Goal: Task Accomplishment & Management: Manage account settings

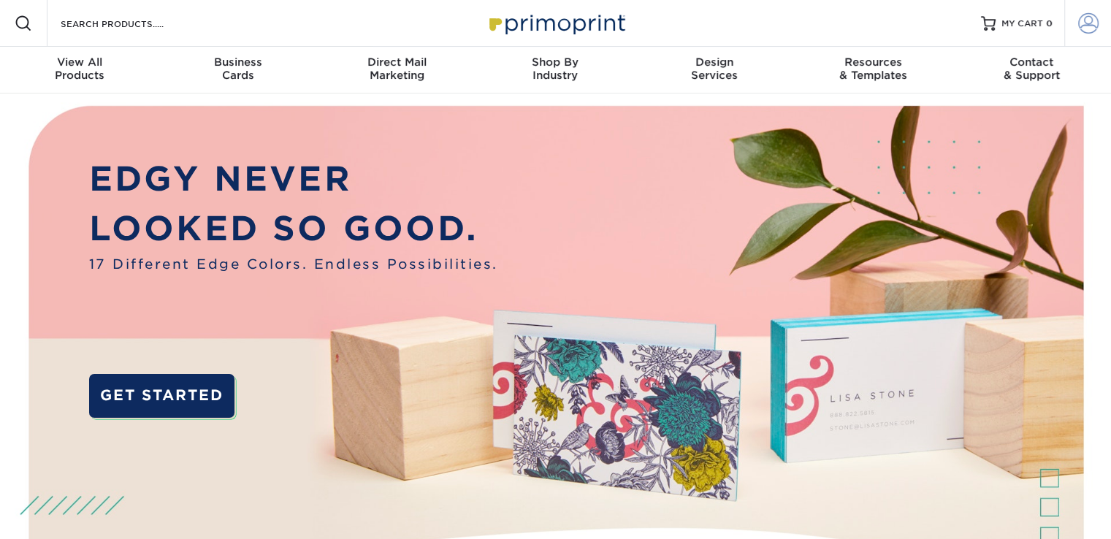
click at [1093, 18] on span at bounding box center [1088, 23] width 20 height 20
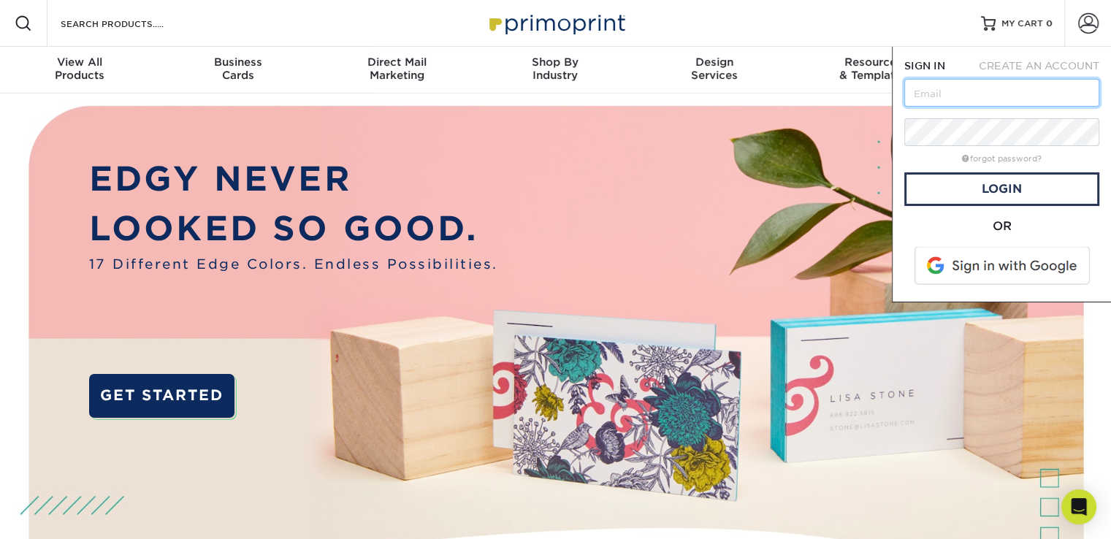
paste input "[EMAIL_ADDRESS][DOMAIN_NAME]"
type input "[EMAIL_ADDRESS][DOMAIN_NAME]"
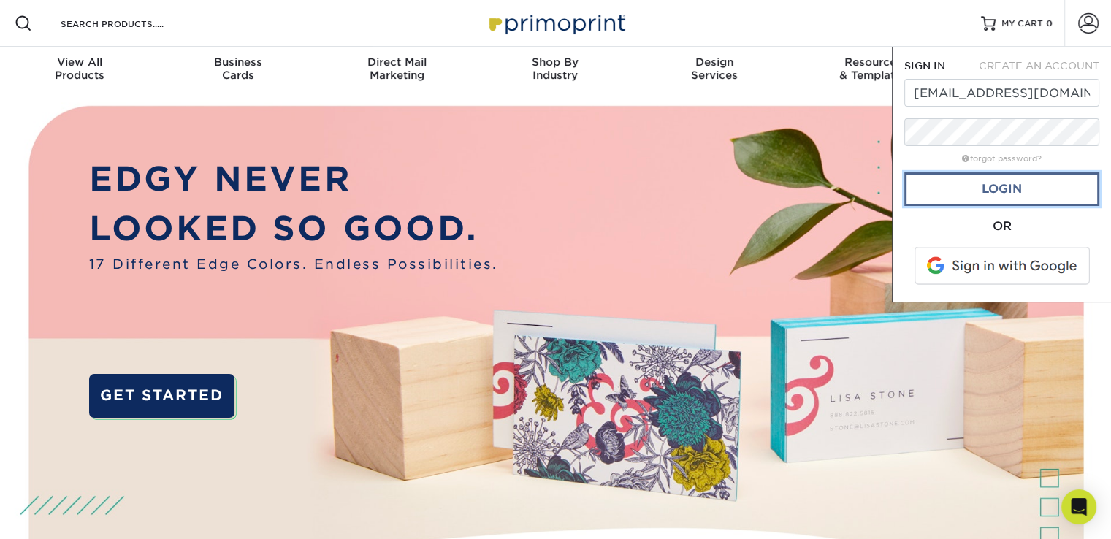
click at [961, 189] on link "Login" at bounding box center [1001, 189] width 195 height 34
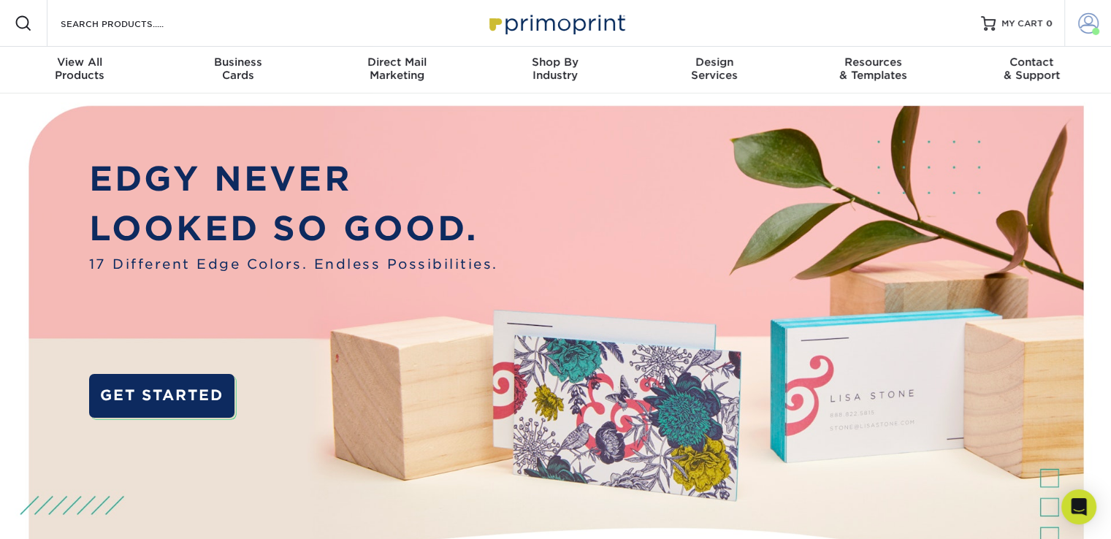
click at [1088, 18] on span at bounding box center [1088, 23] width 20 height 20
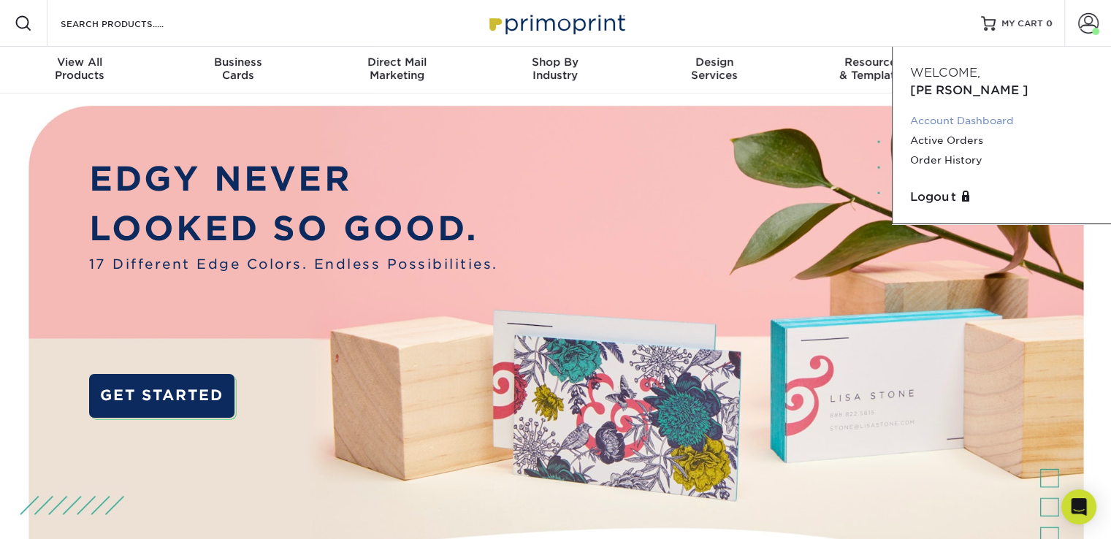
click at [974, 111] on link "Account Dashboard" at bounding box center [1001, 121] width 183 height 20
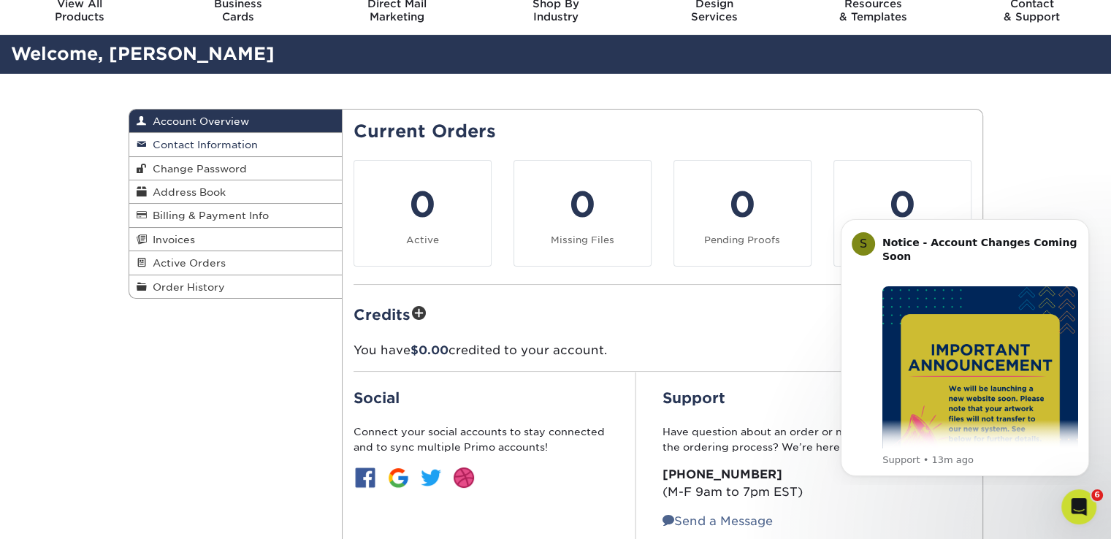
click at [245, 145] on span "Contact Information" at bounding box center [202, 145] width 111 height 12
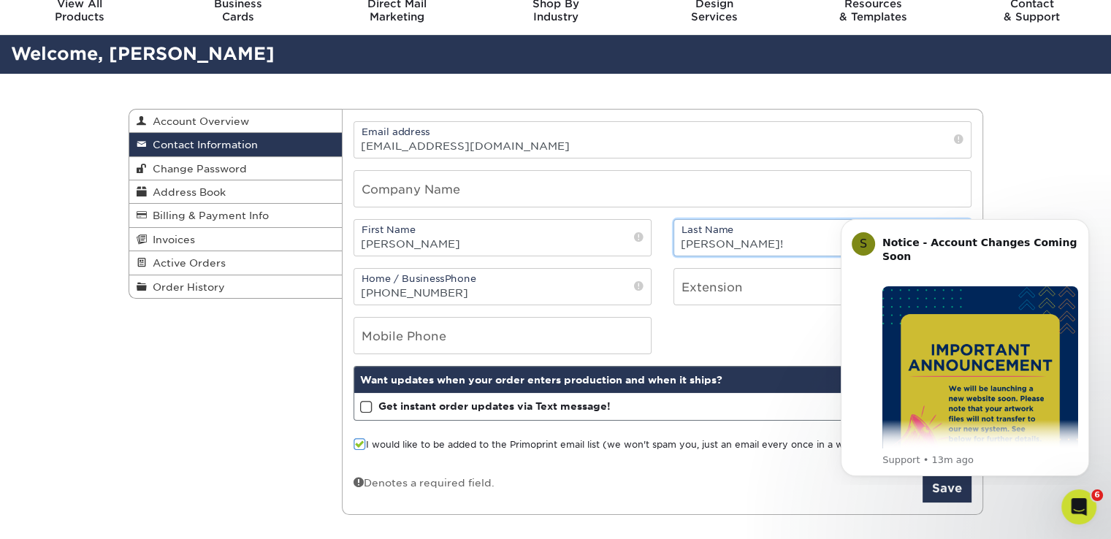
click at [783, 245] on input "[PERSON_NAME]!" at bounding box center [822, 238] width 297 height 36
type input "Hemmig"
click at [1083, 227] on icon "Dismiss notification" at bounding box center [1085, 223] width 8 height 8
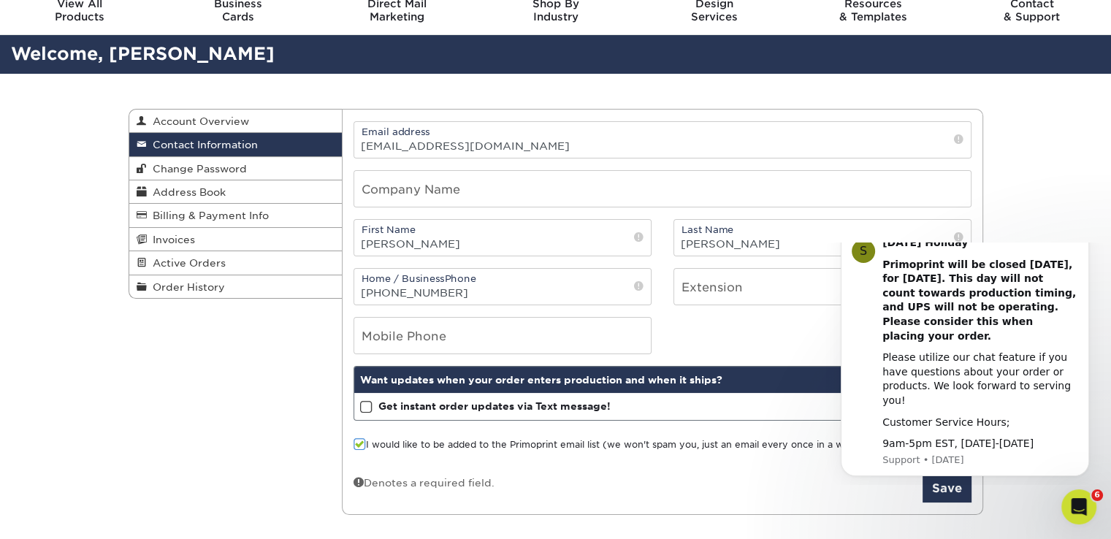
click at [1084, 235] on icon "Dismiss notification" at bounding box center [1085, 231] width 8 height 8
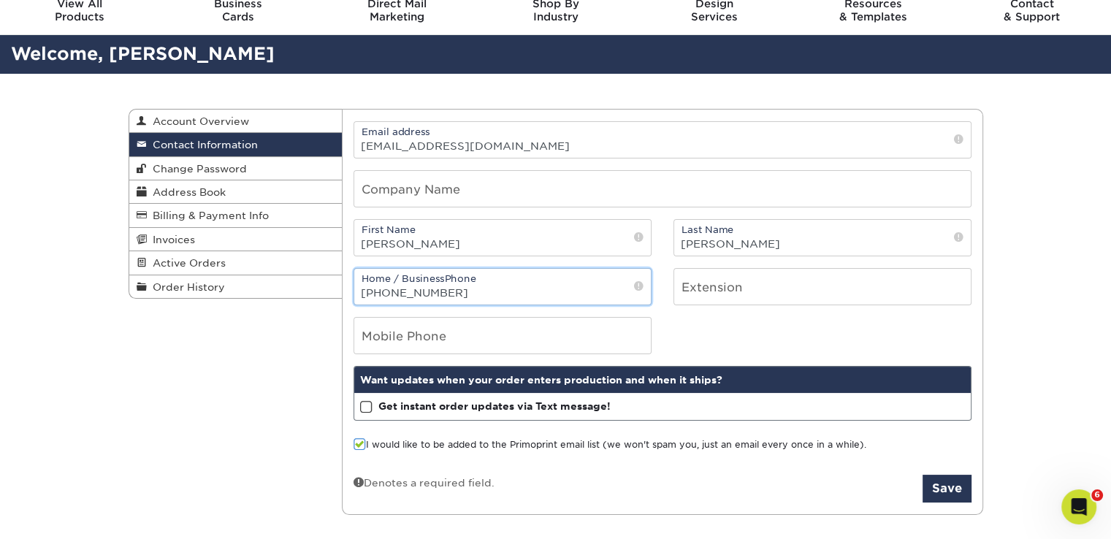
click at [476, 294] on input "(262) 894-7760" at bounding box center [502, 287] width 297 height 36
type input "("
type input "414"
click at [367, 404] on span at bounding box center [366, 407] width 12 height 14
click at [0, 0] on input "Get instant order updates via Text message!" at bounding box center [0, 0] width 0 height 0
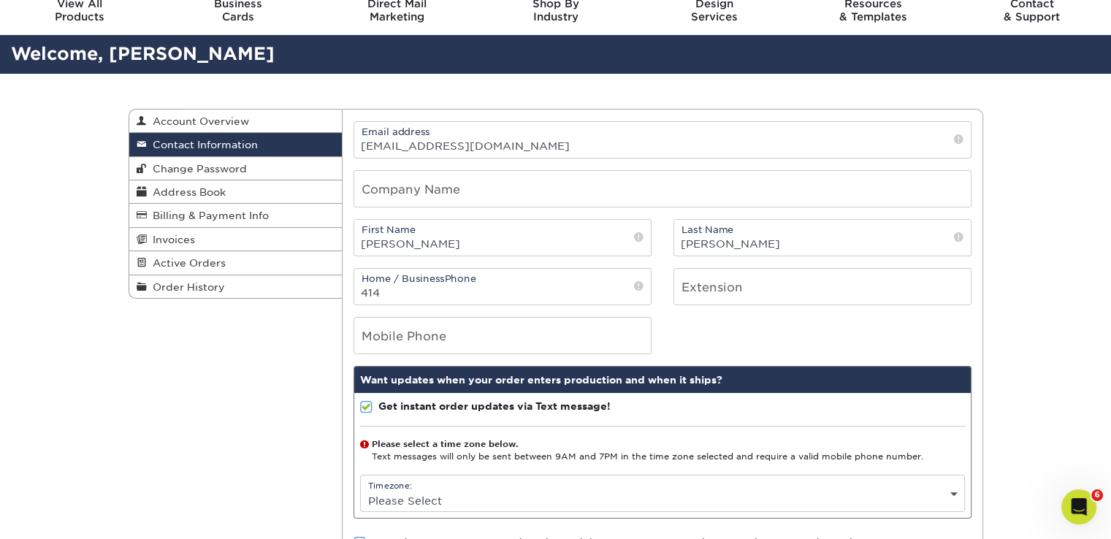
click at [448, 481] on div "Timezone: Please Select (GMT -12:00) Eniwetok, Kwajalein (GMT -11:00) Midway Is…" at bounding box center [662, 493] width 605 height 37
click at [451, 500] on select "Please Select (GMT -12:00) Eniwetok, Kwajalein (GMT -11:00) Midway Island, Samo…" at bounding box center [662, 500] width 603 height 21
select select "-6.0"
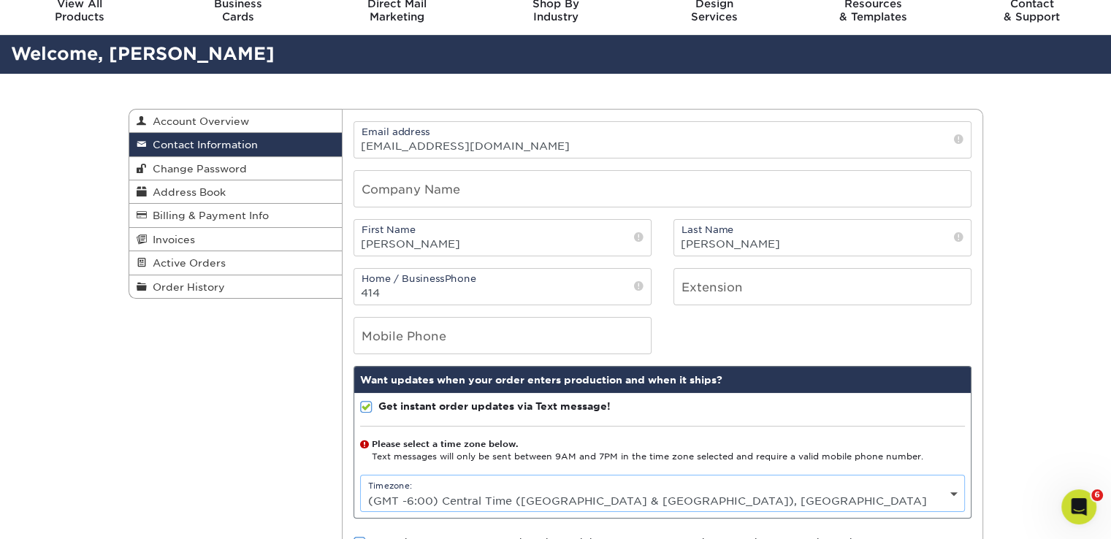
click at [361, 490] on select "Please Select (GMT -12:00) Eniwetok, Kwajalein (GMT -11:00) Midway Island, Samo…" at bounding box center [662, 500] width 603 height 21
click at [474, 295] on input "414" at bounding box center [502, 287] width 297 height 36
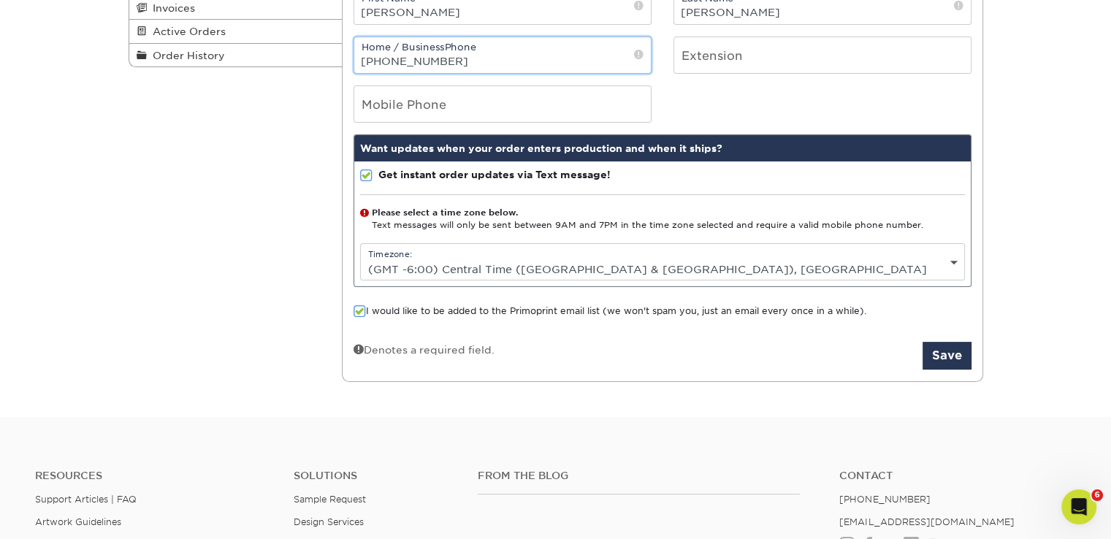
scroll to position [302, 0]
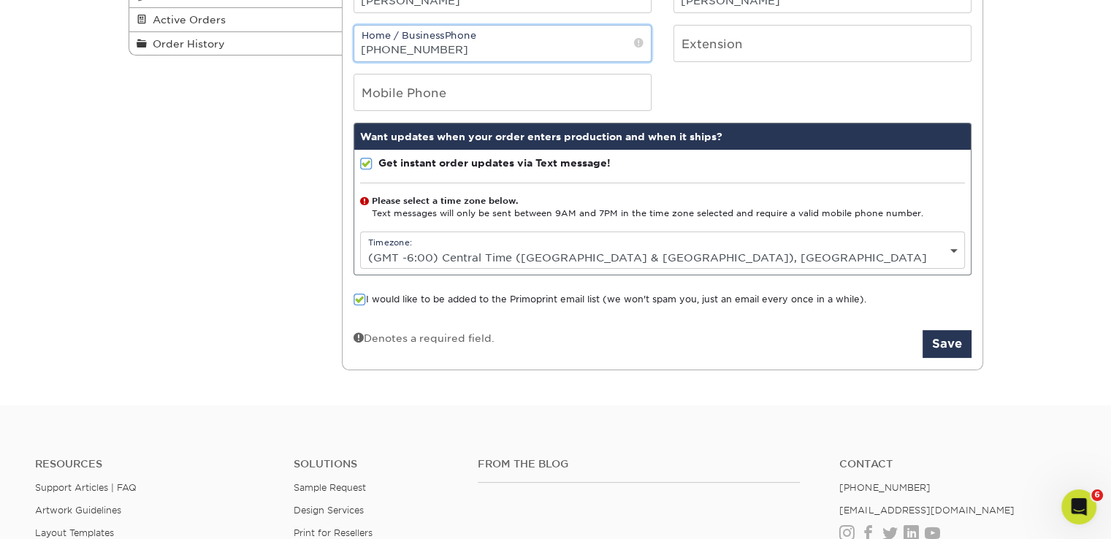
type input "414-485-5370"
click at [362, 299] on span at bounding box center [360, 300] width 12 height 14
click at [0, 0] on input "I would like to be added to the Primoprint email list (we won't spam you, just …" at bounding box center [0, 0] width 0 height 0
click at [954, 342] on button "Save" at bounding box center [947, 344] width 49 height 28
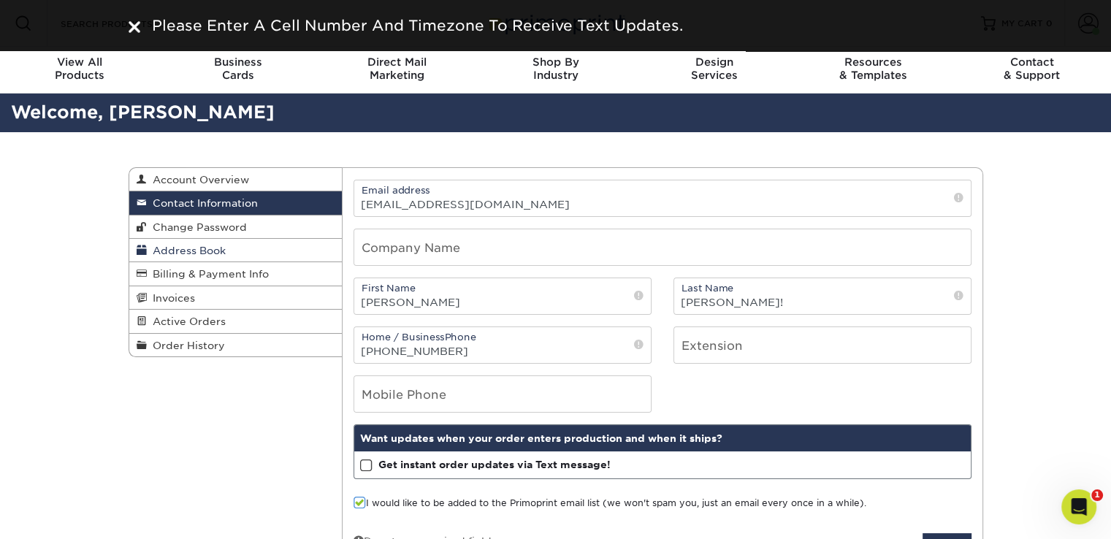
click at [202, 256] on span "Address Book" at bounding box center [186, 251] width 79 height 12
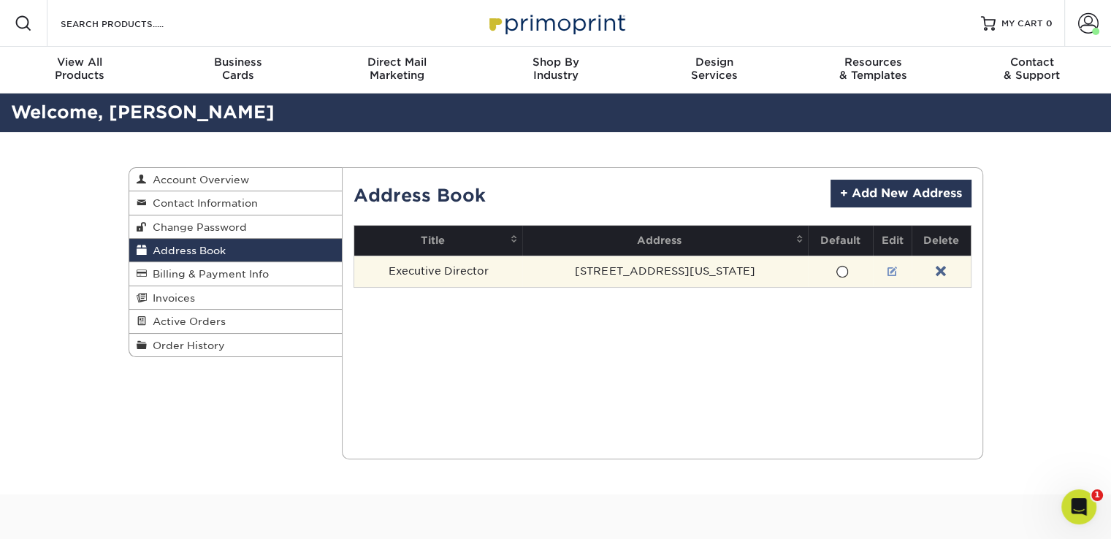
click at [887, 274] on link at bounding box center [892, 272] width 10 height 12
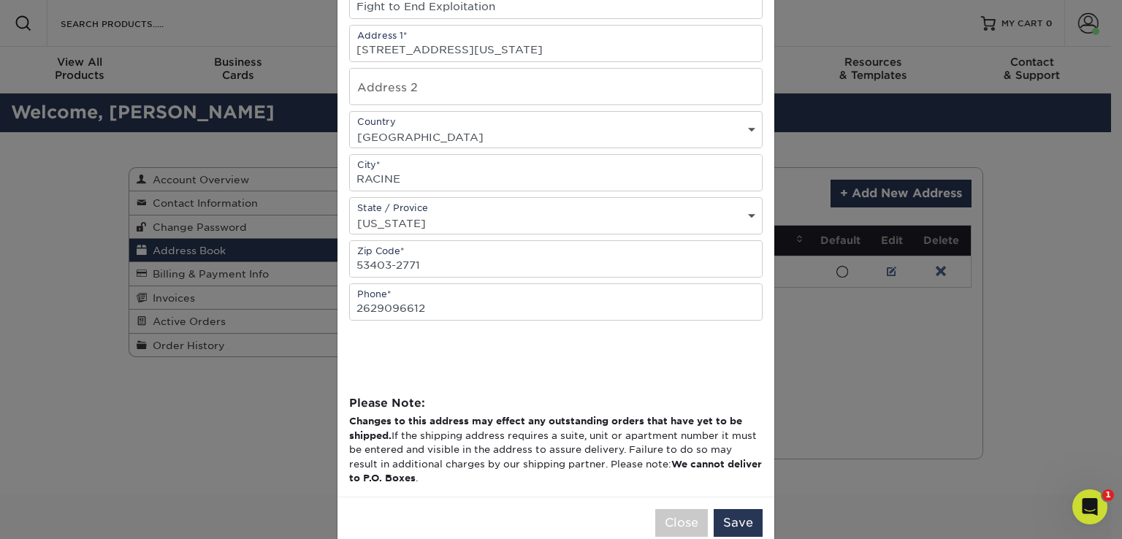
scroll to position [261, 0]
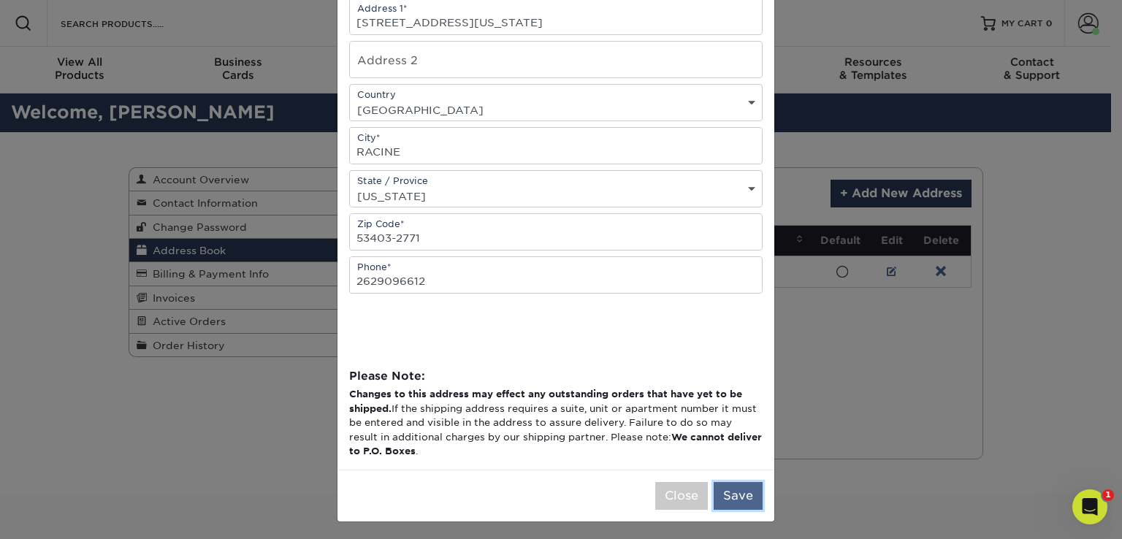
click at [736, 489] on button "Save" at bounding box center [738, 496] width 49 height 28
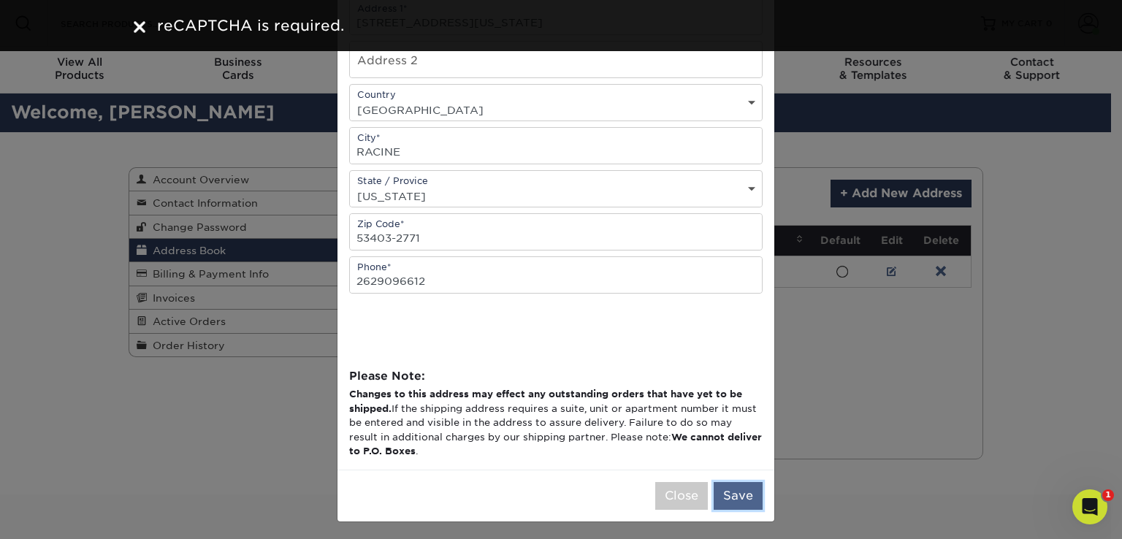
click at [736, 495] on button "Save" at bounding box center [738, 496] width 49 height 28
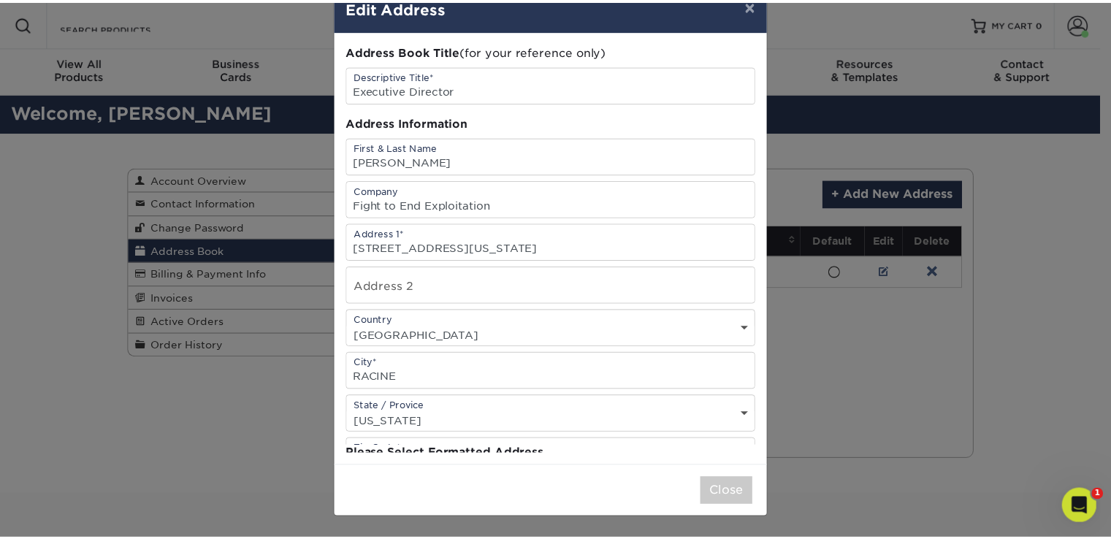
scroll to position [0, 0]
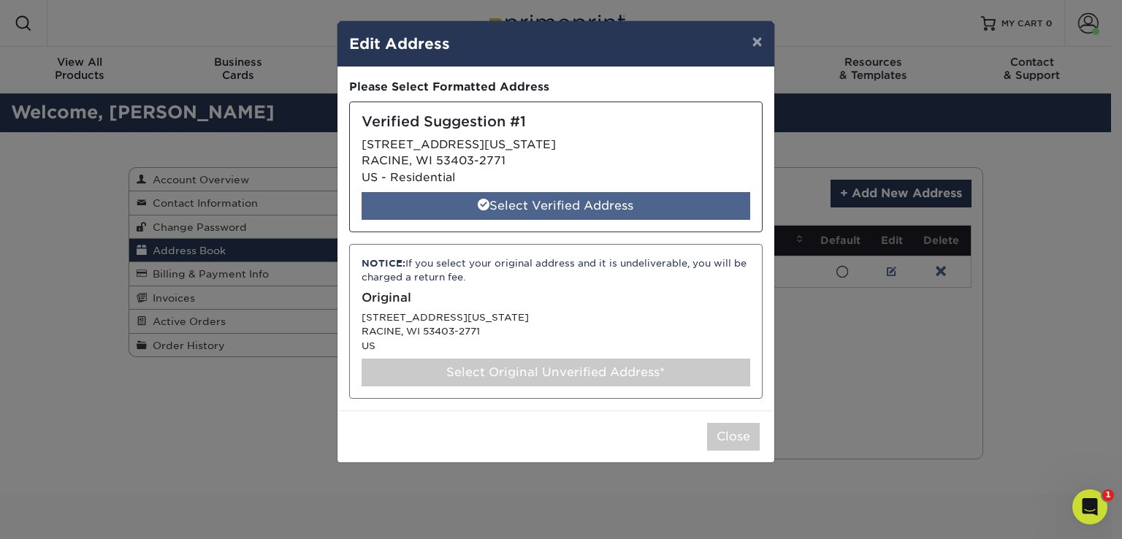
click at [555, 205] on div "Select Verified Address" at bounding box center [556, 206] width 389 height 28
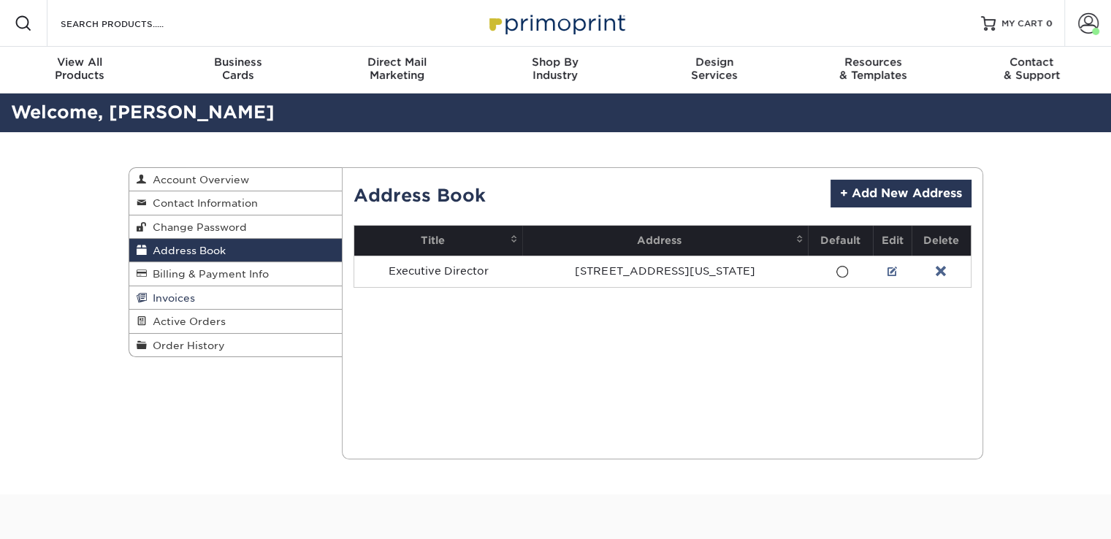
click at [186, 299] on span "Invoices" at bounding box center [171, 298] width 48 height 12
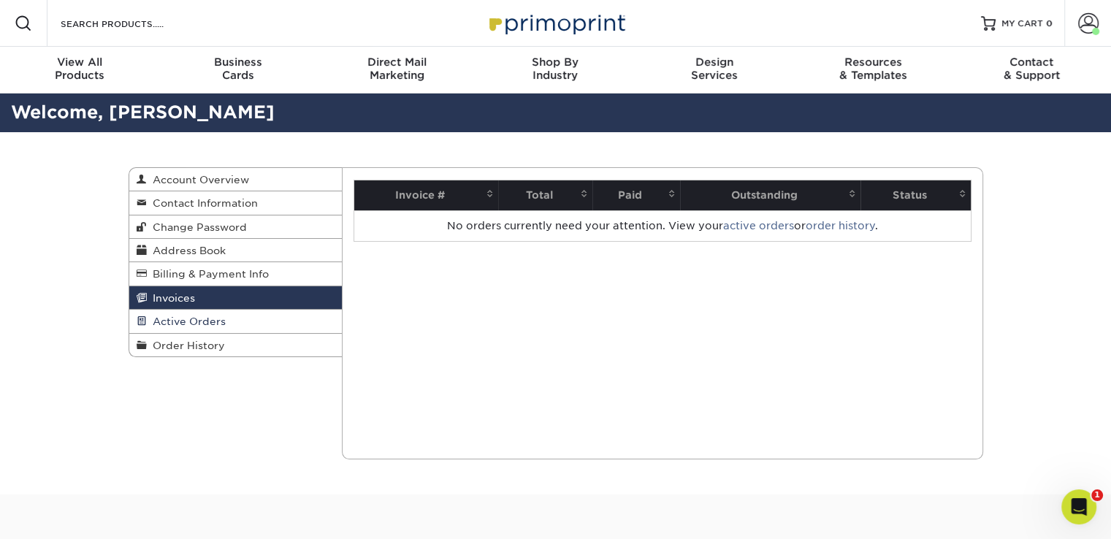
click at [205, 318] on span "Active Orders" at bounding box center [186, 322] width 79 height 12
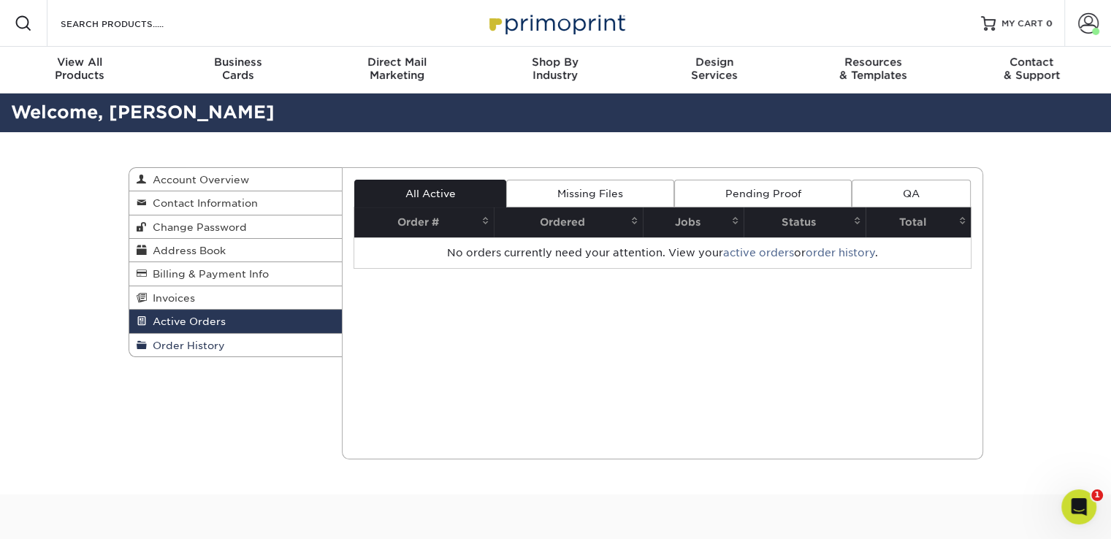
click at [199, 351] on span "Order History" at bounding box center [186, 346] width 78 height 12
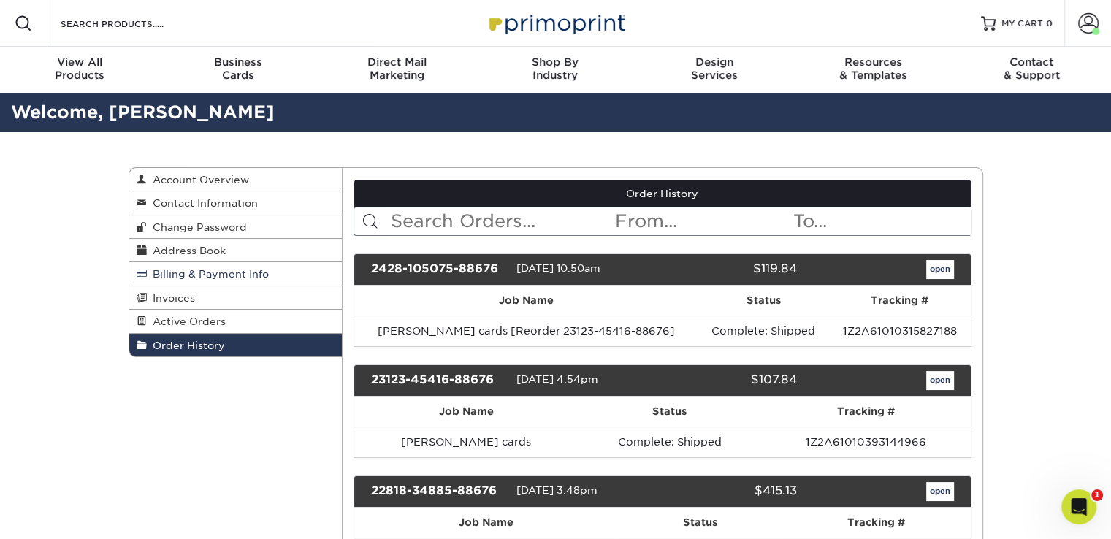
click at [205, 275] on span "Billing & Payment Info" at bounding box center [208, 274] width 122 height 12
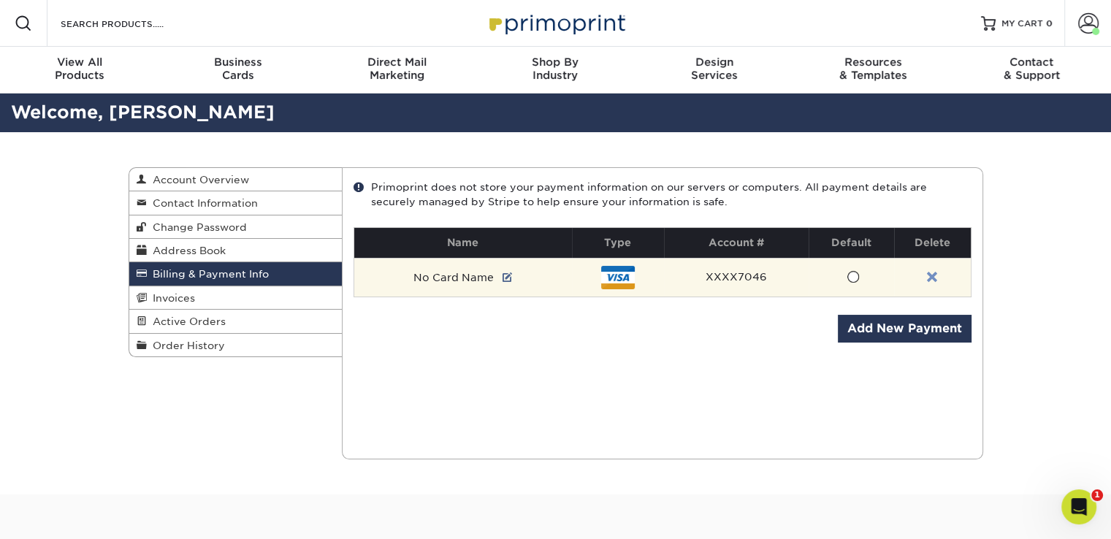
click at [932, 278] on link at bounding box center [932, 278] width 10 height 12
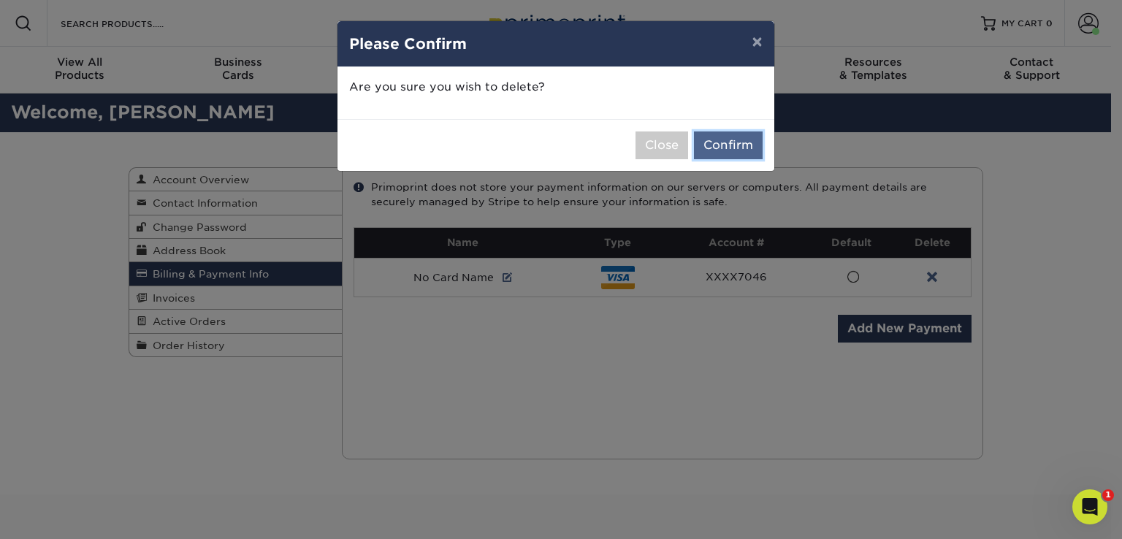
click at [725, 142] on button "Confirm" at bounding box center [728, 145] width 69 height 28
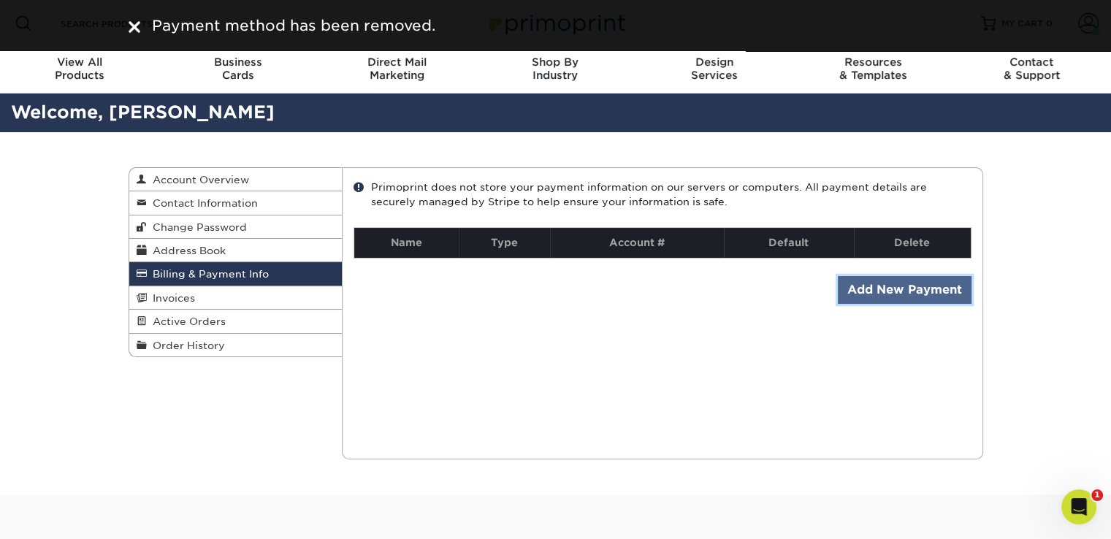
click at [856, 287] on link "Add New Payment" at bounding box center [905, 290] width 134 height 28
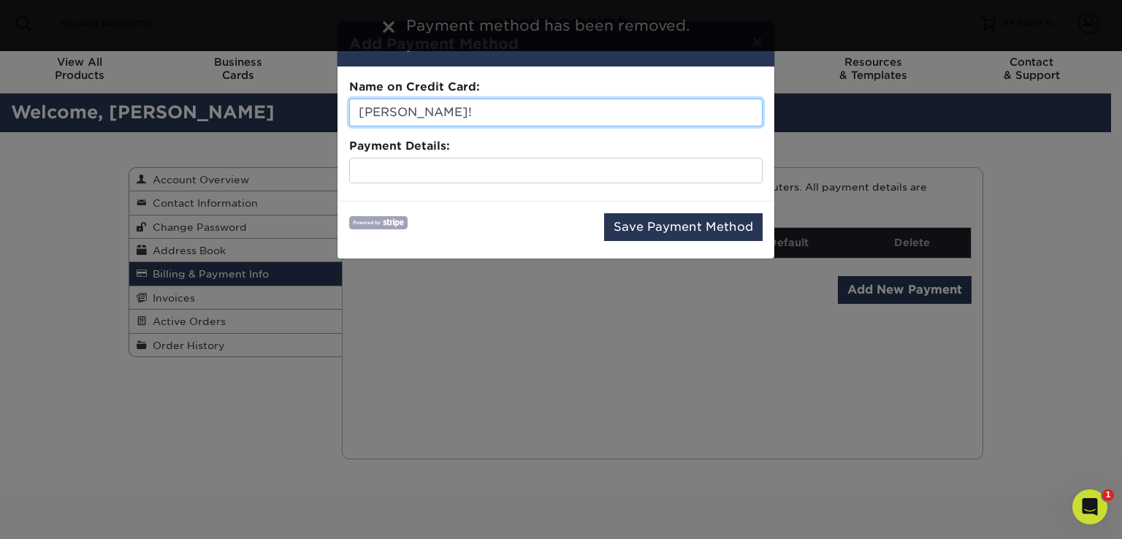
drag, startPoint x: 457, startPoint y: 115, endPoint x: 230, endPoint y: 109, distance: 226.5
click at [230, 109] on div "× Add Payment Method Name on Credit Card: Karri Hemmig! Payment Details: Save P…" at bounding box center [561, 269] width 1122 height 539
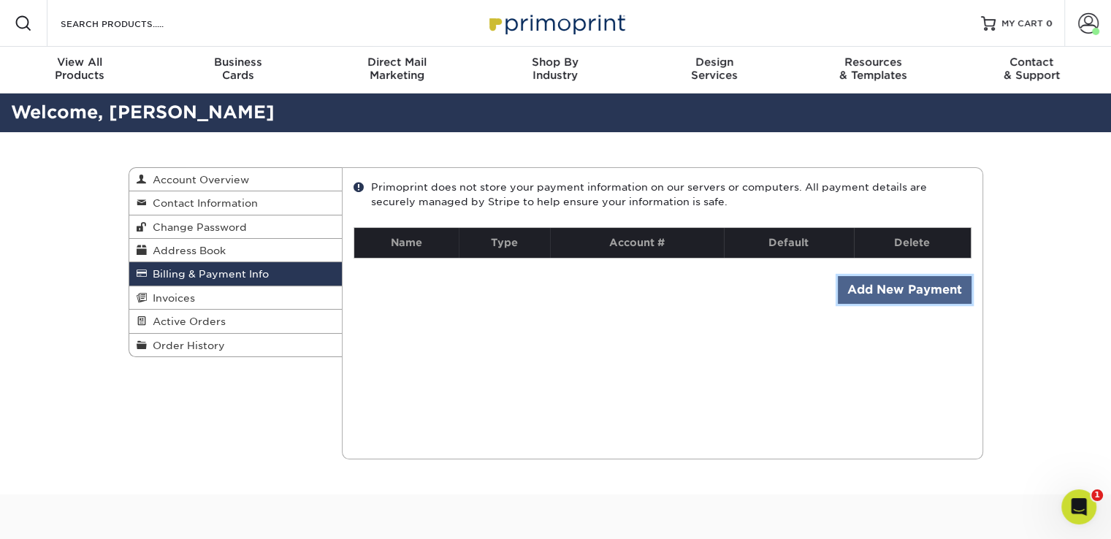
click at [950, 284] on link "Add New Payment" at bounding box center [905, 290] width 134 height 28
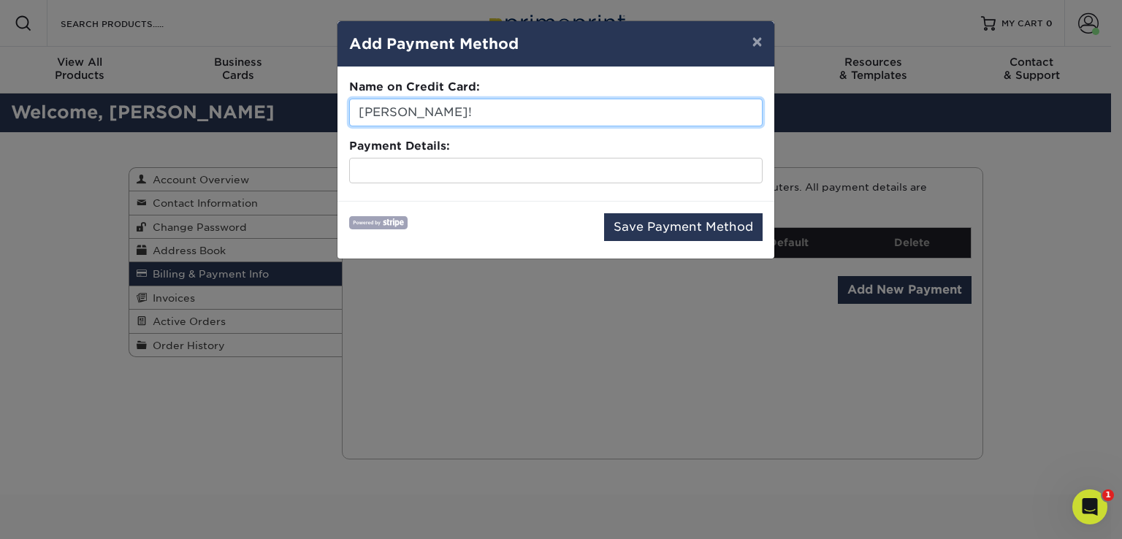
click at [453, 112] on input "Karri Hemmig!" at bounding box center [555, 113] width 413 height 28
type input "K"
type input "Rachel Harrison"
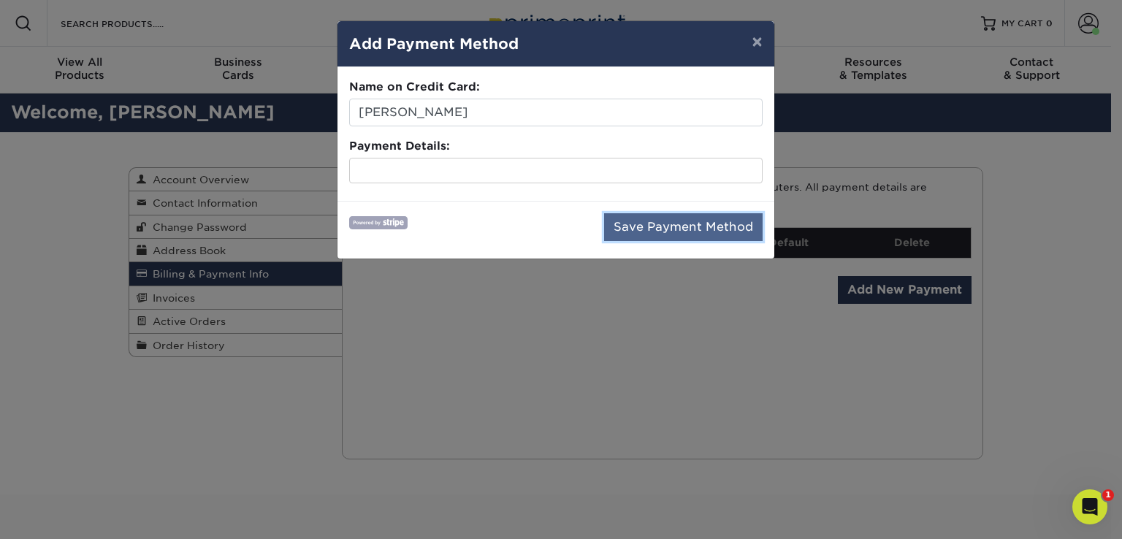
click at [636, 223] on button "Save Payment Method" at bounding box center [683, 227] width 159 height 28
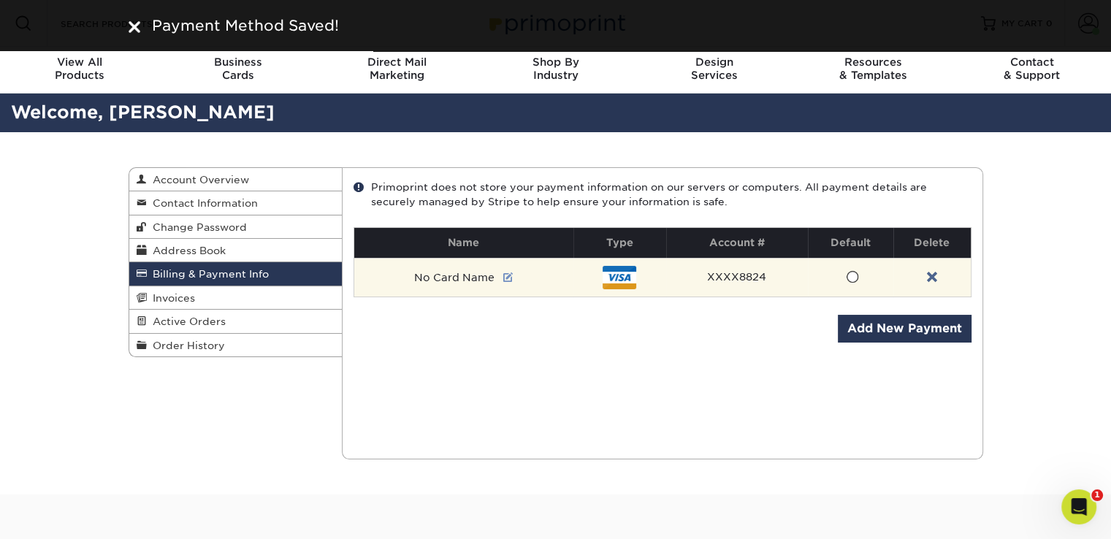
click at [507, 275] on link at bounding box center [508, 278] width 10 height 12
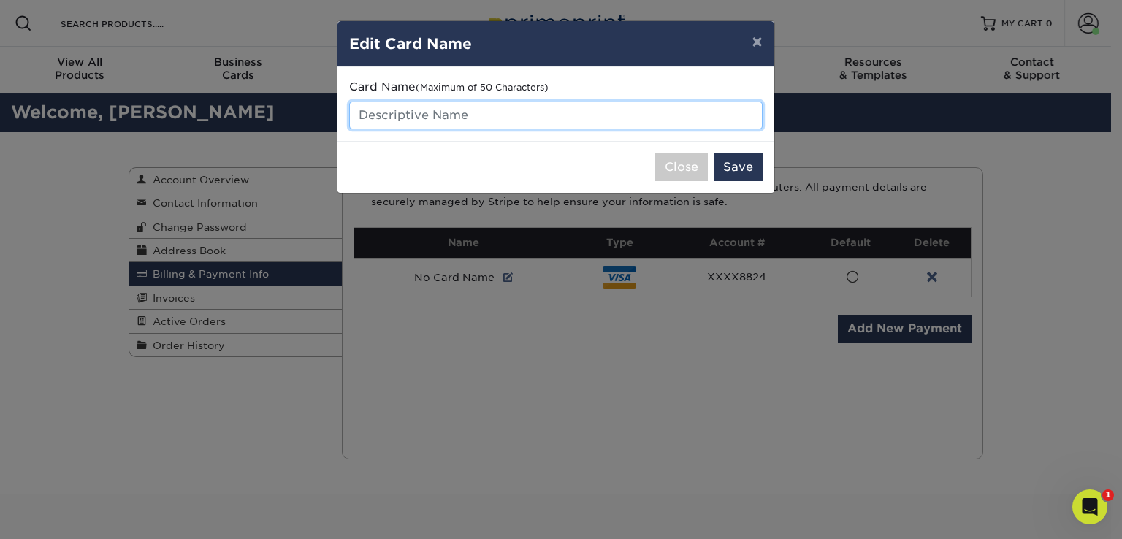
click at [470, 117] on input "text" at bounding box center [555, 116] width 413 height 28
type input "RH FEE"
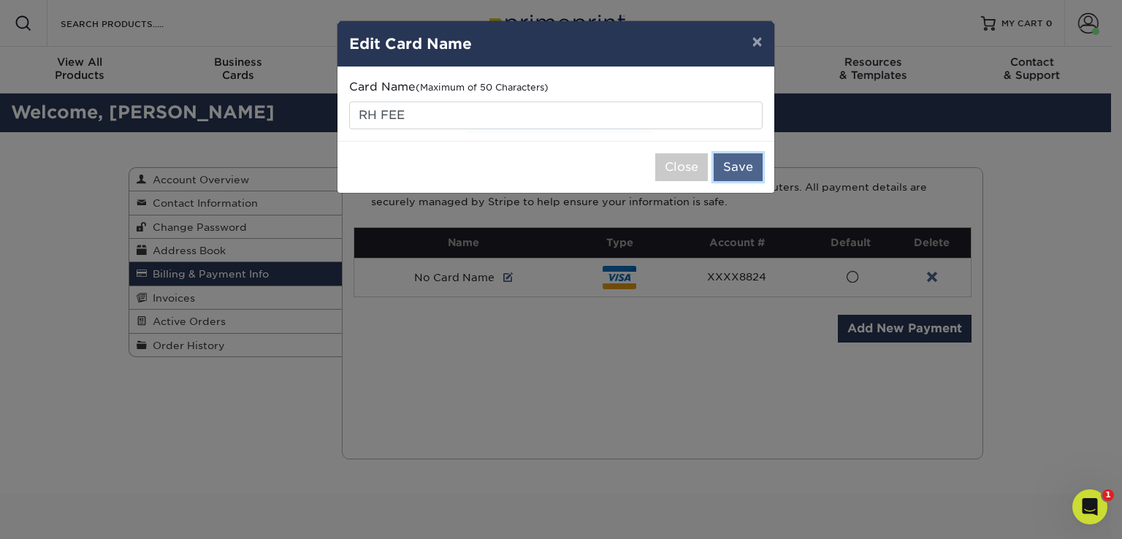
click at [740, 163] on button "Save" at bounding box center [738, 167] width 49 height 28
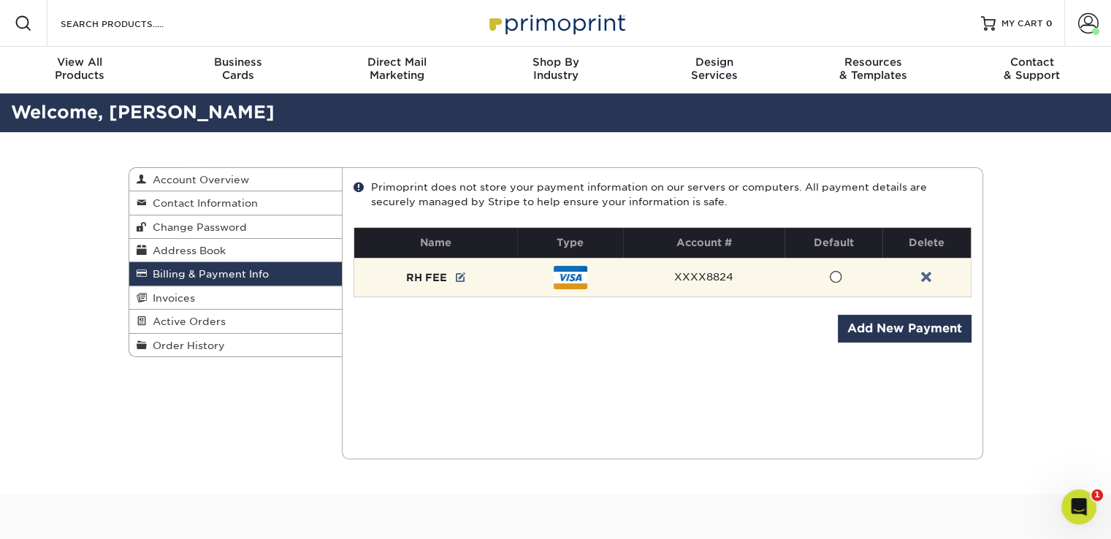
click at [839, 276] on span at bounding box center [835, 277] width 12 height 14
click at [0, 0] on input "radio" at bounding box center [0, 0] width 0 height 0
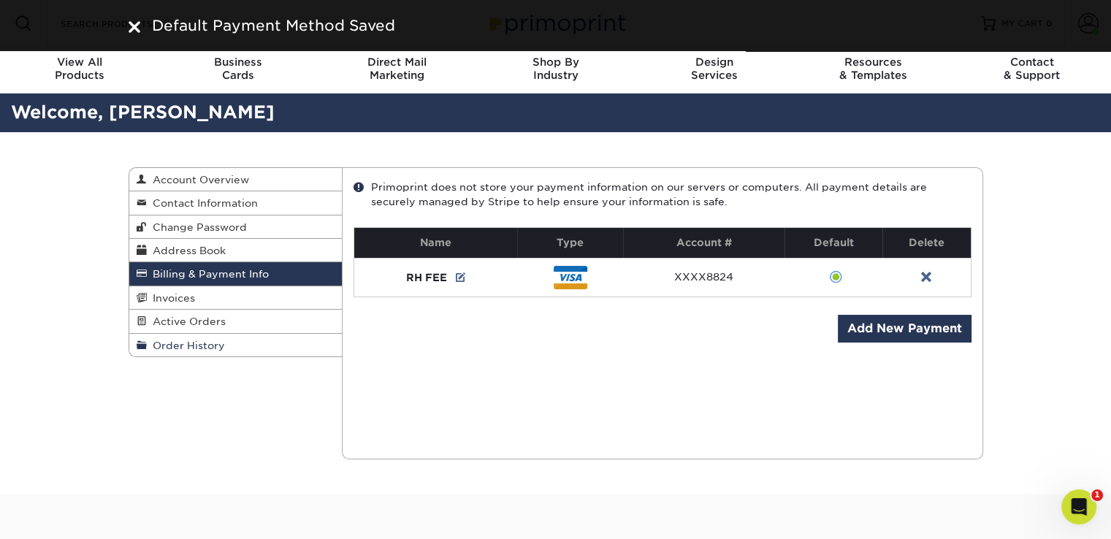
click at [161, 348] on span "Order History" at bounding box center [186, 346] width 78 height 12
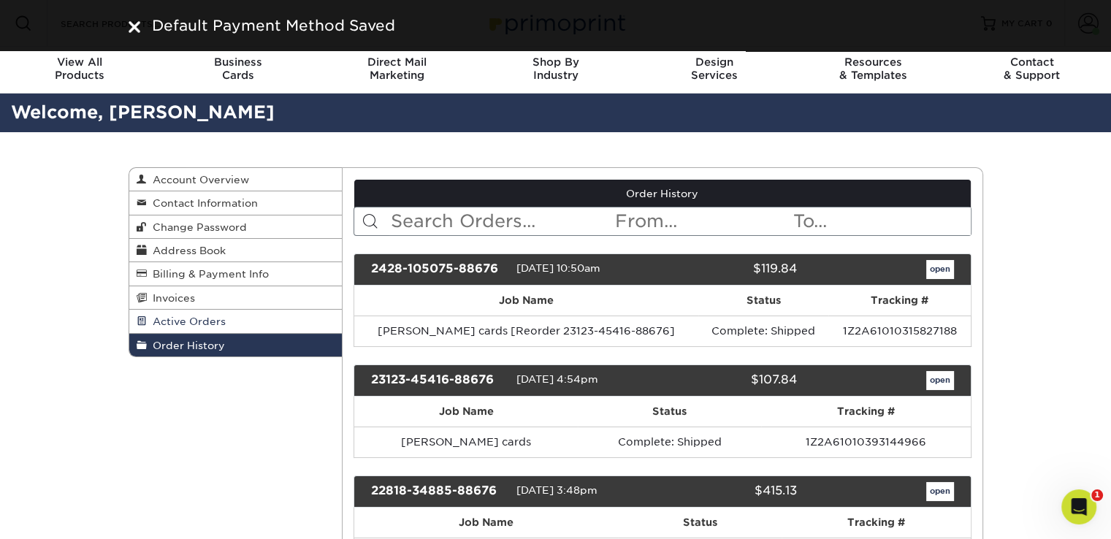
click at [188, 325] on span "Active Orders" at bounding box center [186, 322] width 79 height 12
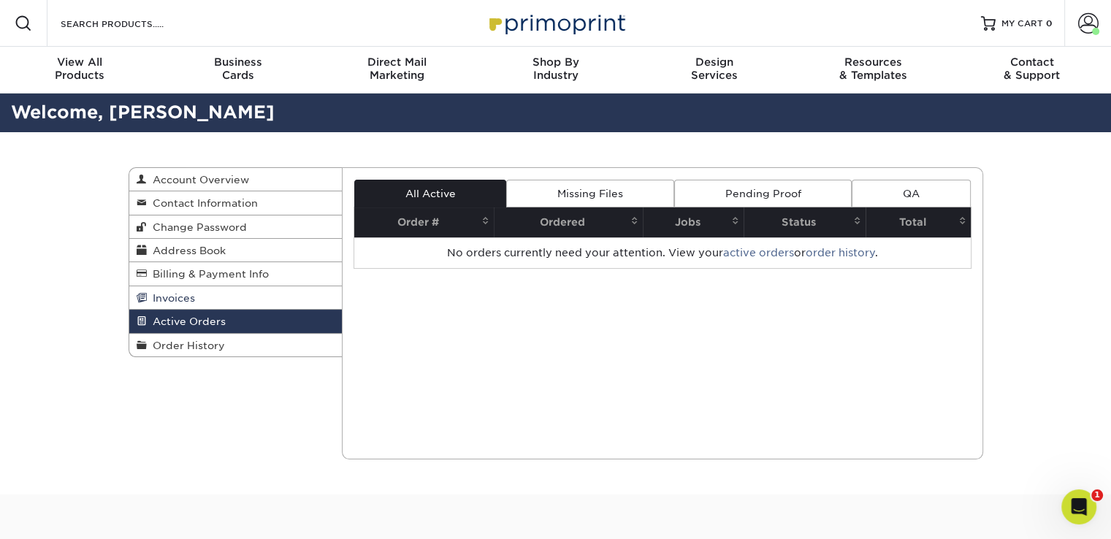
click at [195, 305] on link "Invoices" at bounding box center [235, 297] width 213 height 23
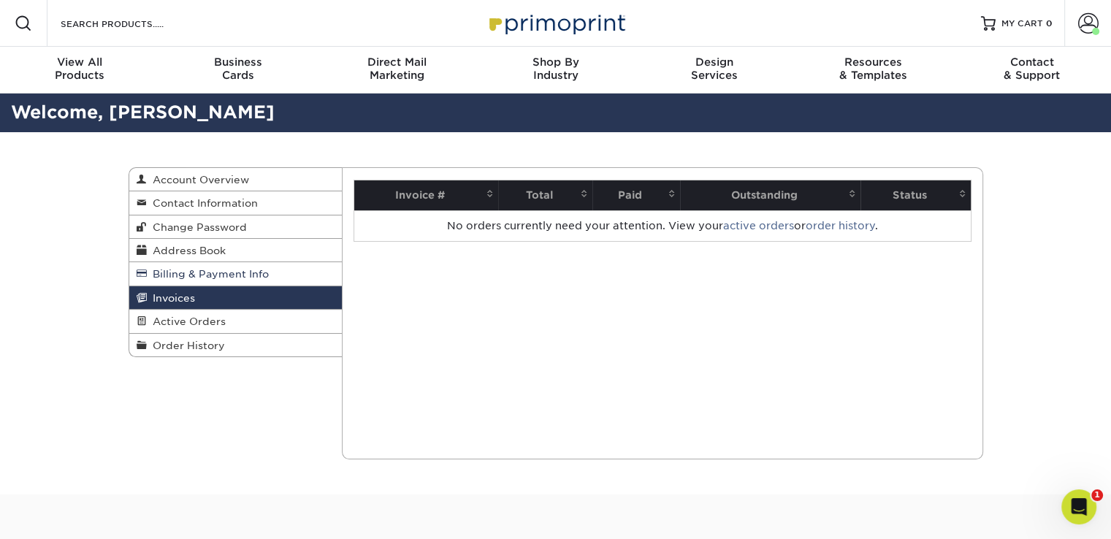
click at [195, 281] on link "Billing & Payment Info" at bounding box center [235, 273] width 213 height 23
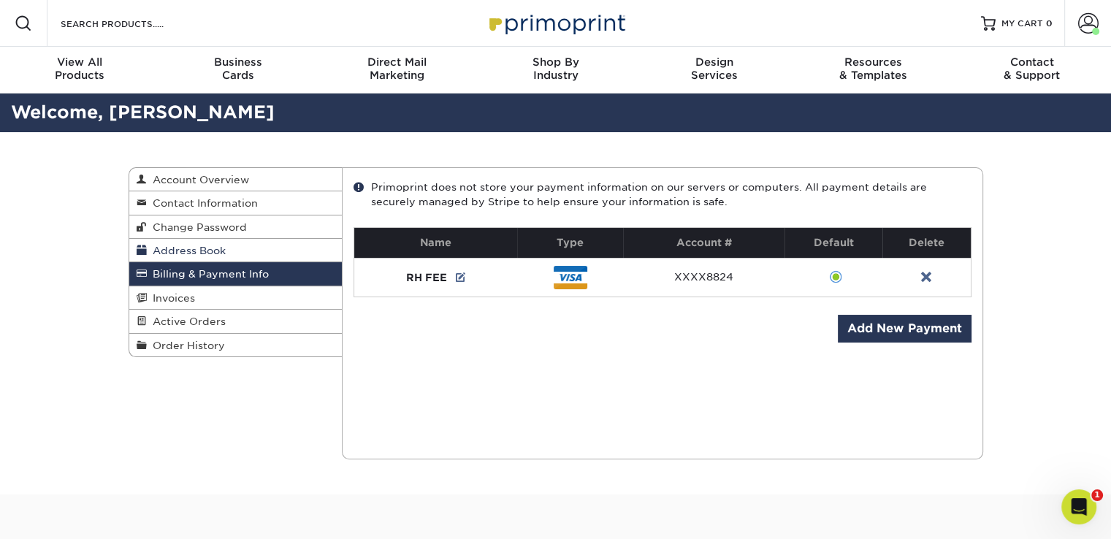
click at [176, 247] on span "Address Book" at bounding box center [186, 251] width 79 height 12
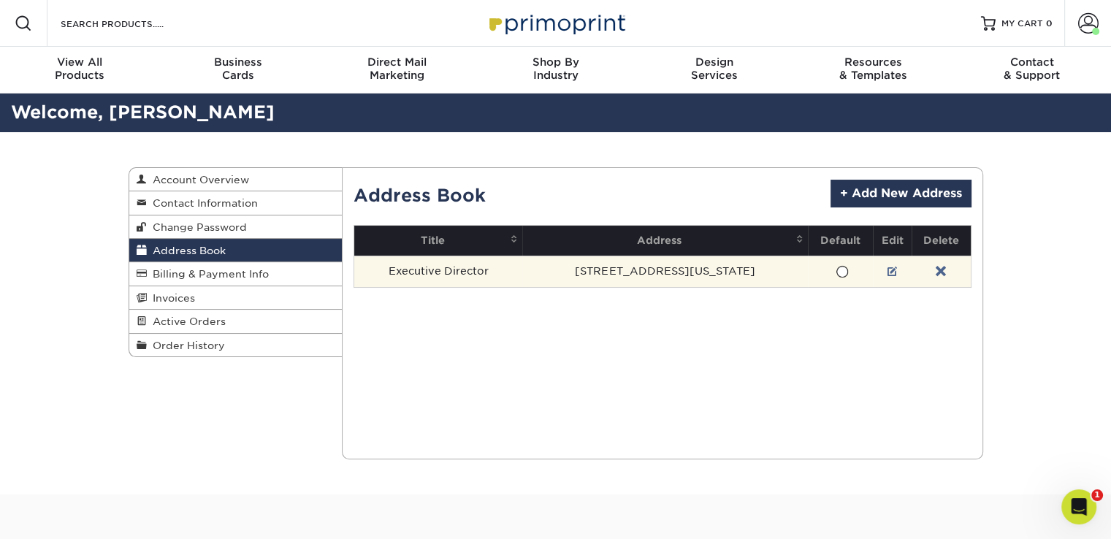
click at [836, 270] on span at bounding box center [842, 272] width 12 height 14
click at [0, 0] on input "radio" at bounding box center [0, 0] width 0 height 0
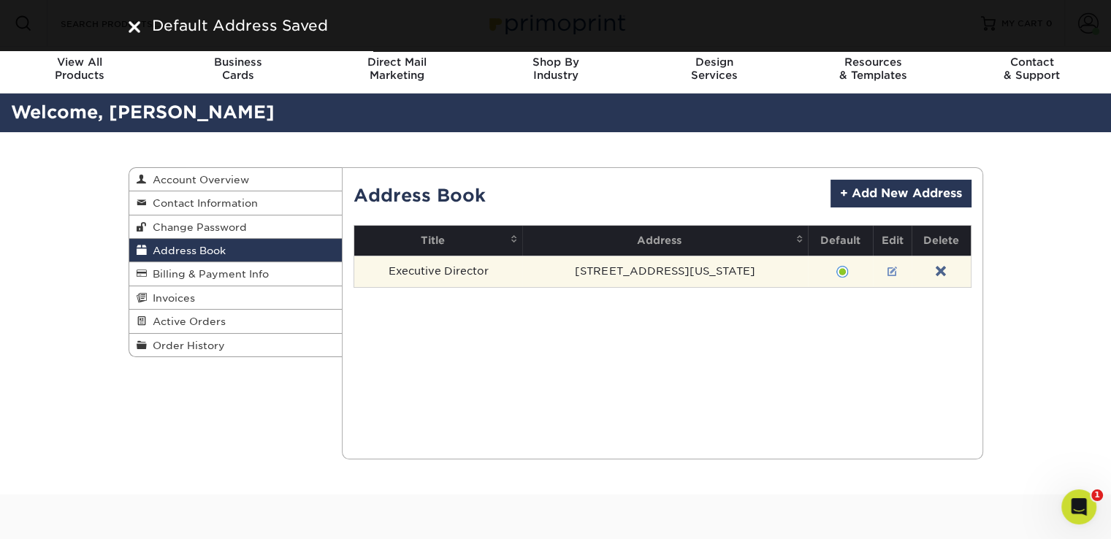
click at [887, 269] on link at bounding box center [892, 272] width 10 height 12
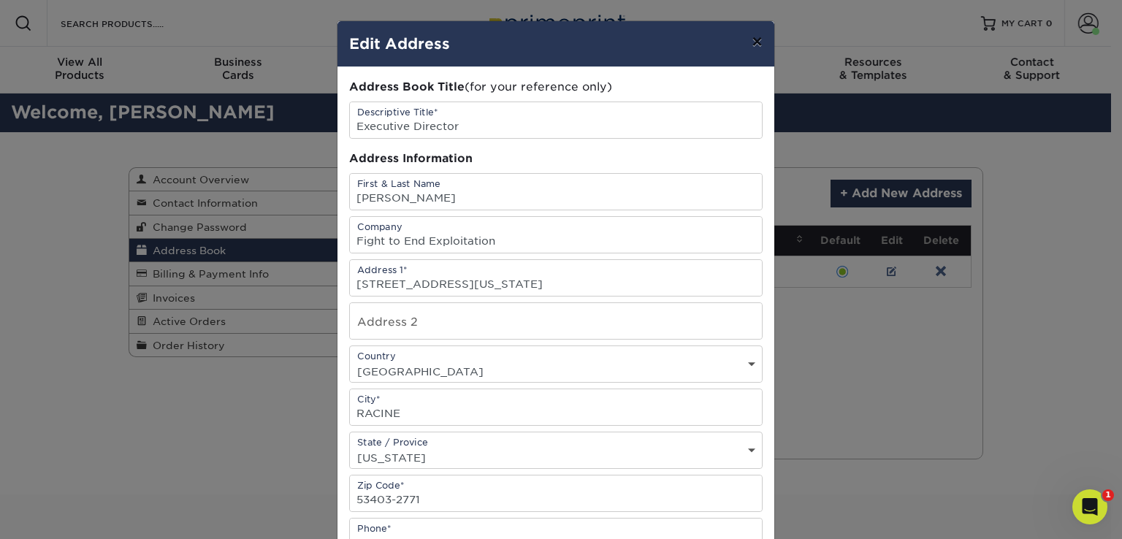
drag, startPoint x: 1115, startPoint y: 103, endPoint x: 757, endPoint y: 44, distance: 362.8
click at [757, 44] on button "×" at bounding box center [757, 41] width 34 height 41
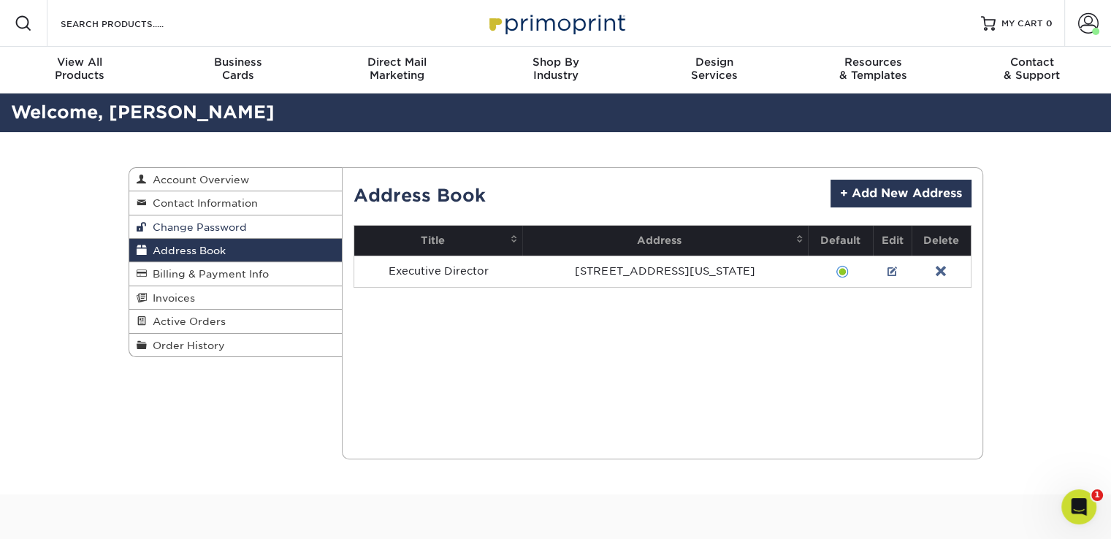
click at [222, 231] on span "Change Password" at bounding box center [197, 227] width 100 height 12
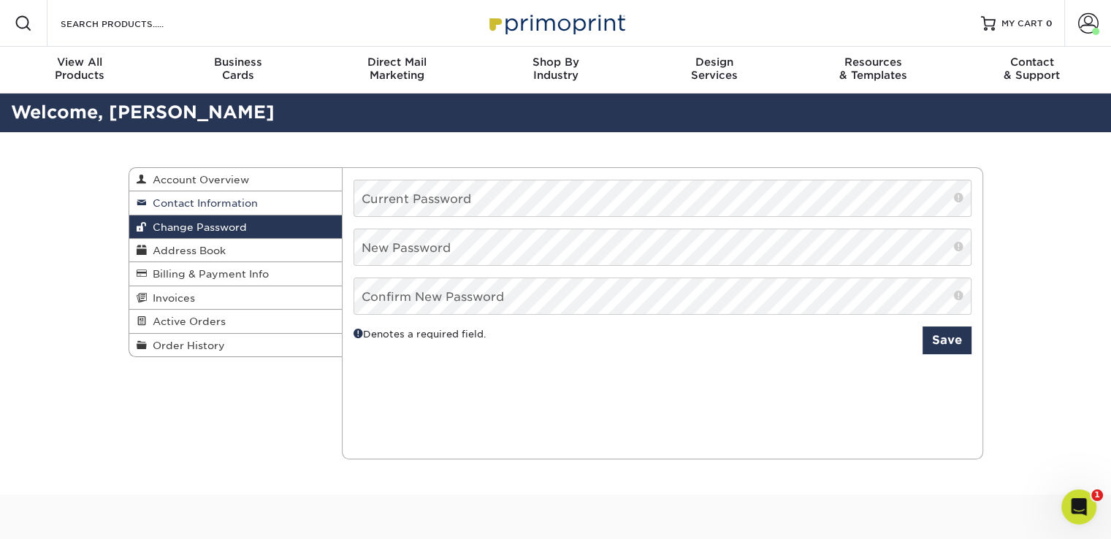
click at [218, 205] on span "Contact Information" at bounding box center [202, 203] width 111 height 12
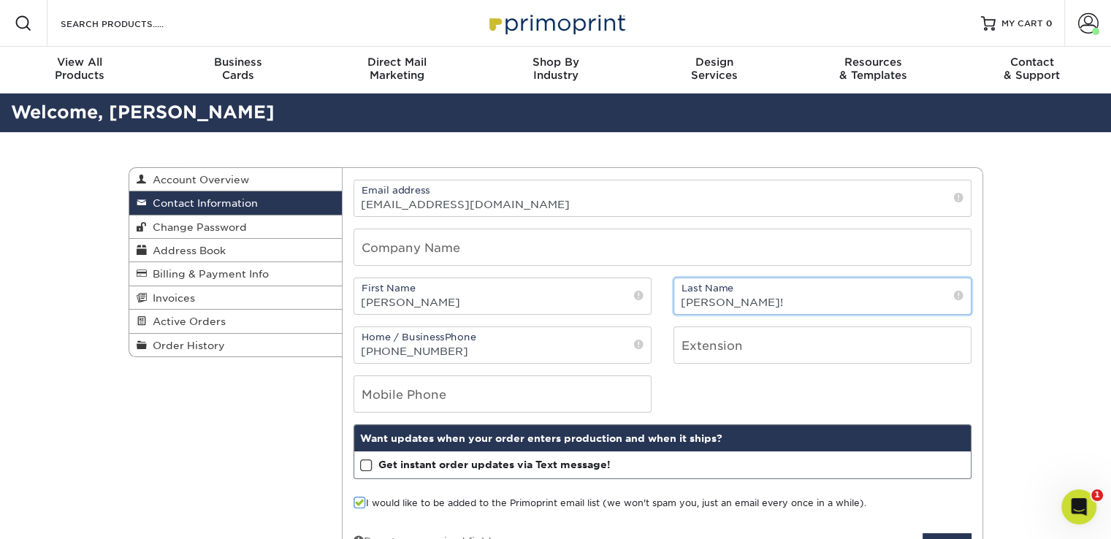
click at [751, 304] on input "[PERSON_NAME]!" at bounding box center [822, 296] width 297 height 36
type input "[PERSON_NAME]"
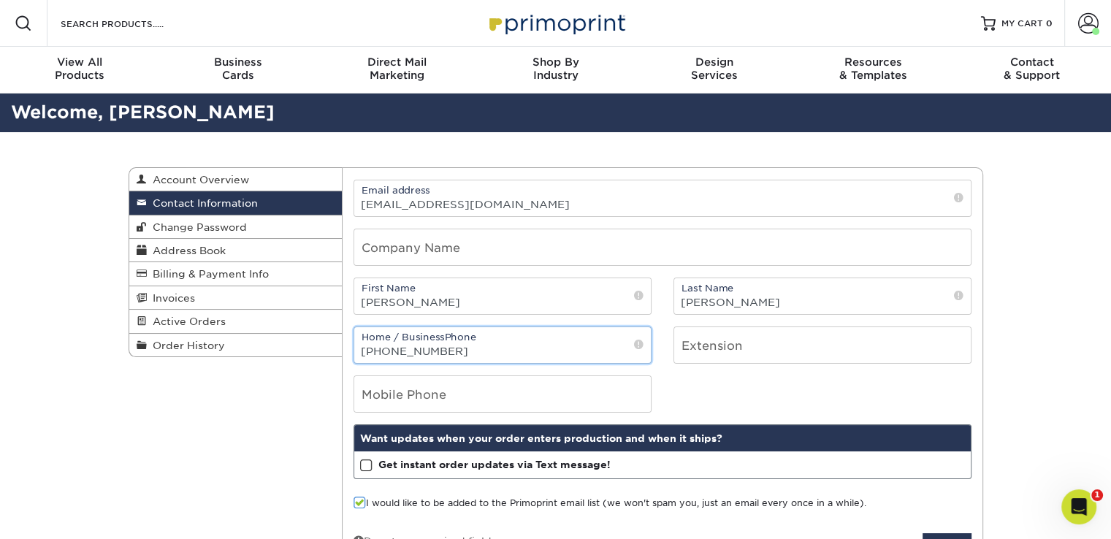
click at [482, 351] on input "[PHONE_NUMBER]" at bounding box center [502, 345] width 297 height 36
type input "("
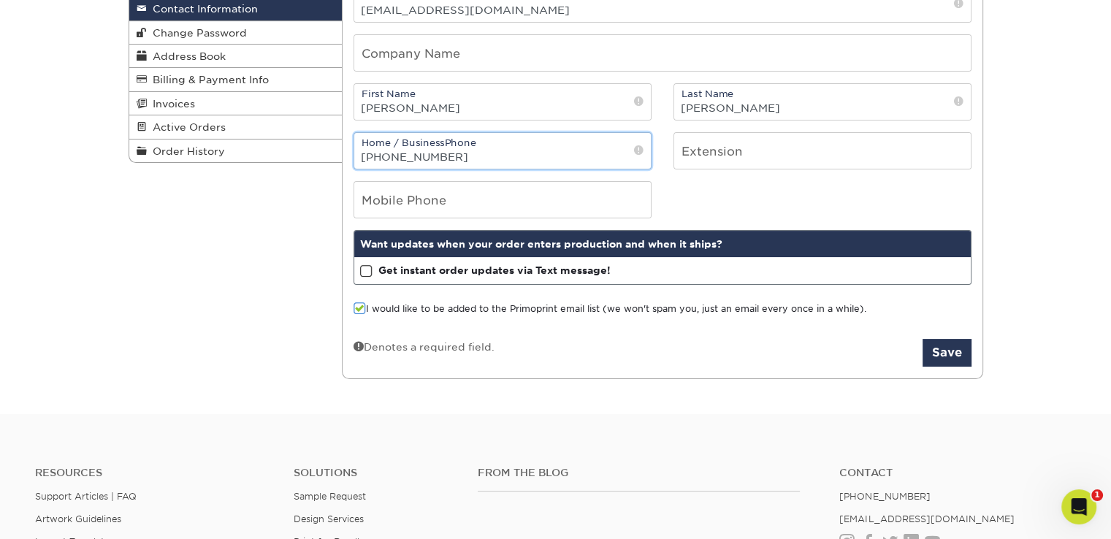
scroll to position [196, 0]
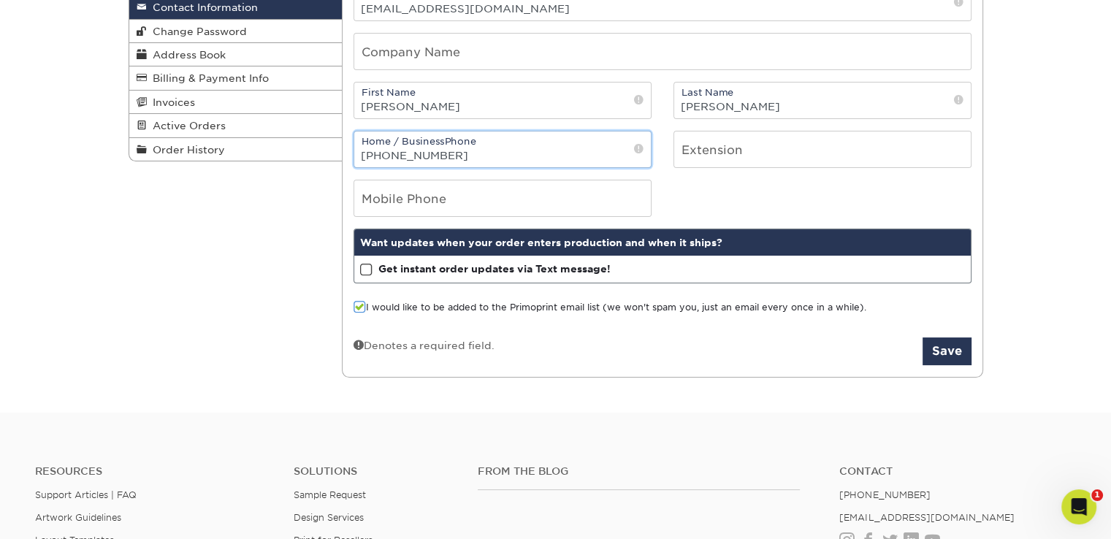
type input "[PHONE_NUMBER]"
click at [362, 306] on span at bounding box center [360, 307] width 12 height 14
click at [0, 0] on input "I would like to be added to the Primoprint email list (we won't spam you, just …" at bounding box center [0, 0] width 0 height 0
click at [370, 269] on span at bounding box center [366, 270] width 12 height 14
click at [0, 0] on input "Get instant order updates via Text message!" at bounding box center [0, 0] width 0 height 0
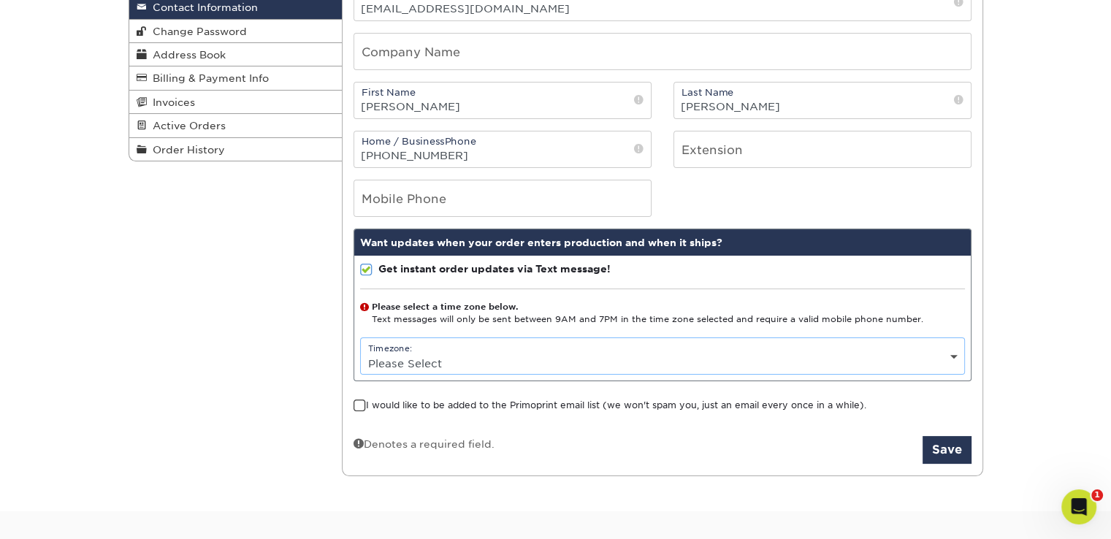
click at [409, 360] on select "Please Select (GMT -12:00) [GEOGRAPHIC_DATA], [GEOGRAPHIC_DATA] (GMT -11:00) [G…" at bounding box center [662, 363] width 603 height 21
select select "-6.0"
click at [361, 353] on select "Please Select (GMT -12:00) [GEOGRAPHIC_DATA], [GEOGRAPHIC_DATA] (GMT -11:00) [G…" at bounding box center [662, 363] width 603 height 21
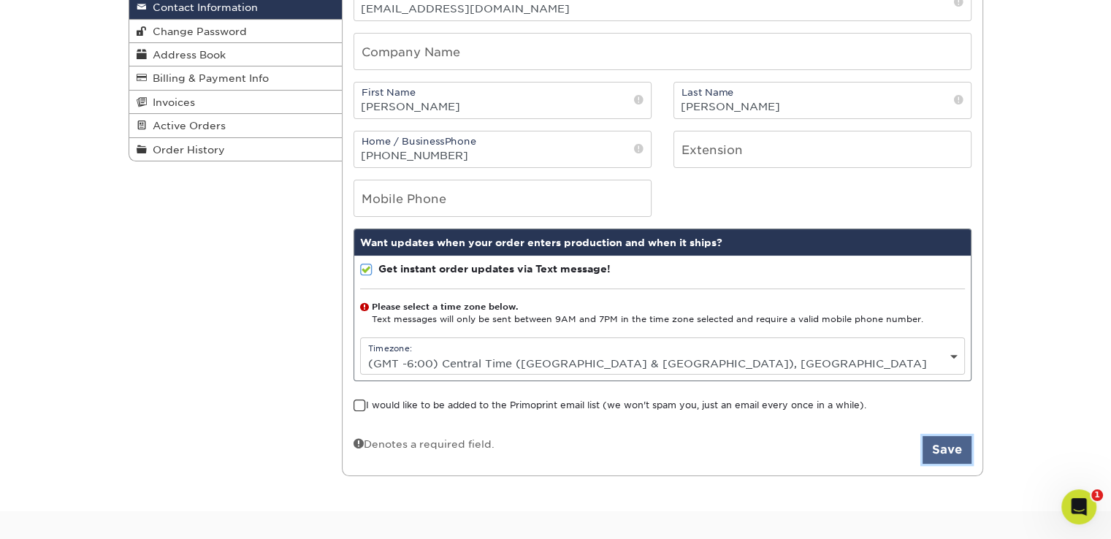
click at [943, 448] on button "Save" at bounding box center [947, 450] width 49 height 28
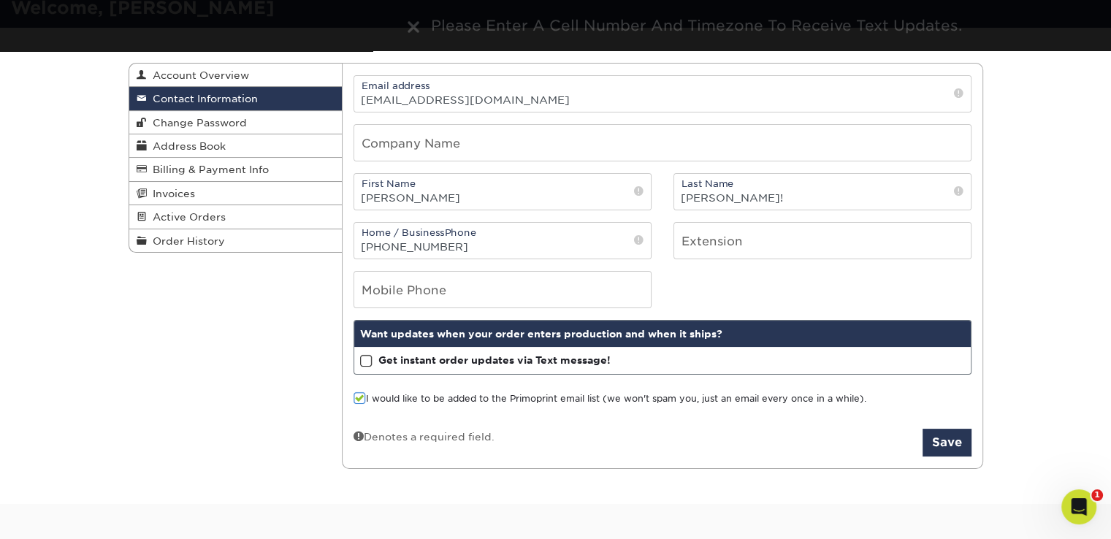
scroll to position [105, 0]
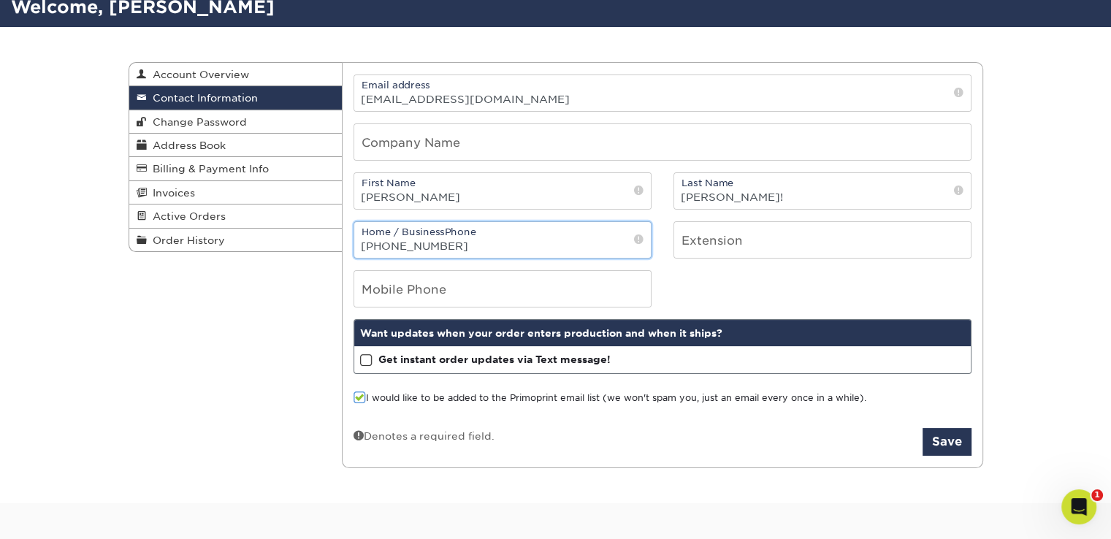
click at [499, 234] on input "[PHONE_NUMBER]" at bounding box center [502, 240] width 297 height 36
type input "("
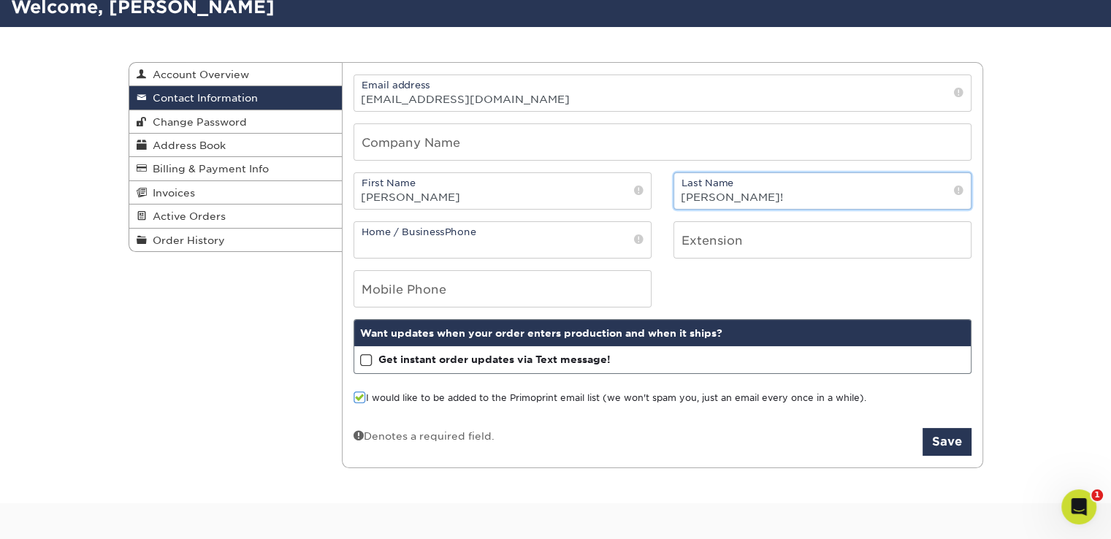
click at [765, 188] on input "[PERSON_NAME]!" at bounding box center [822, 191] width 297 height 36
type input "[PERSON_NAME]"
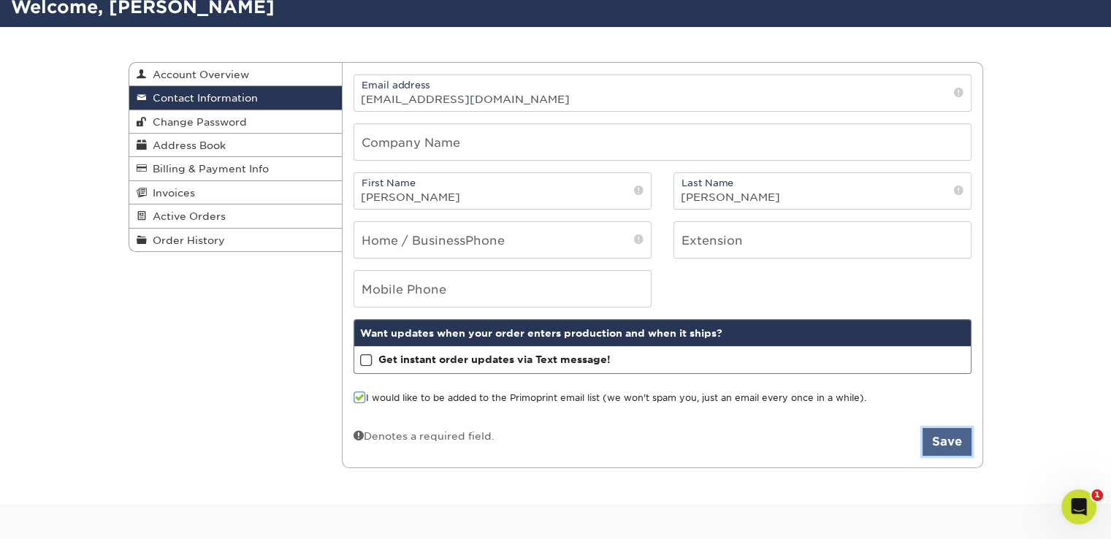
click at [946, 440] on button "Save" at bounding box center [947, 442] width 49 height 28
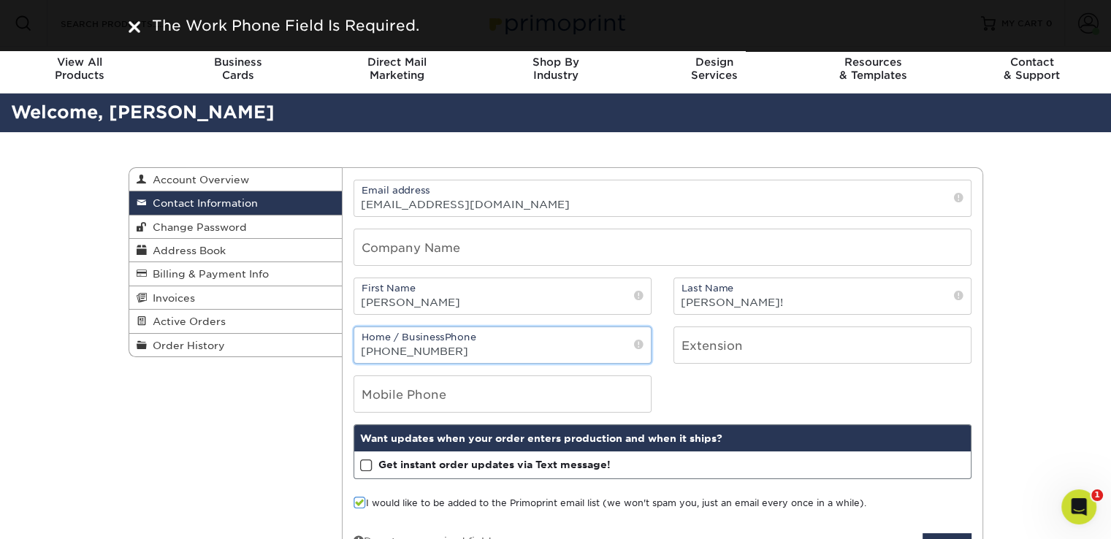
click at [578, 345] on input "[PHONE_NUMBER]" at bounding box center [502, 345] width 297 height 36
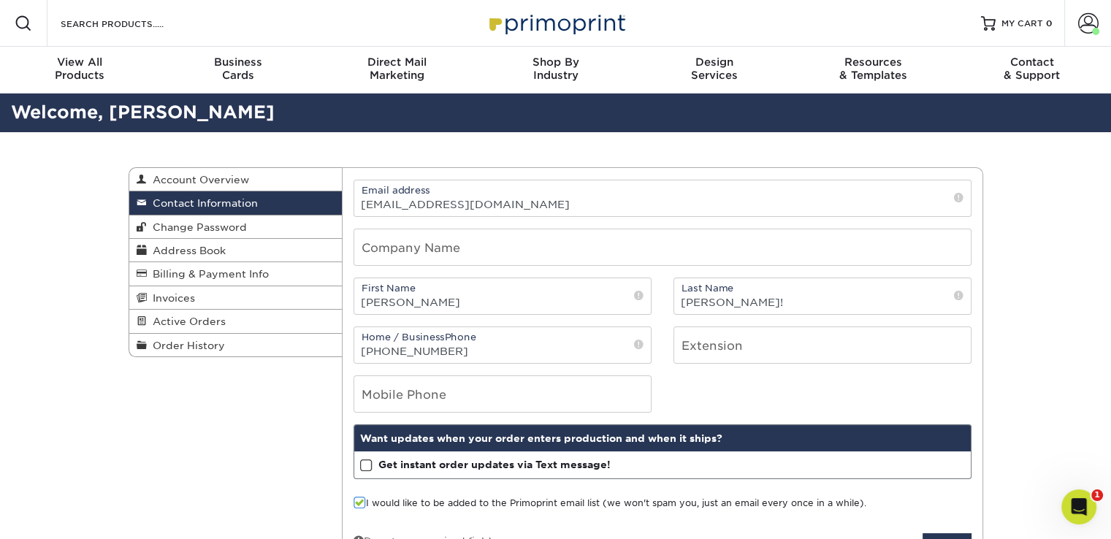
drag, startPoint x: 1115, startPoint y: 212, endPoint x: 1063, endPoint y: 357, distance: 154.6
click at [1063, 357] on div "Contact Information Account Overview Contact Information Change Password Addres…" at bounding box center [555, 370] width 1111 height 477
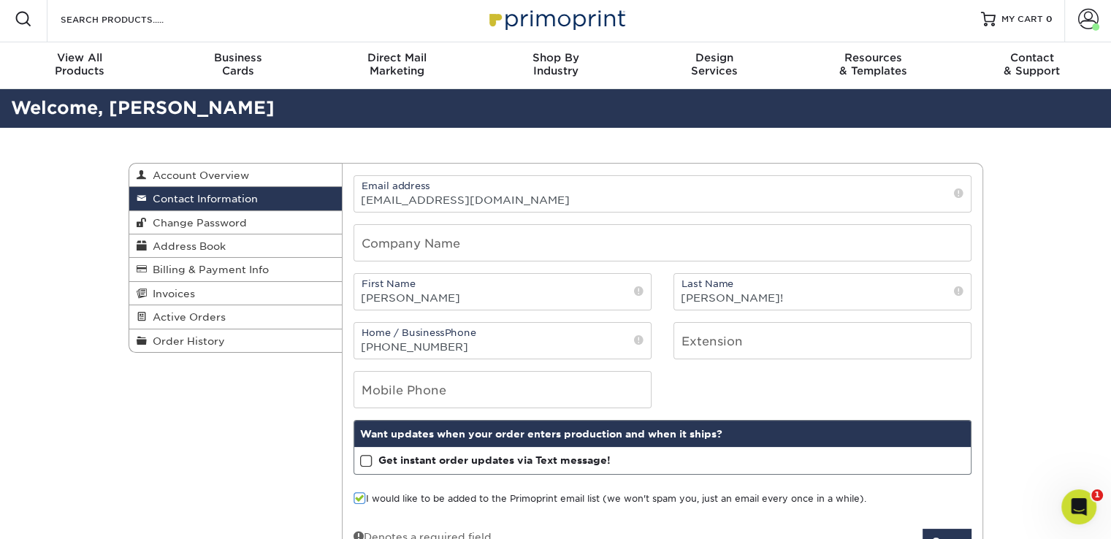
scroll to position [3, 0]
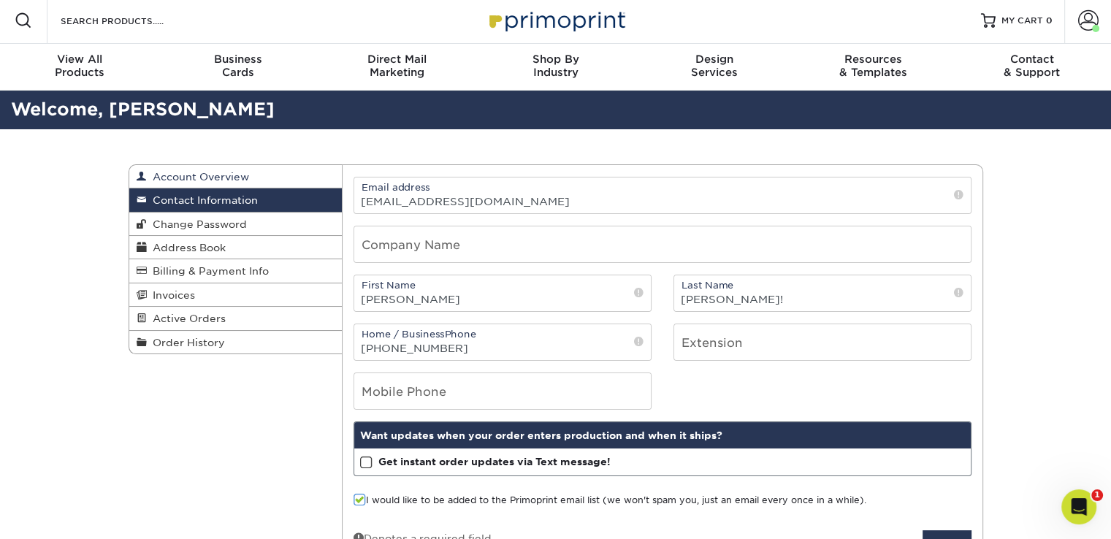
click at [184, 177] on span "Account Overview" at bounding box center [198, 177] width 102 height 12
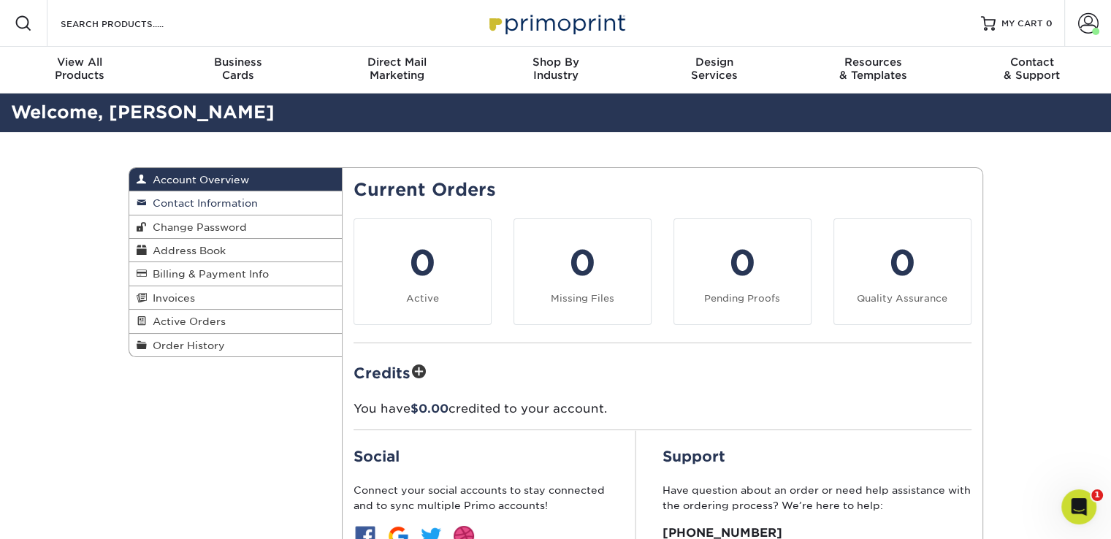
click at [224, 202] on span "Contact Information" at bounding box center [202, 203] width 111 height 12
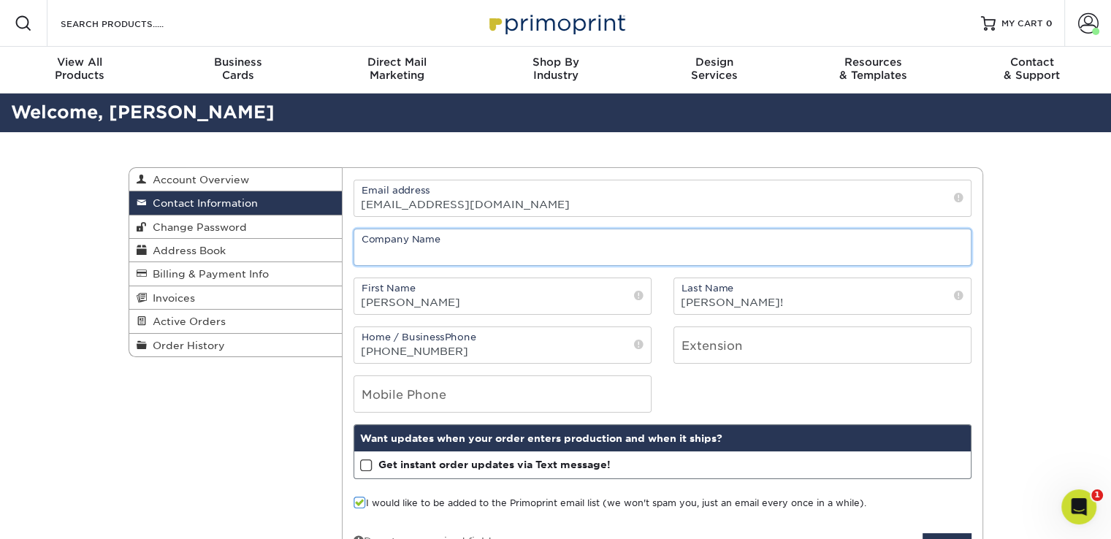
click at [488, 252] on input "text" at bounding box center [662, 247] width 616 height 36
type input "Fight to End Exploitation"
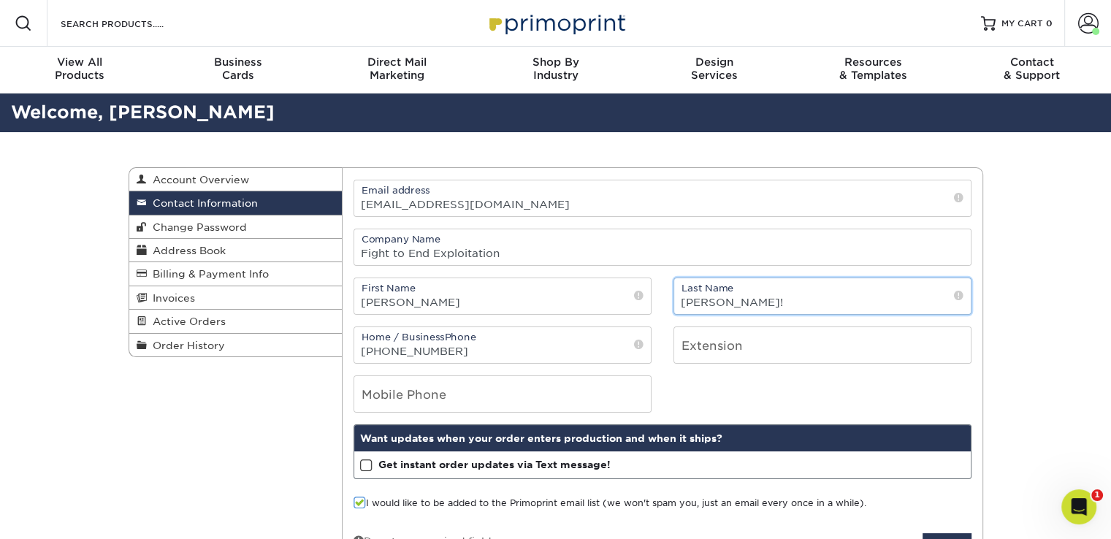
click at [855, 310] on input "[PERSON_NAME]!" at bounding box center [822, 296] width 297 height 36
type input "Hemmig"
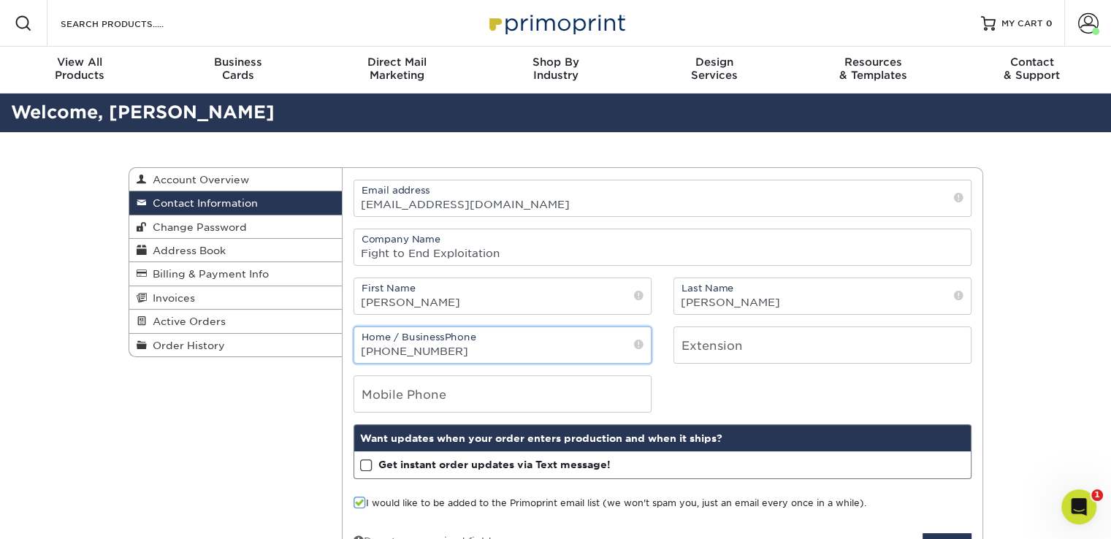
click at [450, 355] on input "[PHONE_NUMBER]" at bounding box center [502, 345] width 297 height 36
type input "("
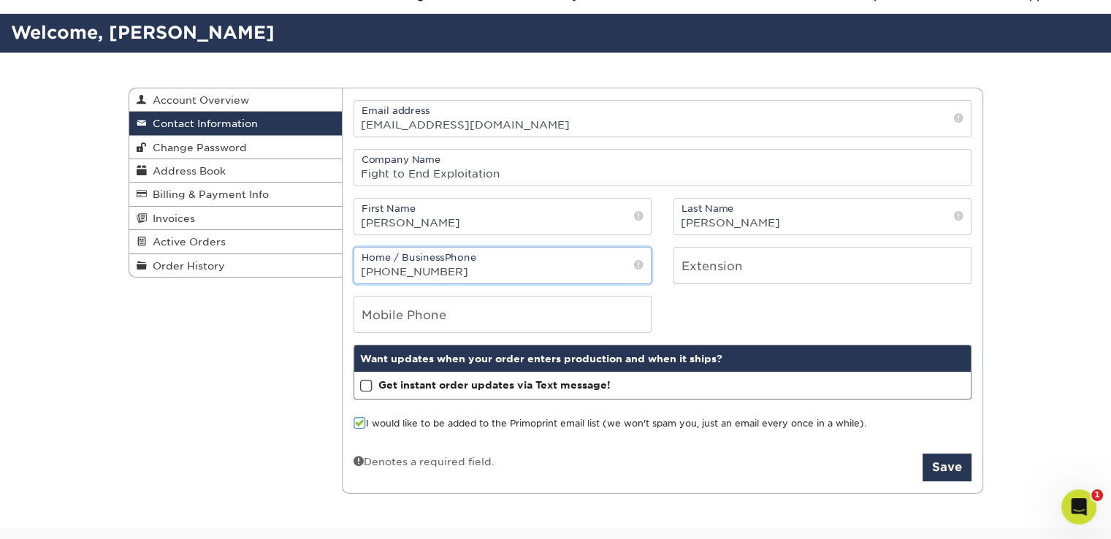
scroll to position [87, 0]
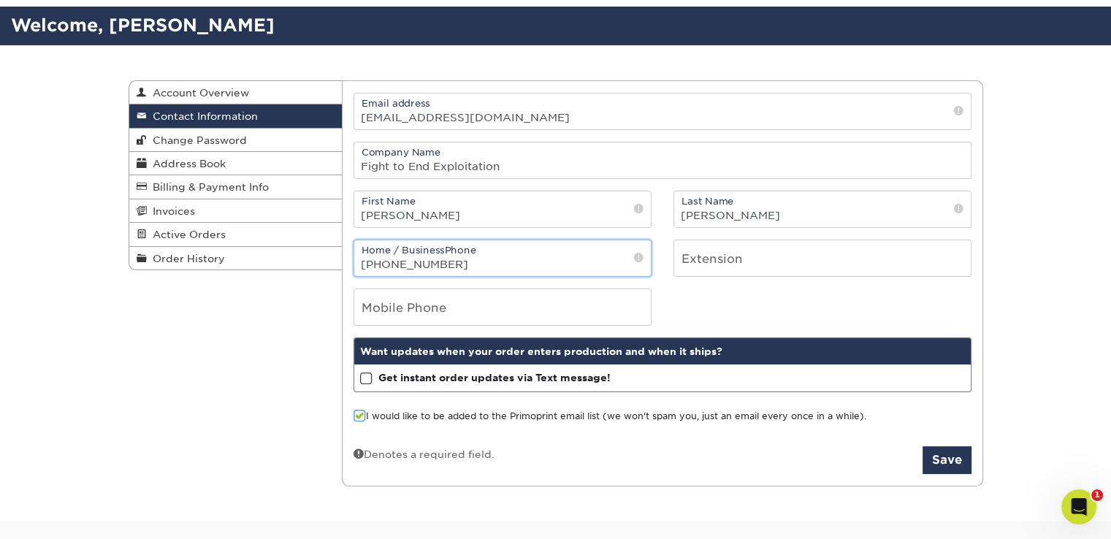
type input "414-485-5370"
click at [359, 413] on span at bounding box center [360, 416] width 12 height 14
click at [0, 0] on input "I would like to be added to the Primoprint email list (we won't spam you, just …" at bounding box center [0, 0] width 0 height 0
click at [366, 378] on span at bounding box center [366, 379] width 12 height 14
click at [0, 0] on input "Get instant order updates via Text message!" at bounding box center [0, 0] width 0 height 0
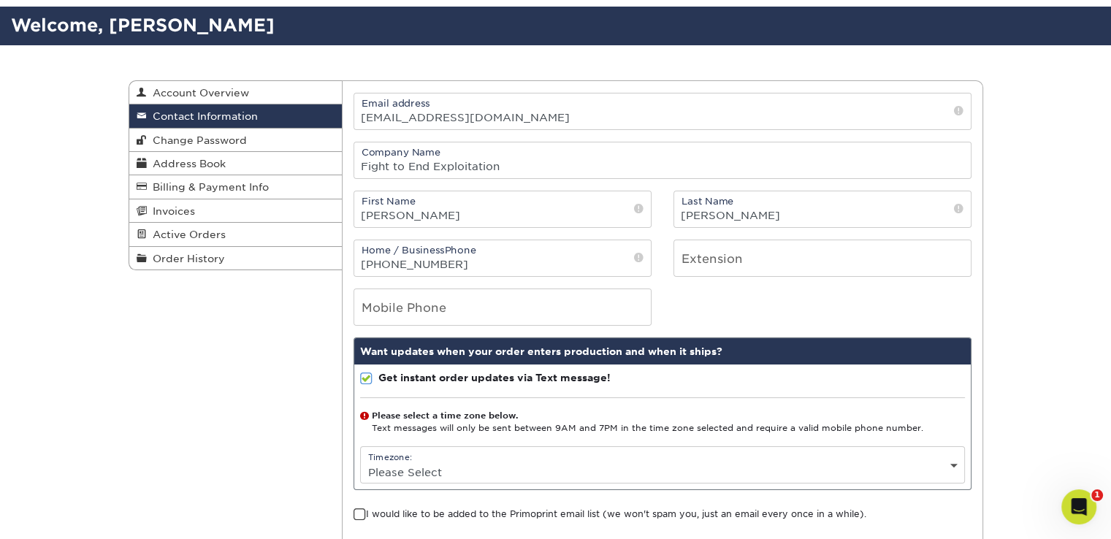
click at [408, 476] on select "Please Select (GMT -12:00) Eniwetok, Kwajalein (GMT -11:00) Midway Island, Samo…" at bounding box center [662, 472] width 603 height 21
select select "-6.0"
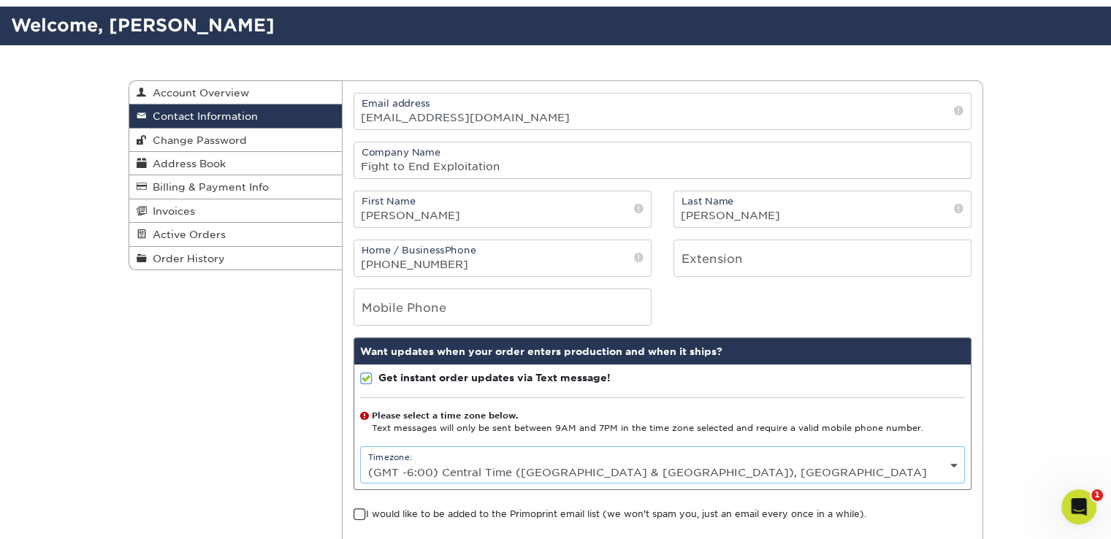
click at [361, 462] on select "Please Select (GMT -12:00) Eniwetok, Kwajalein (GMT -11:00) Midway Island, Samo…" at bounding box center [662, 472] width 603 height 21
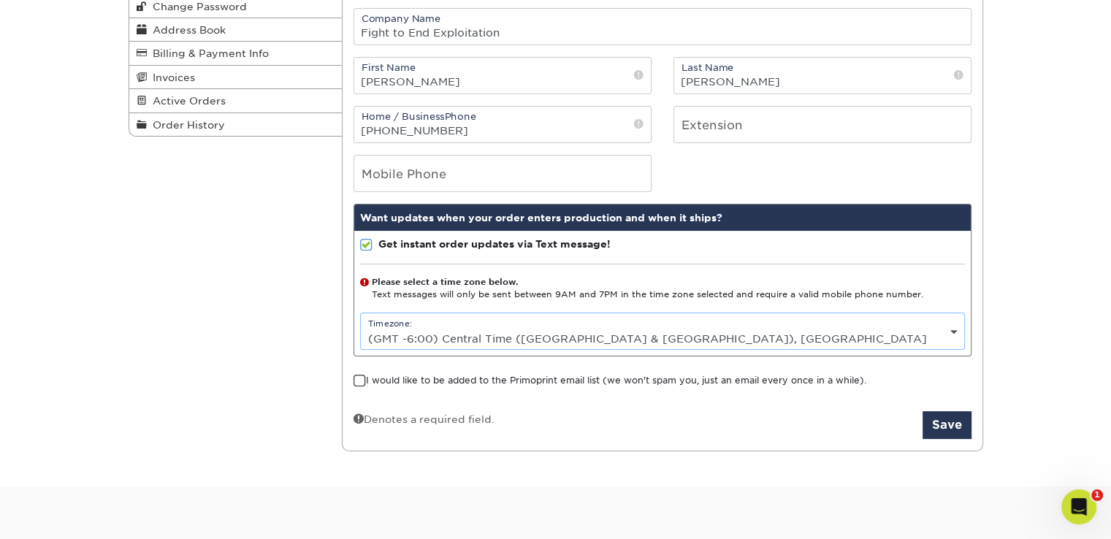
scroll to position [224, 0]
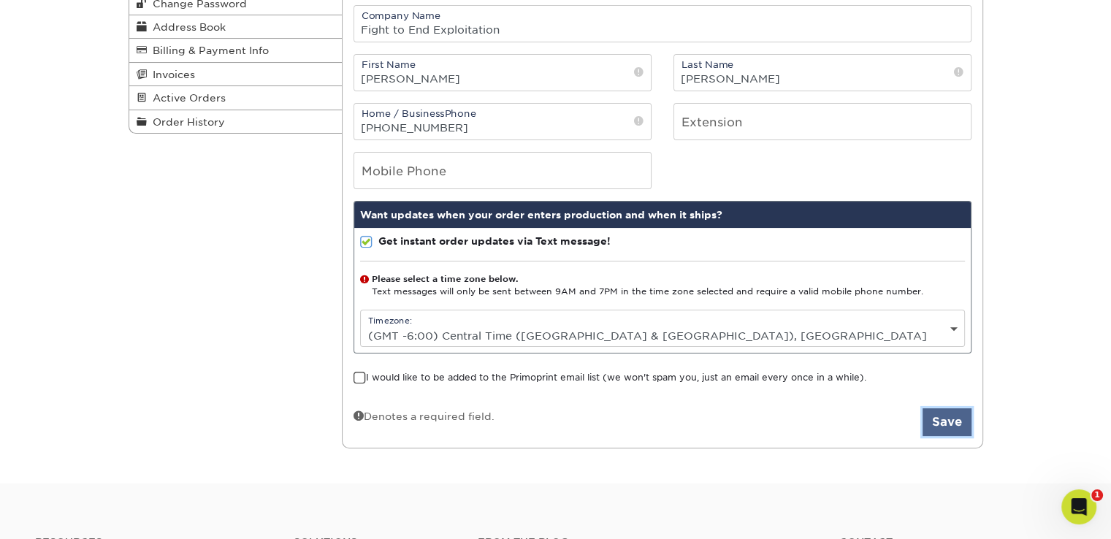
click at [950, 424] on button "Save" at bounding box center [947, 422] width 49 height 28
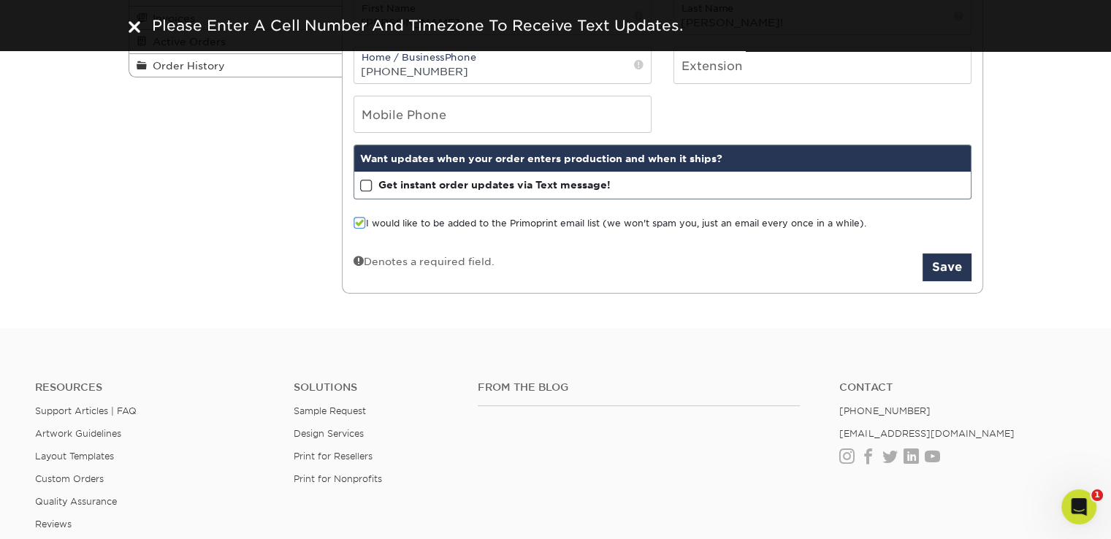
scroll to position [373, 0]
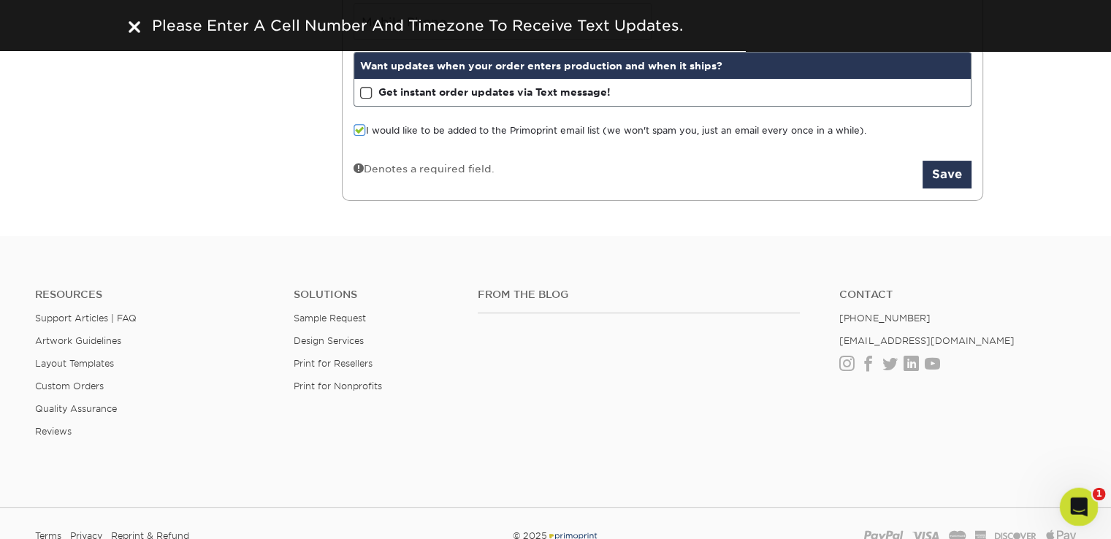
click at [1075, 500] on icon "Open Intercom Messenger" at bounding box center [1077, 505] width 24 height 24
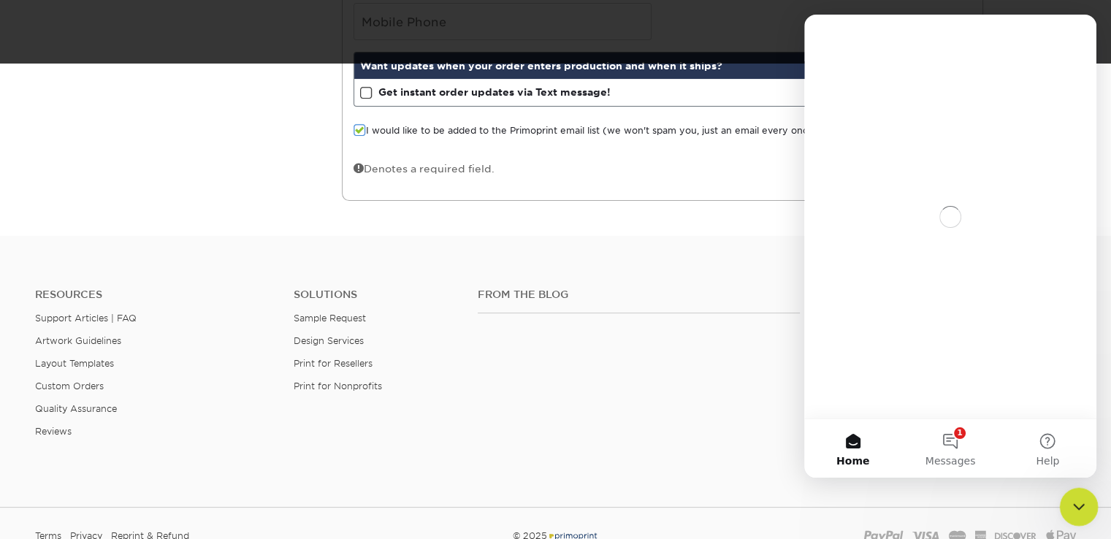
scroll to position [0, 0]
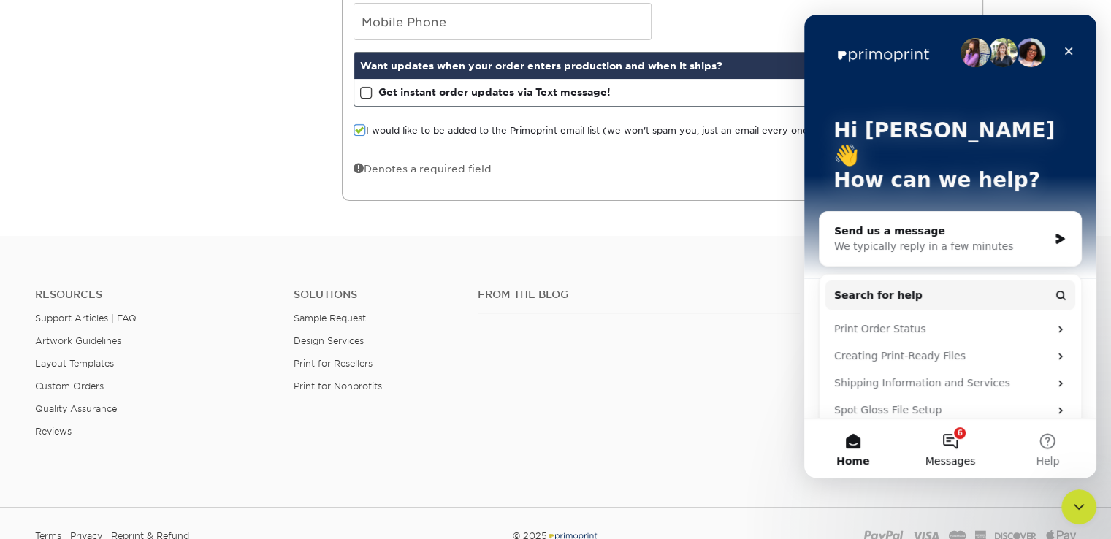
click at [949, 448] on button "6 Messages" at bounding box center [949, 448] width 97 height 58
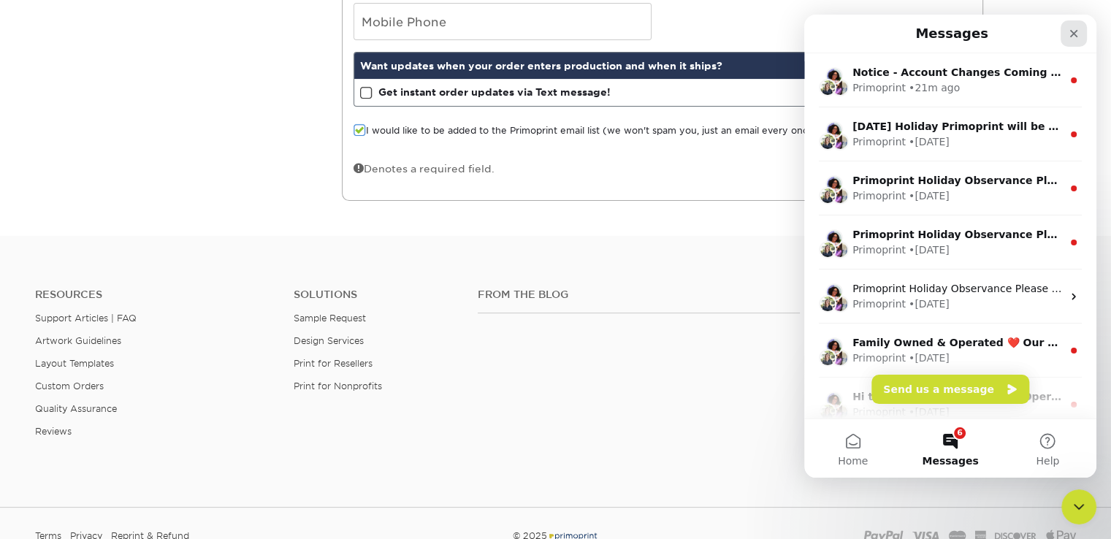
click at [1075, 36] on icon "Close" at bounding box center [1074, 34] width 12 height 12
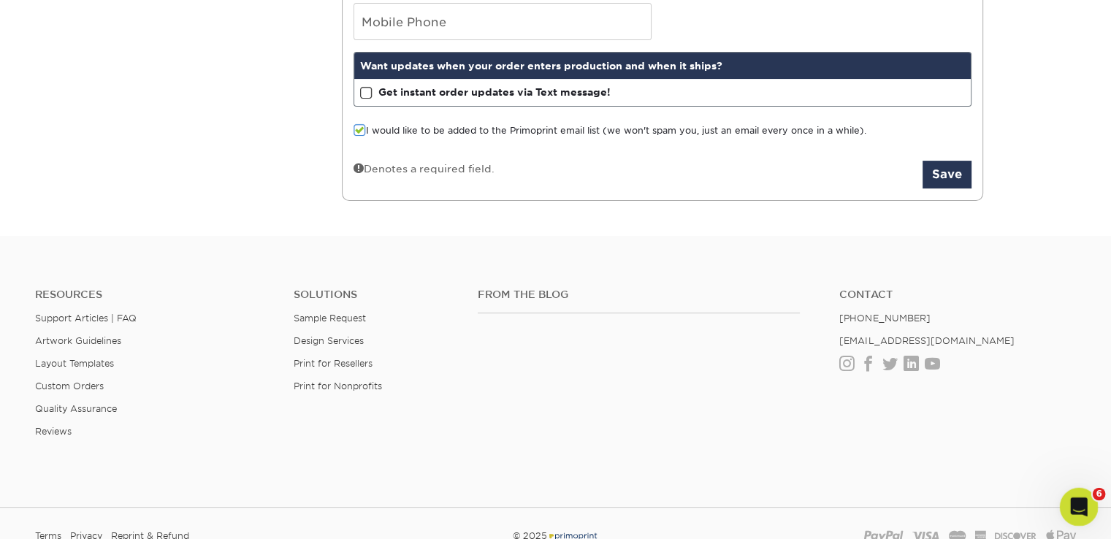
click at [1077, 503] on icon "Open Intercom Messenger" at bounding box center [1077, 505] width 10 height 12
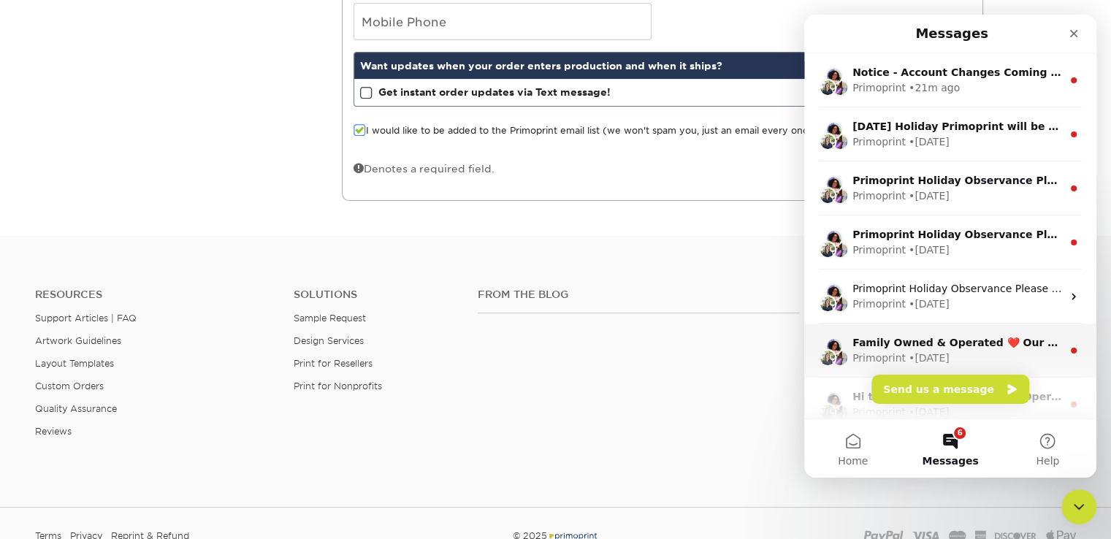
click at [950, 356] on div "• [DATE]" at bounding box center [929, 358] width 41 height 15
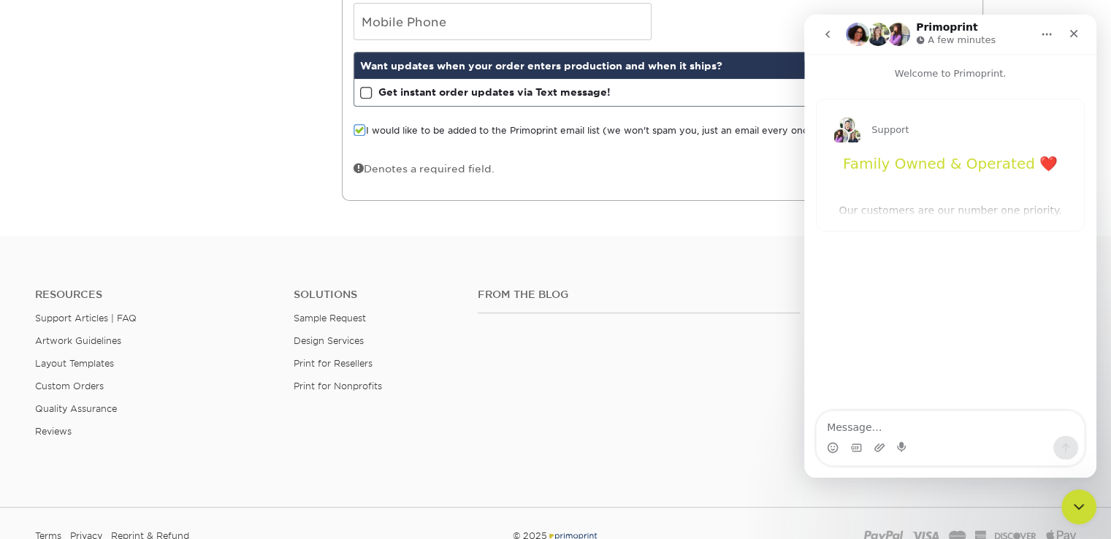
click at [833, 31] on icon "go back" at bounding box center [828, 34] width 12 height 12
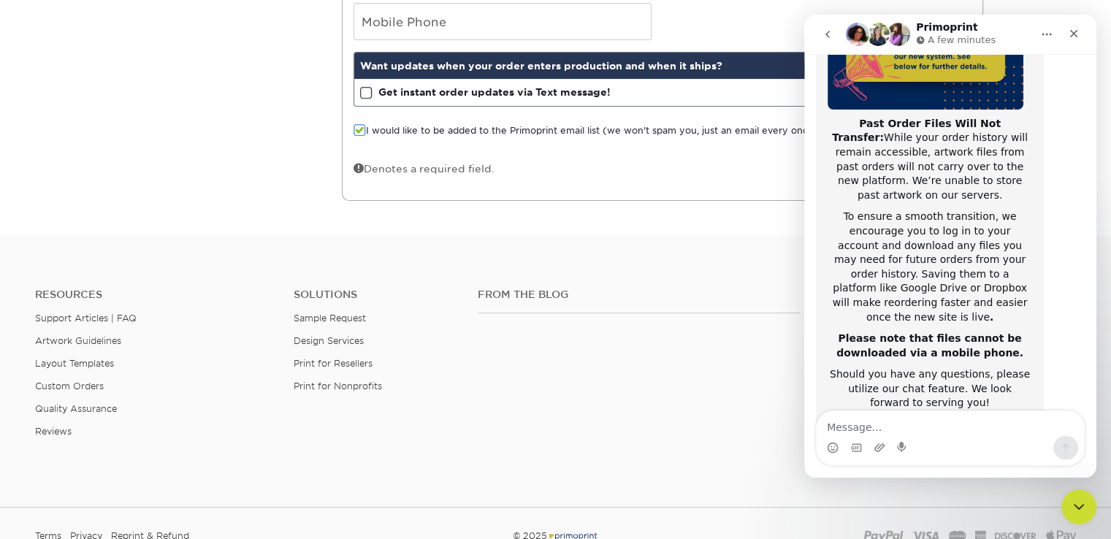
scroll to position [283, 0]
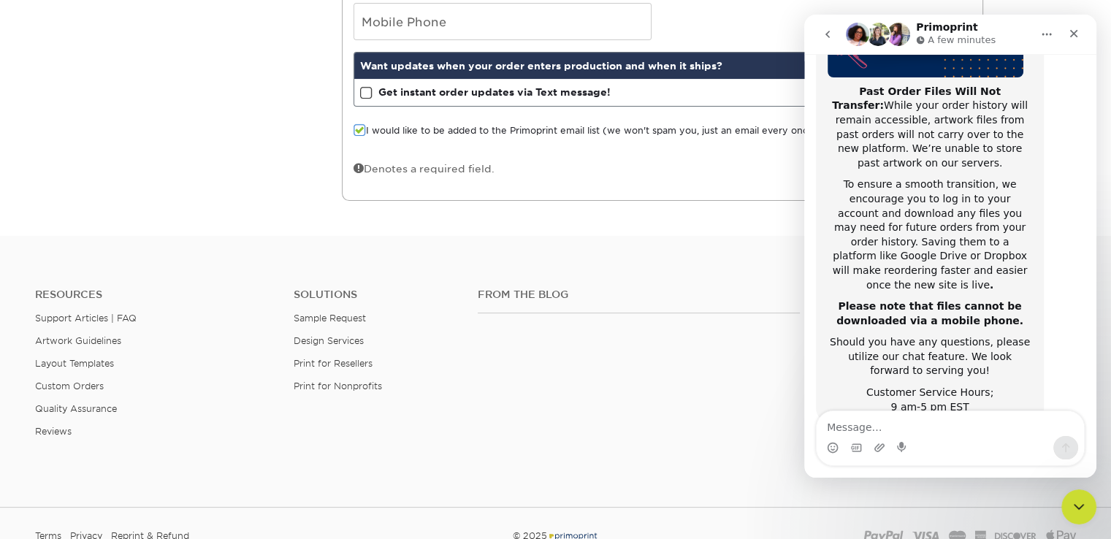
click at [1042, 36] on icon "Home" at bounding box center [1047, 34] width 12 height 12
click at [822, 36] on icon "go back" at bounding box center [828, 34] width 12 height 12
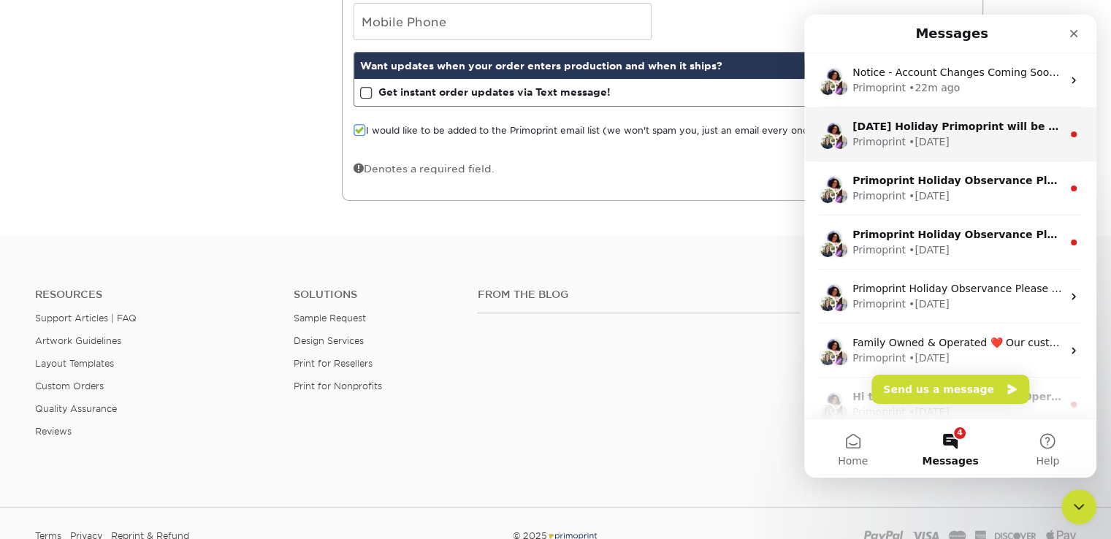
click at [947, 139] on div "Primoprint • [DATE]" at bounding box center [957, 141] width 210 height 15
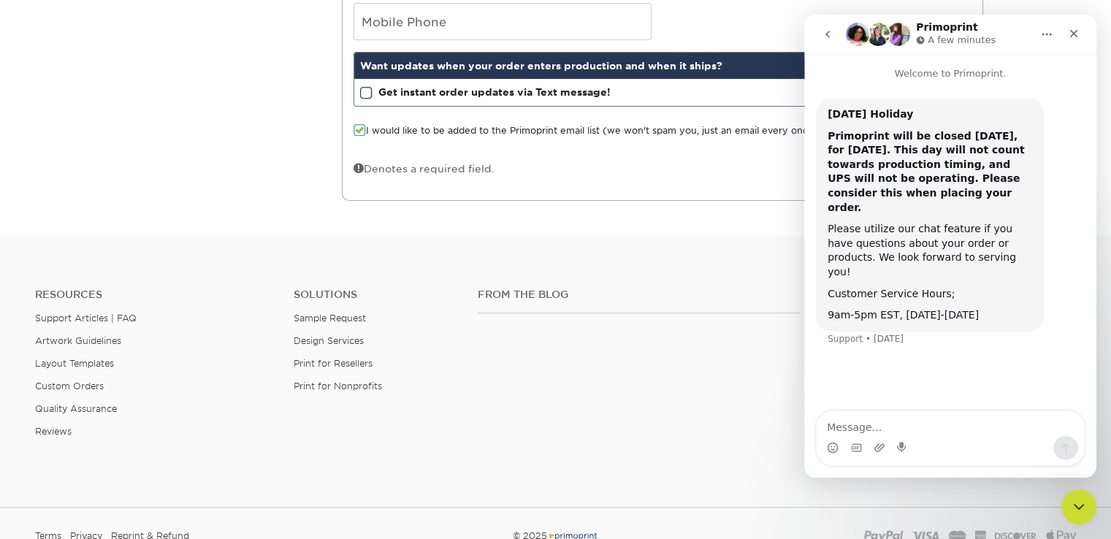
click at [824, 33] on icon "go back" at bounding box center [828, 34] width 12 height 12
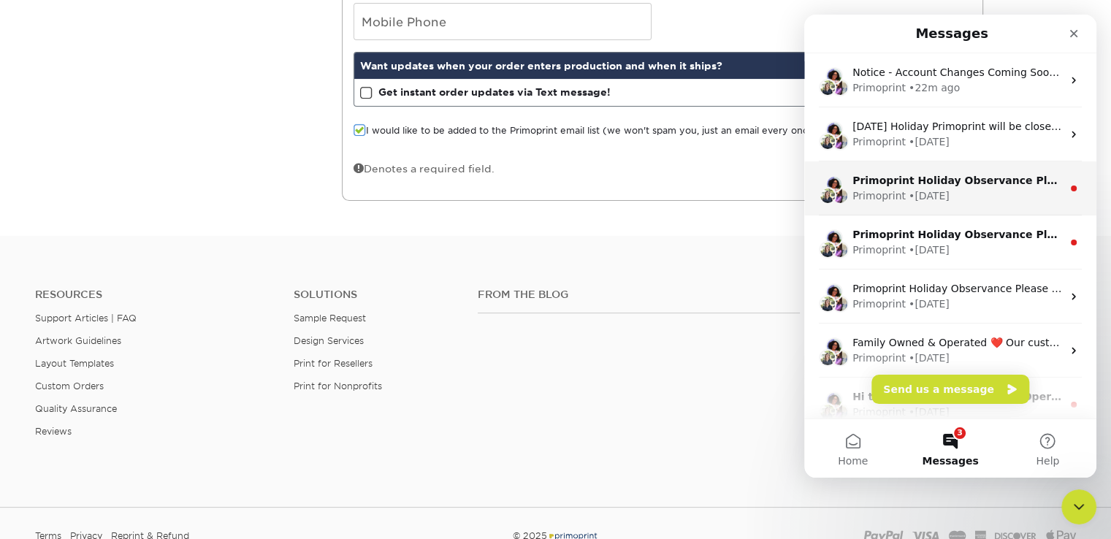
click at [936, 191] on div "• [DATE]" at bounding box center [929, 195] width 41 height 15
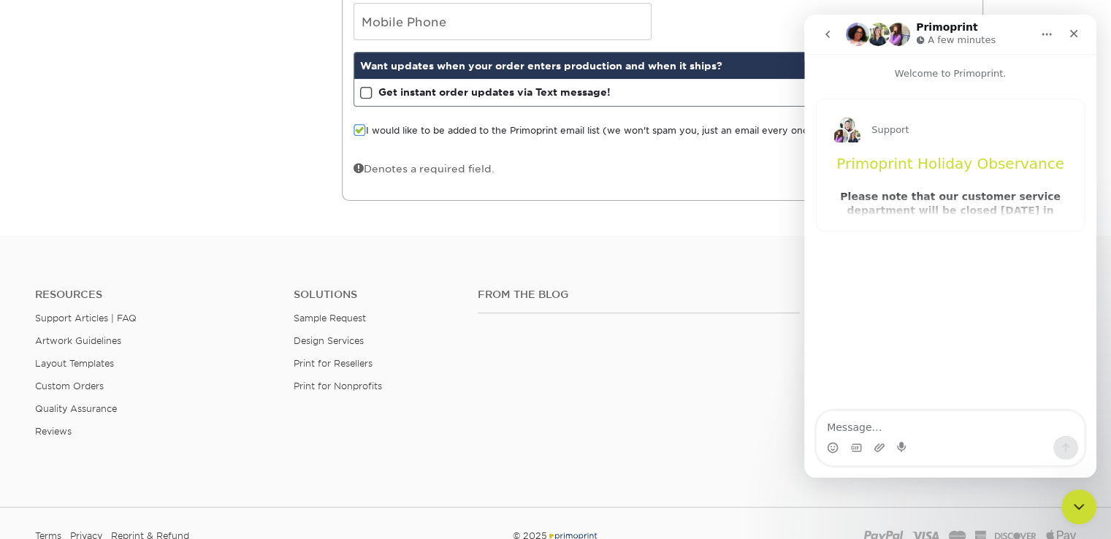
click at [828, 33] on icon "go back" at bounding box center [827, 34] width 4 height 7
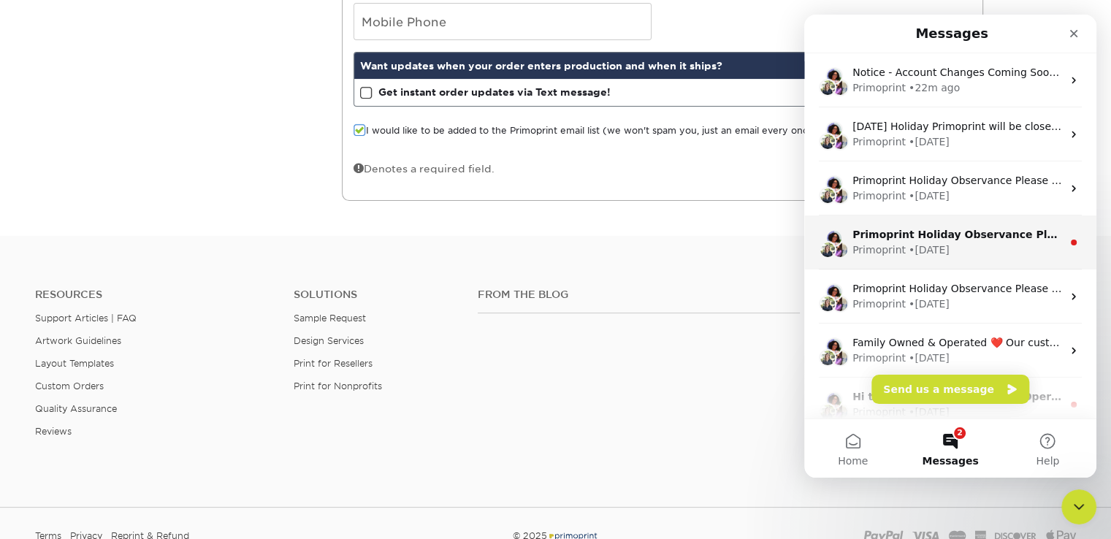
click at [939, 264] on div "Primoprint Holiday Observance Please note that our customer service department …" at bounding box center [950, 242] width 292 height 54
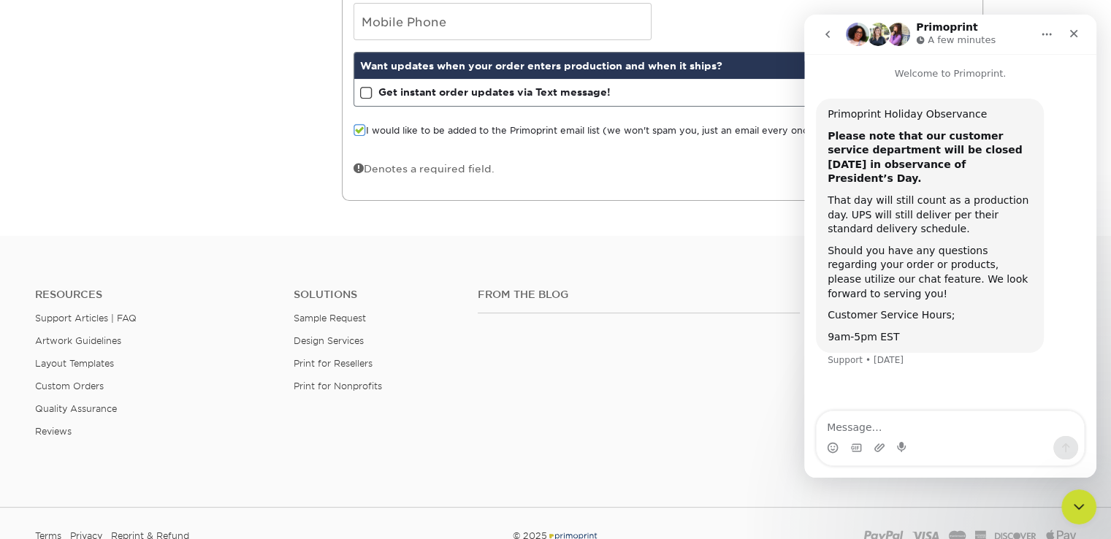
click at [831, 39] on icon "go back" at bounding box center [828, 34] width 12 height 12
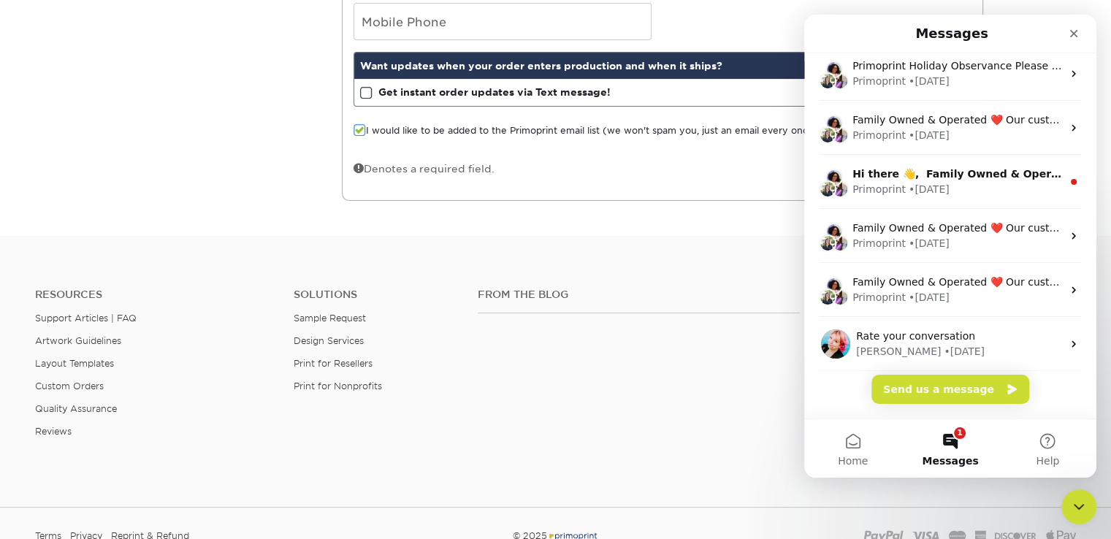
scroll to position [234, 0]
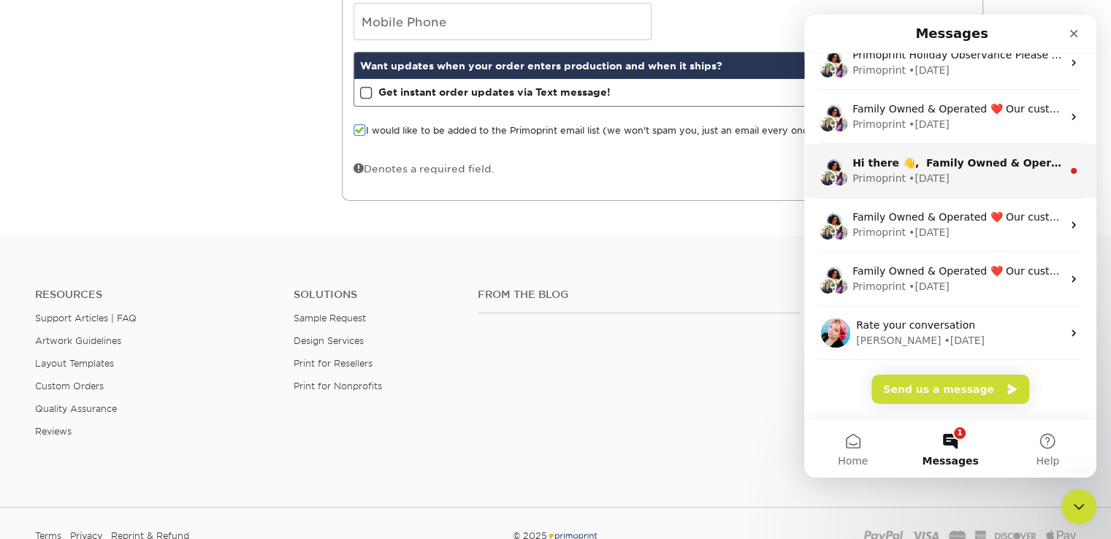
click at [926, 153] on div "Hi there 👋, Family Owned & Operated Due to current circumstances relating to [M…" at bounding box center [950, 171] width 292 height 54
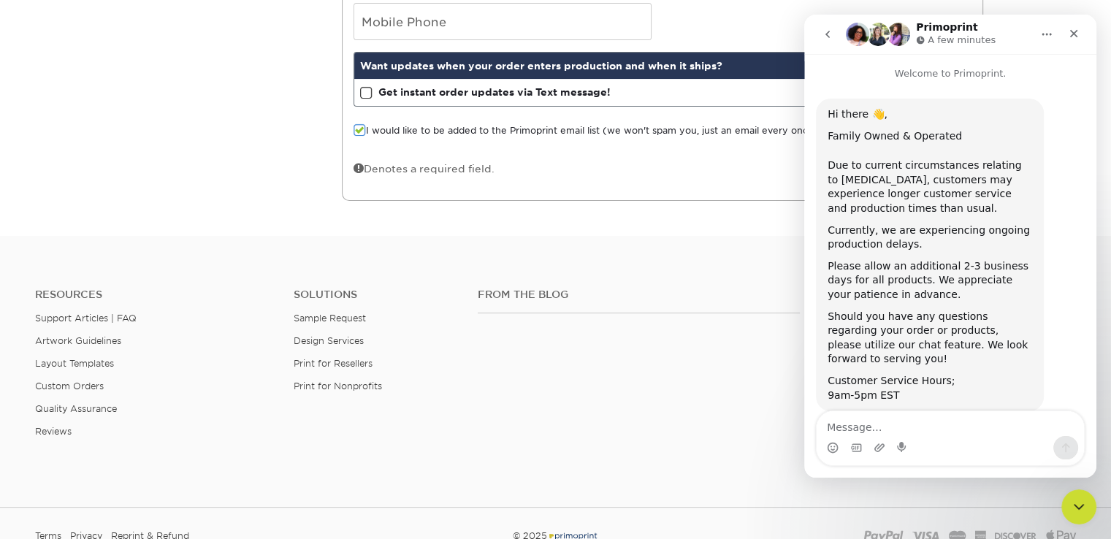
scroll to position [16, 0]
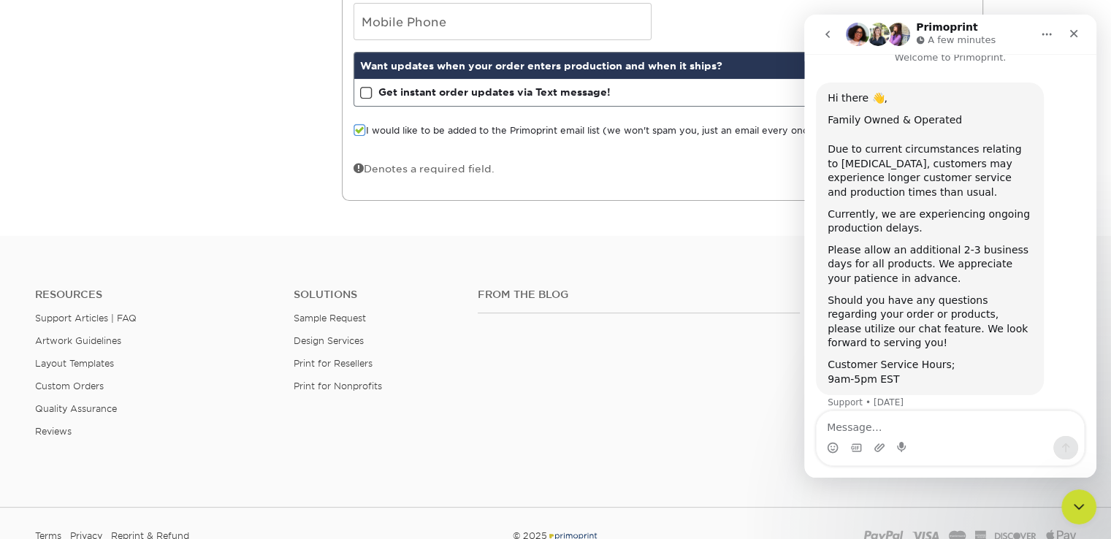
click at [831, 36] on icon "go back" at bounding box center [828, 34] width 12 height 12
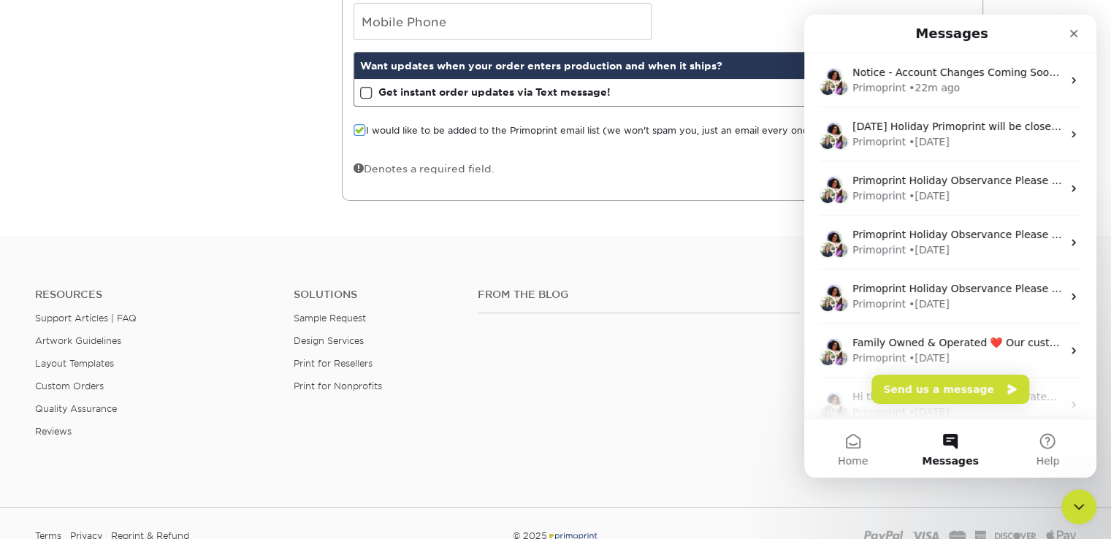
scroll to position [0, 0]
click at [856, 445] on button "Home" at bounding box center [852, 448] width 97 height 58
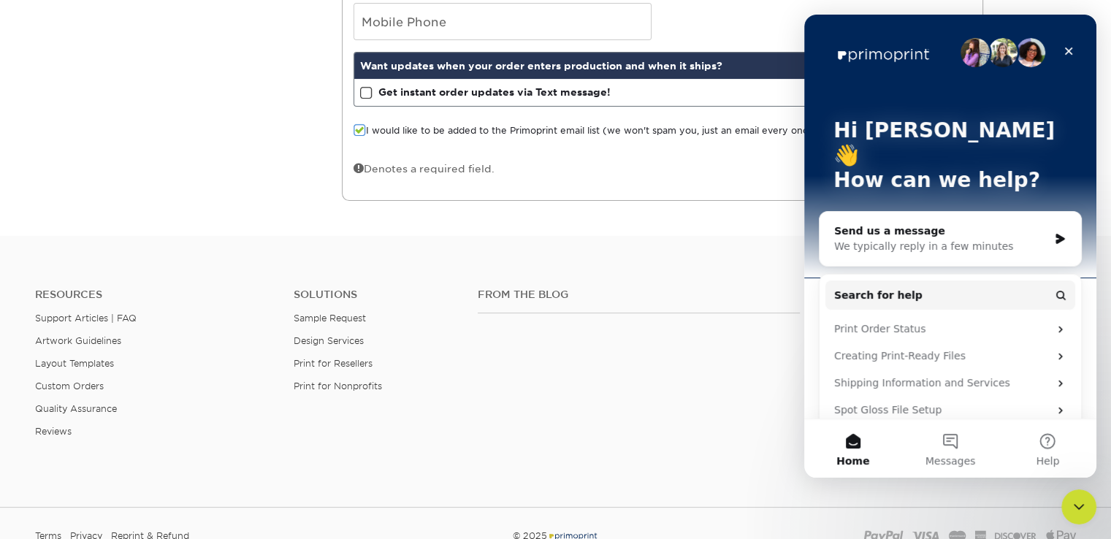
click at [1001, 239] on div "We typically reply in a few minutes" at bounding box center [941, 246] width 214 height 15
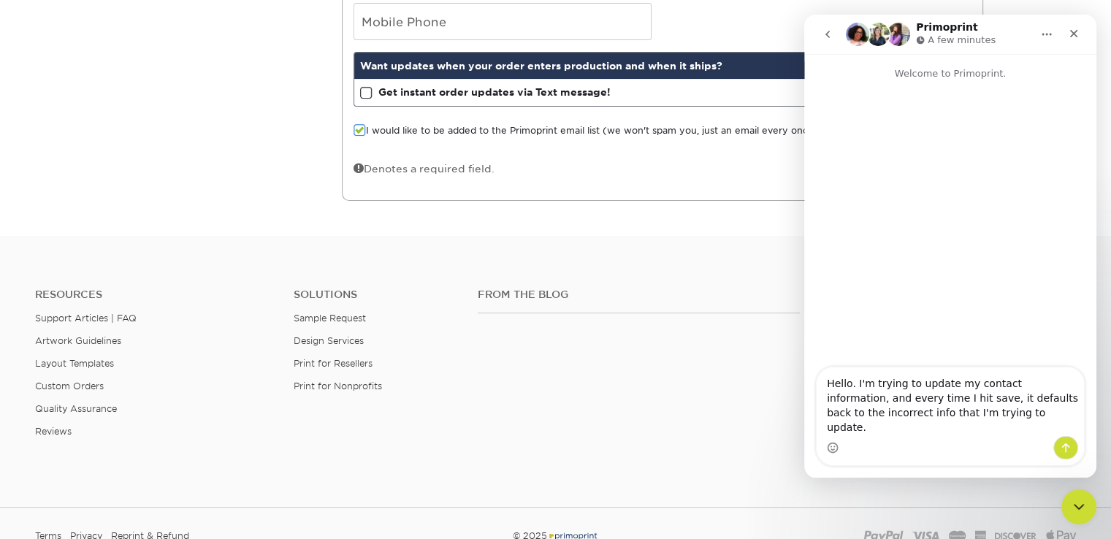
type textarea "Hello. I'm trying to update my contact information, and every time I hit save, …"
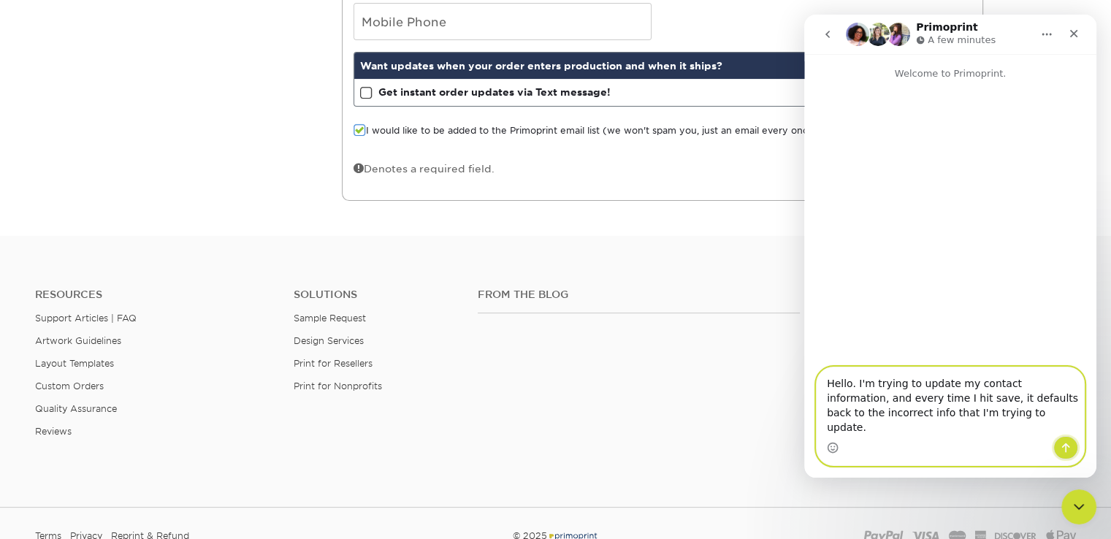
click at [1064, 448] on icon "Send a message…" at bounding box center [1066, 448] width 12 height 12
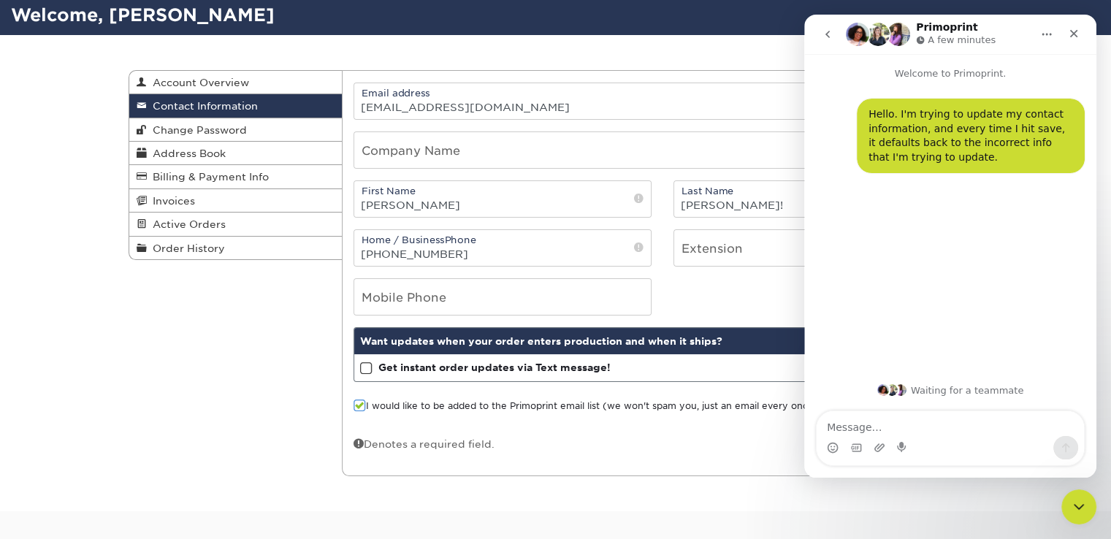
scroll to position [93, 0]
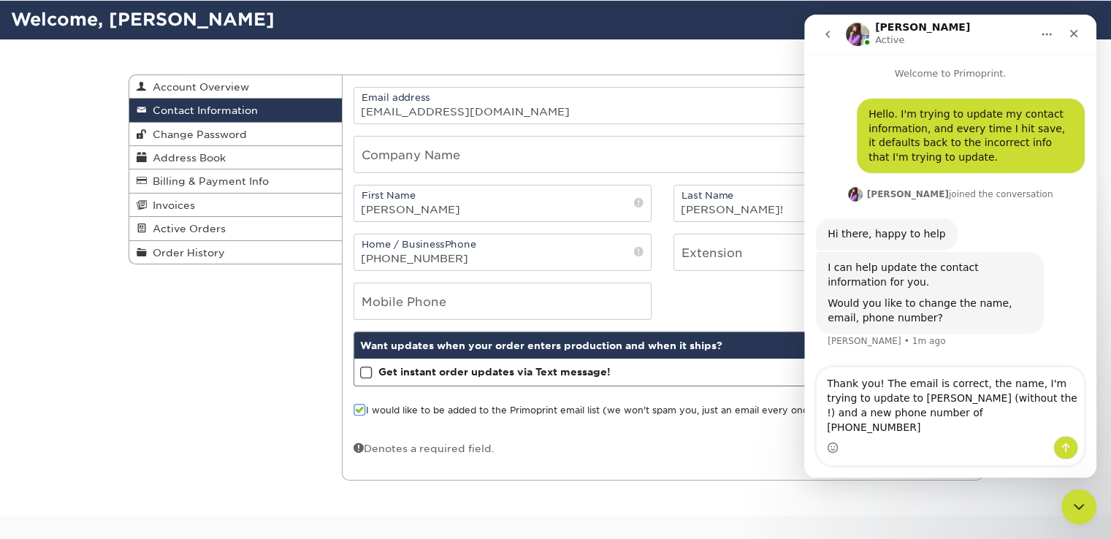
click at [871, 413] on textarea "Thank you! The email is correct, the name, I'm trying to update to Hemmig (with…" at bounding box center [950, 401] width 267 height 69
type textarea "Thank you! The email is correct, the name, I'm trying to update to just [PERSON…"
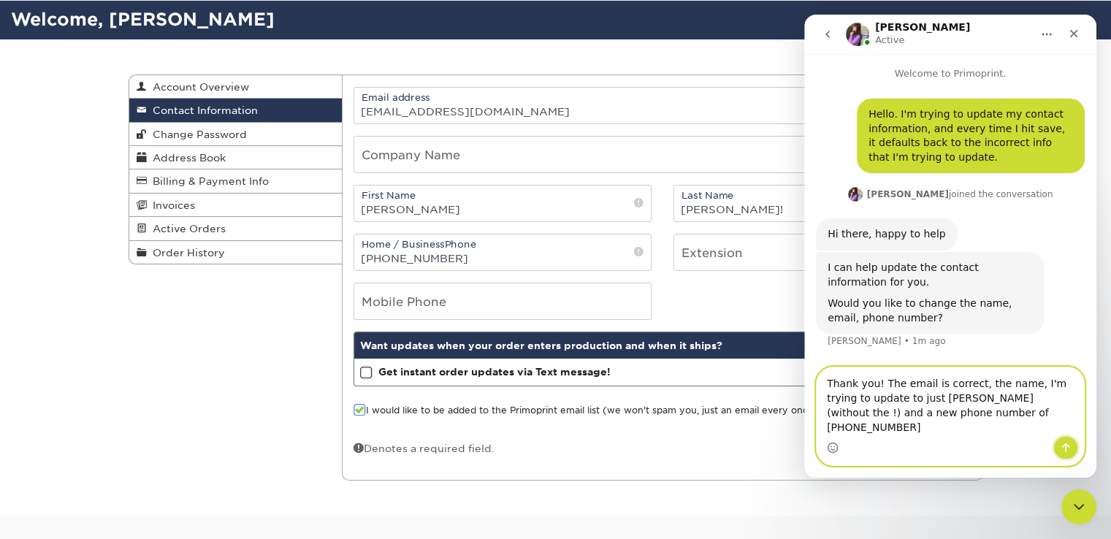
click at [1069, 453] on icon "Send a message…" at bounding box center [1066, 448] width 12 height 12
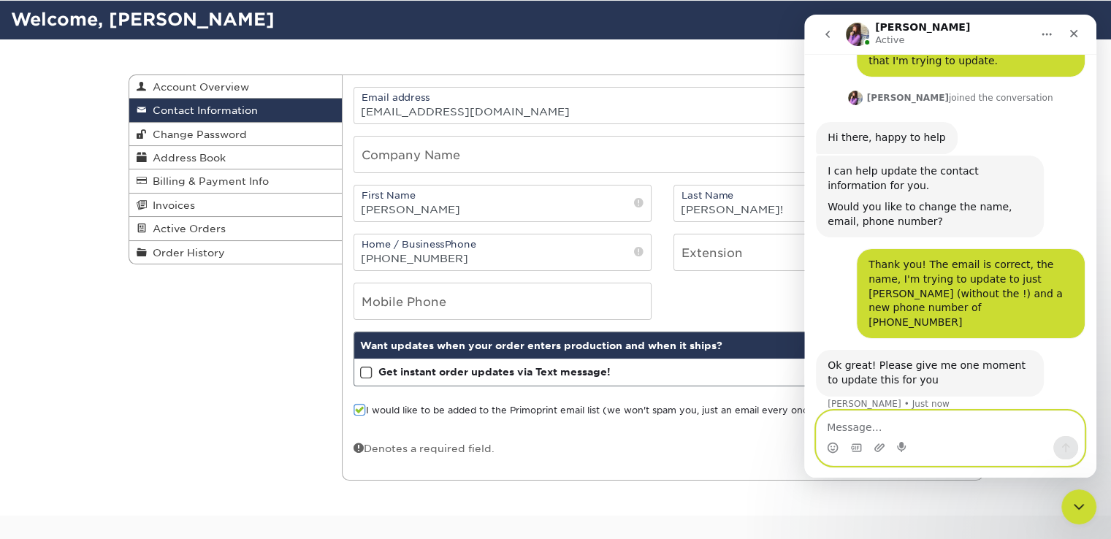
scroll to position [98, 0]
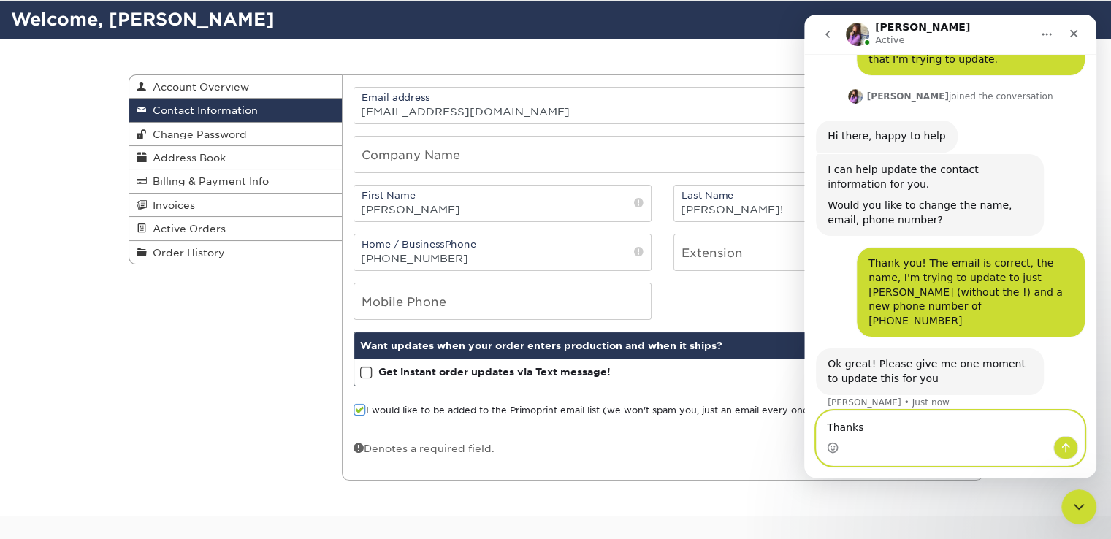
type textarea "Thanks!"
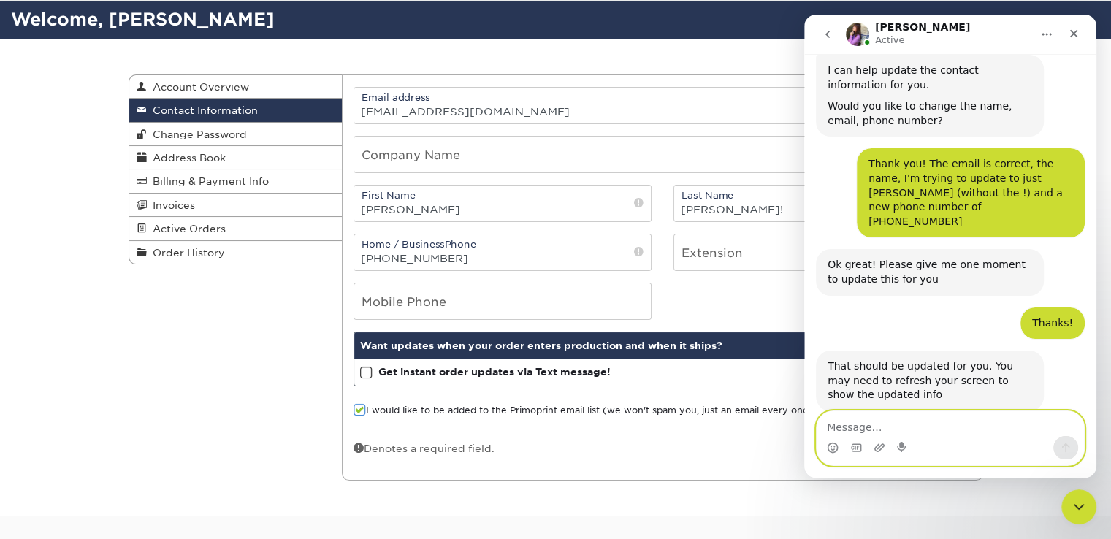
scroll to position [213, 0]
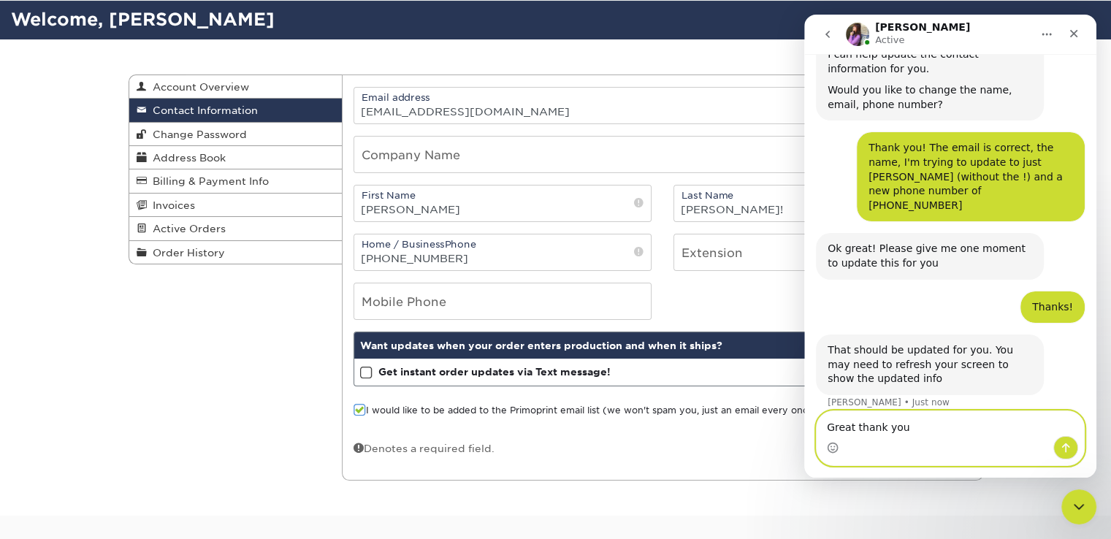
type textarea "Great thank you!"
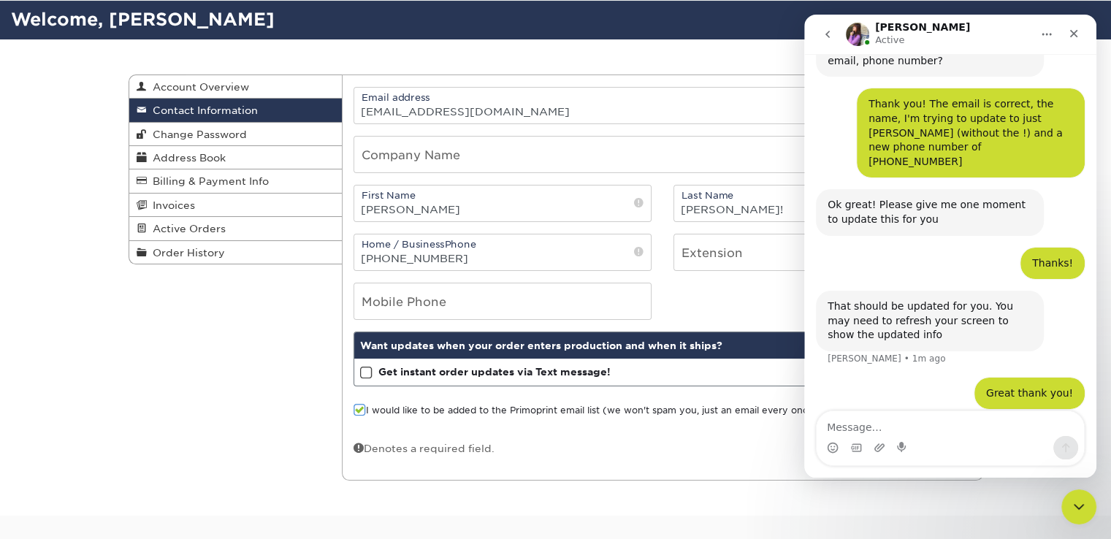
click at [722, 21] on h2 "Welcome, [PERSON_NAME]" at bounding box center [555, 20] width 1111 height 27
click at [829, 30] on icon "go back" at bounding box center [828, 34] width 12 height 12
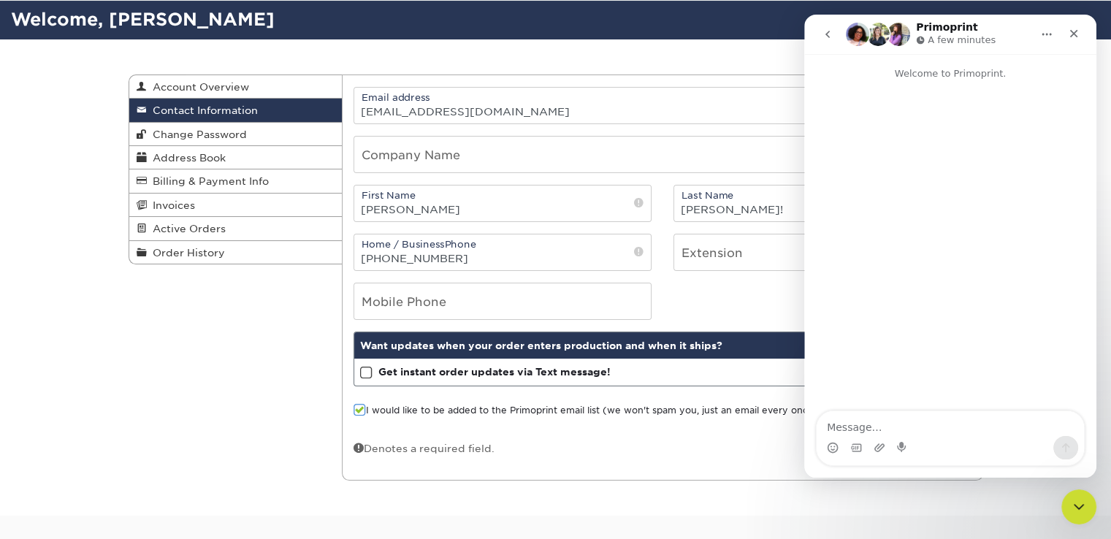
scroll to position [0, 0]
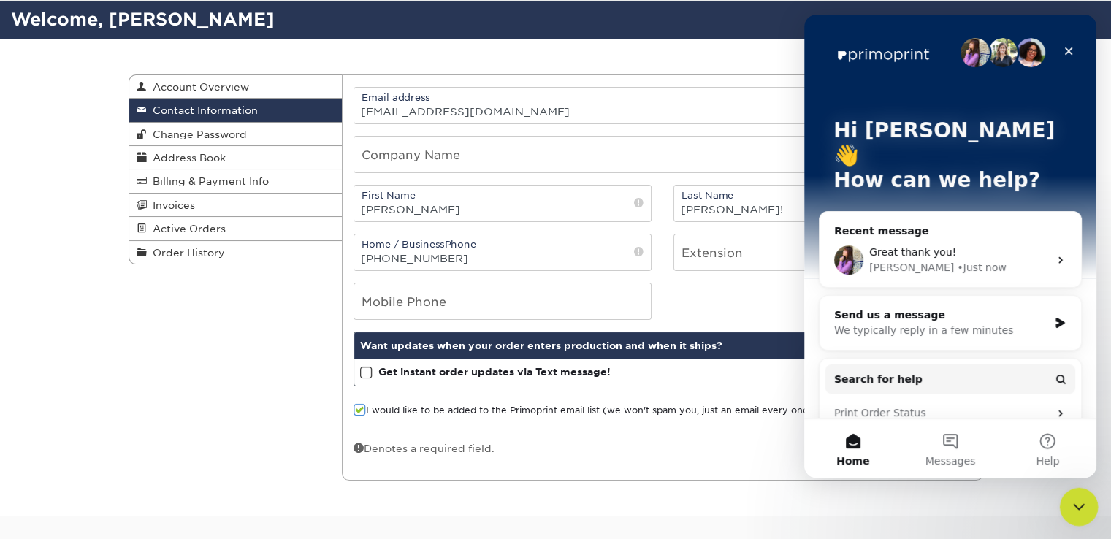
click at [1077, 513] on div "Close Intercom Messenger" at bounding box center [1076, 504] width 35 height 35
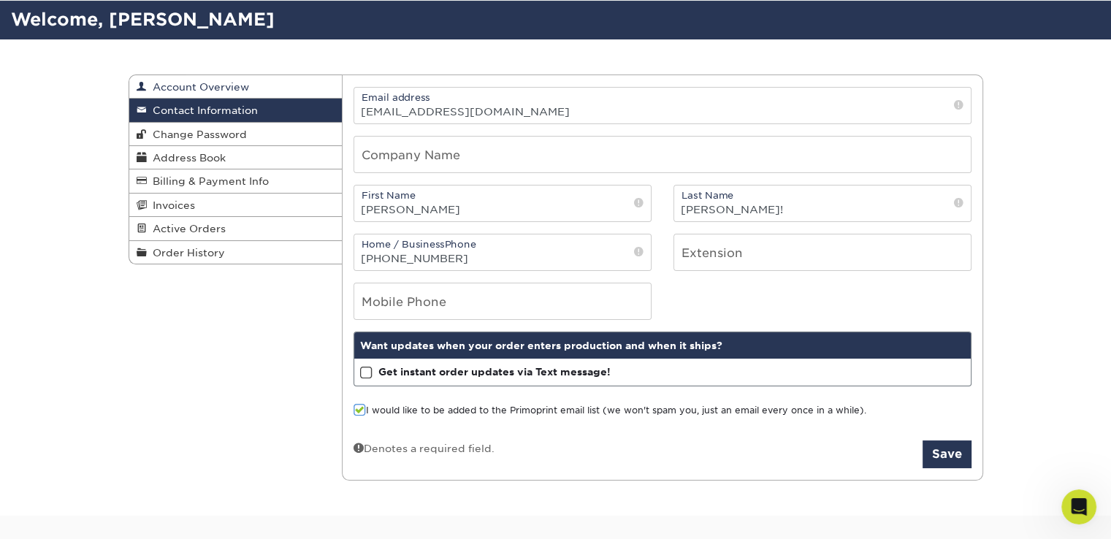
click at [224, 91] on span "Account Overview" at bounding box center [198, 87] width 102 height 12
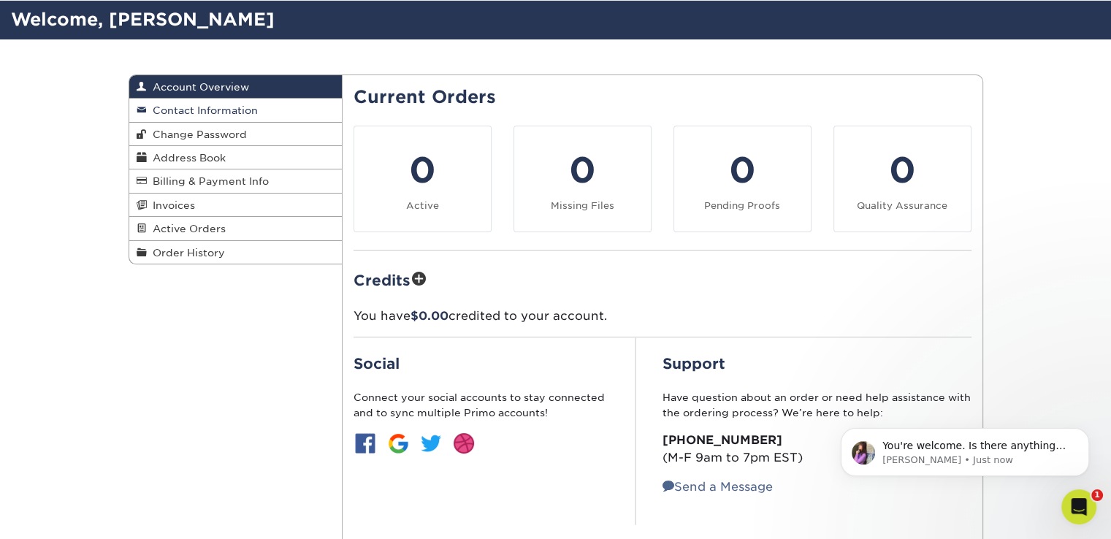
click at [221, 111] on span "Contact Information" at bounding box center [202, 110] width 111 height 12
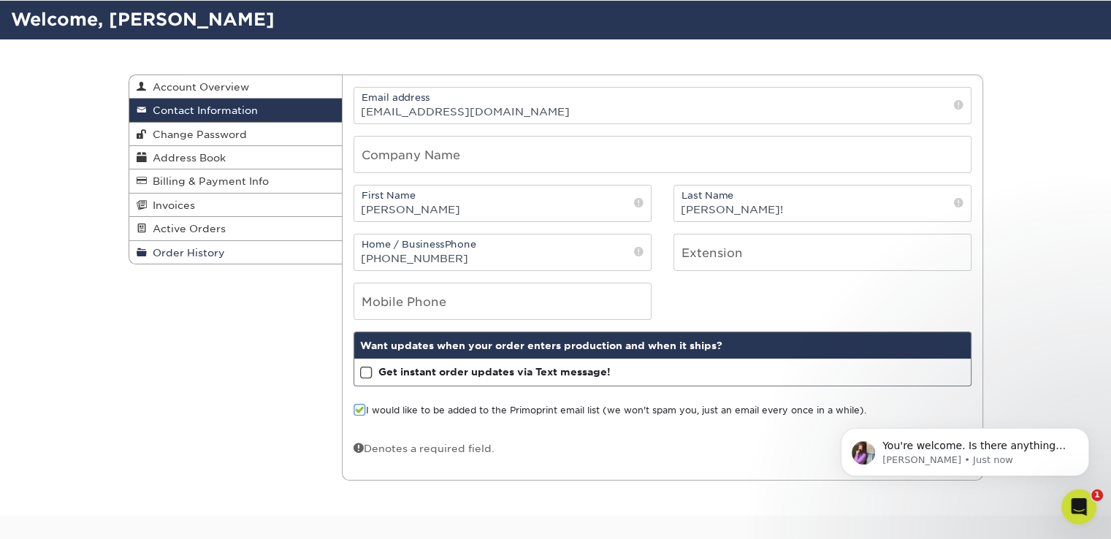
click at [180, 252] on span "Order History" at bounding box center [186, 253] width 78 height 12
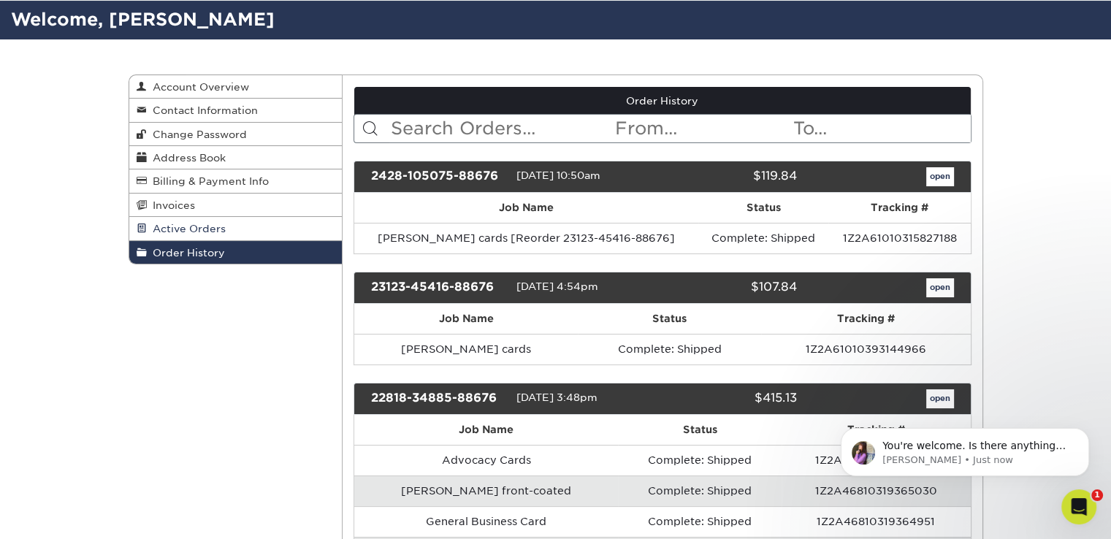
click at [188, 230] on span "Active Orders" at bounding box center [186, 229] width 79 height 12
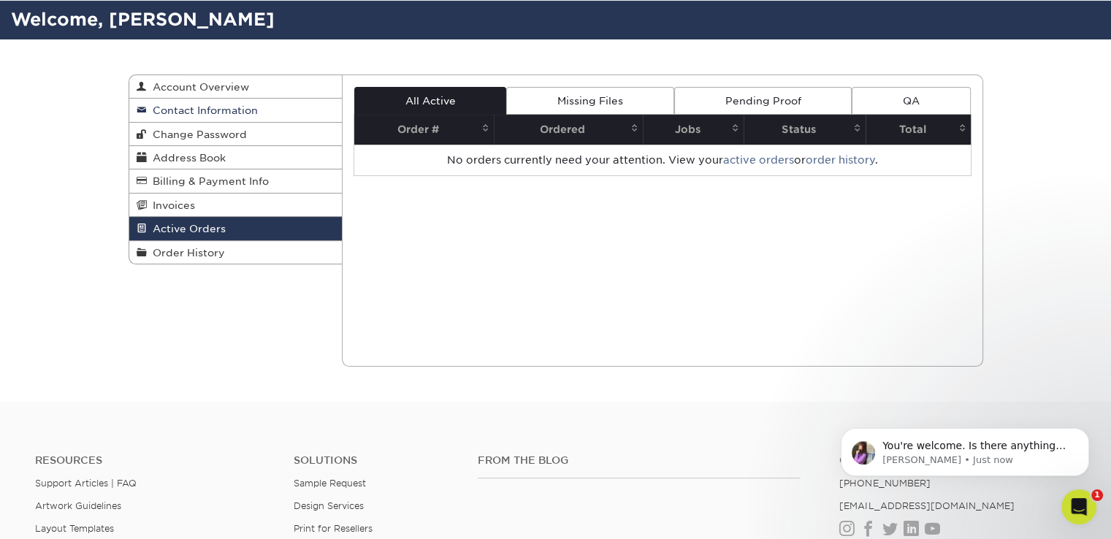
click at [194, 114] on span "Contact Information" at bounding box center [202, 110] width 111 height 12
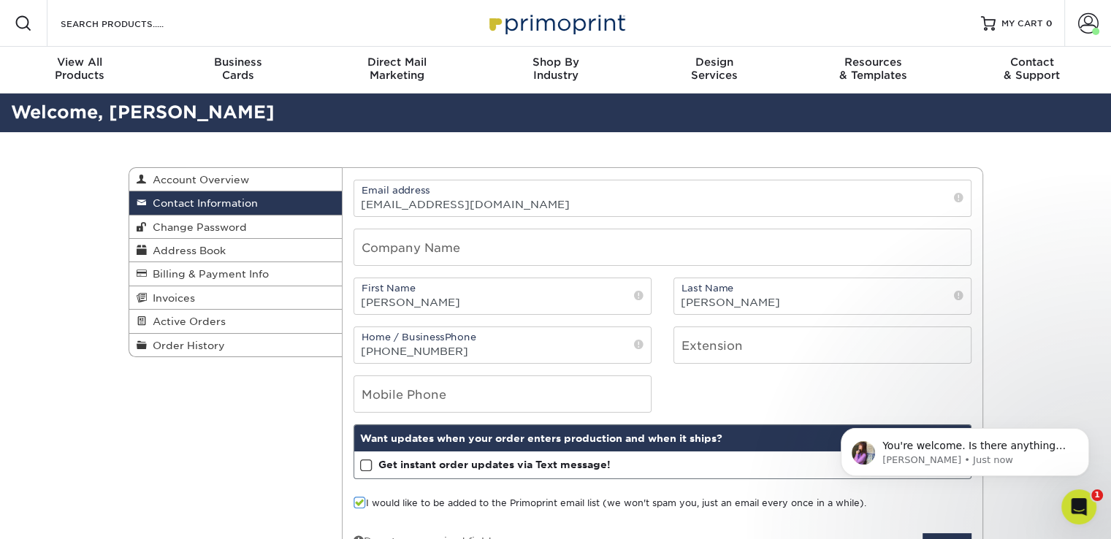
click at [1082, 500] on icon "Open Intercom Messenger" at bounding box center [1079, 507] width 24 height 24
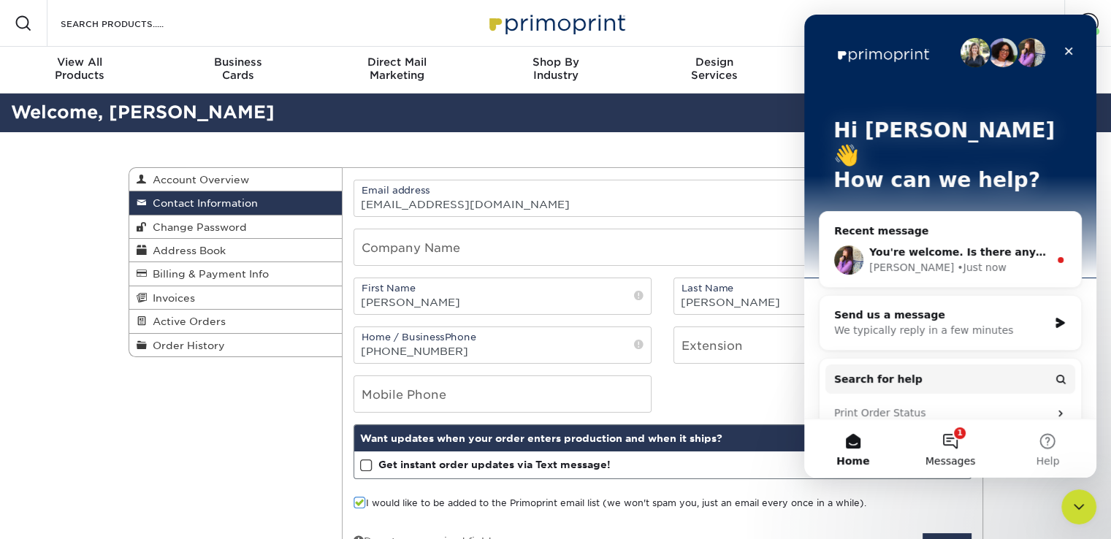
click at [950, 440] on button "1 Messages" at bounding box center [949, 448] width 97 height 58
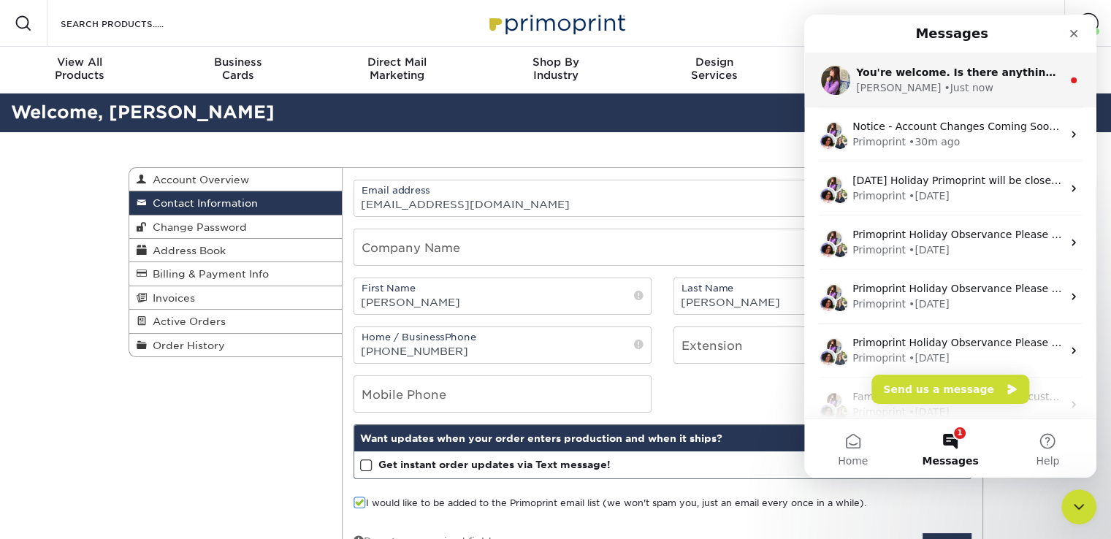
click at [904, 75] on span "You're welcome. Is there anything else I can help you with at the moment?" at bounding box center [1072, 72] width 432 height 12
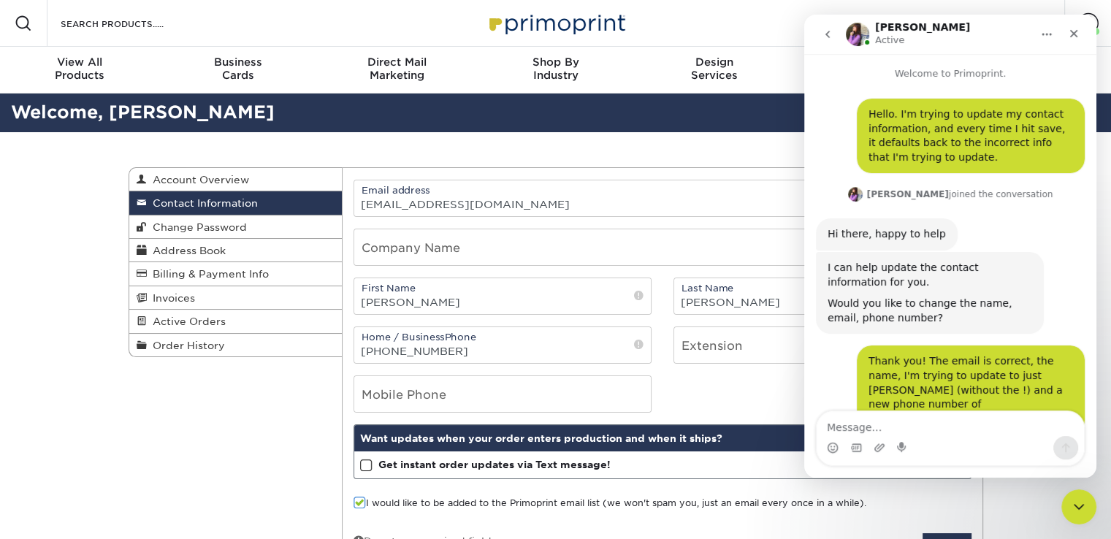
scroll to position [44, 0]
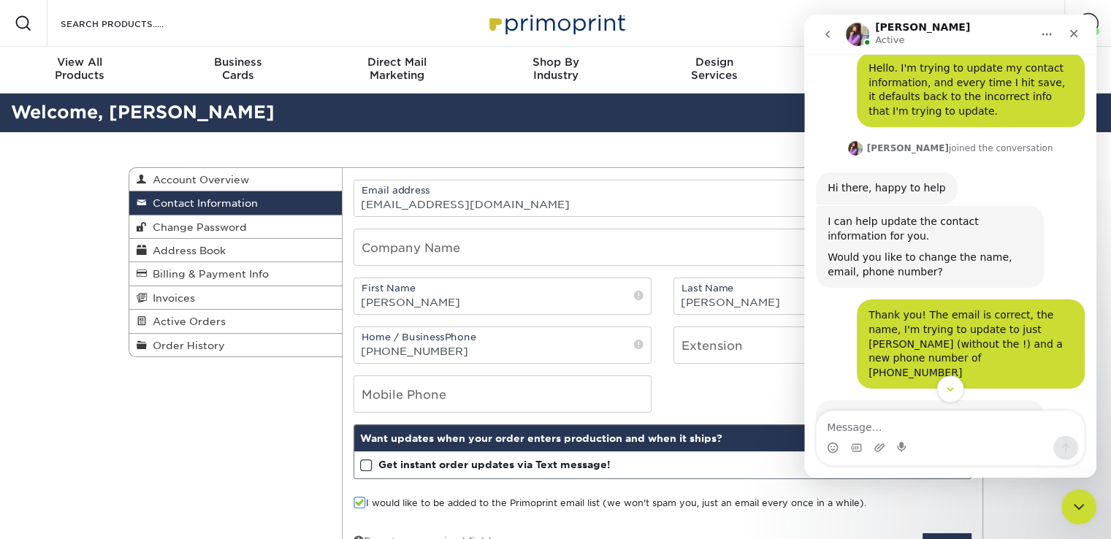
click at [947, 389] on icon "Scroll to bottom" at bounding box center [950, 389] width 13 height 13
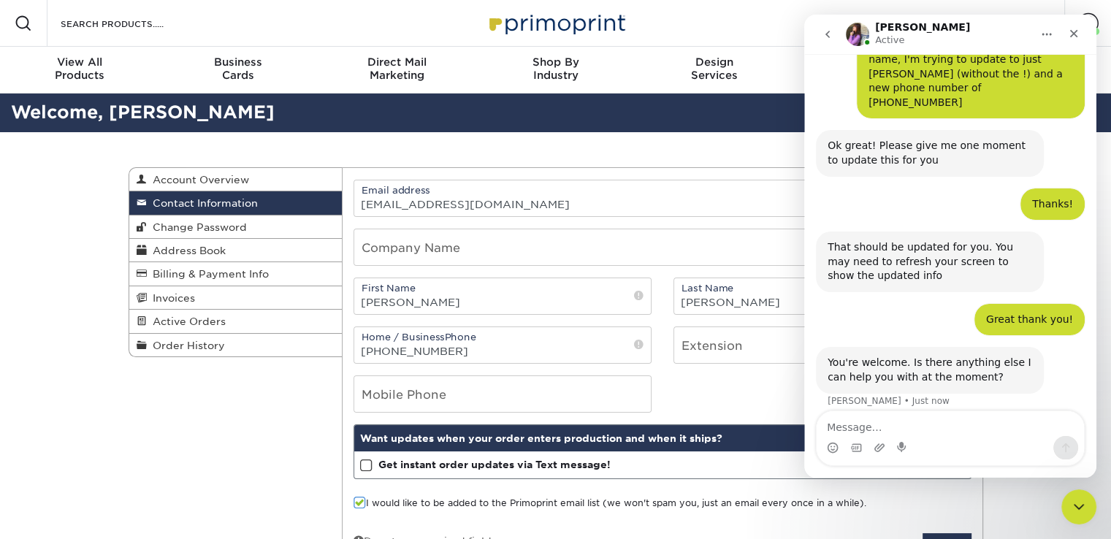
scroll to position [315, 0]
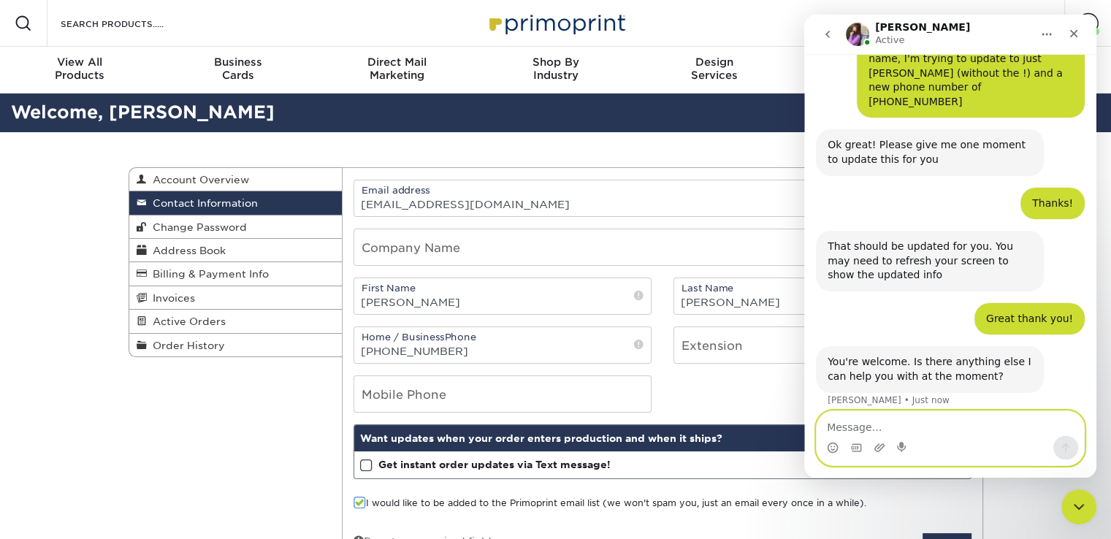
click at [932, 423] on textarea "Message…" at bounding box center [950, 423] width 267 height 25
type textarea "That was it. Thank you!"
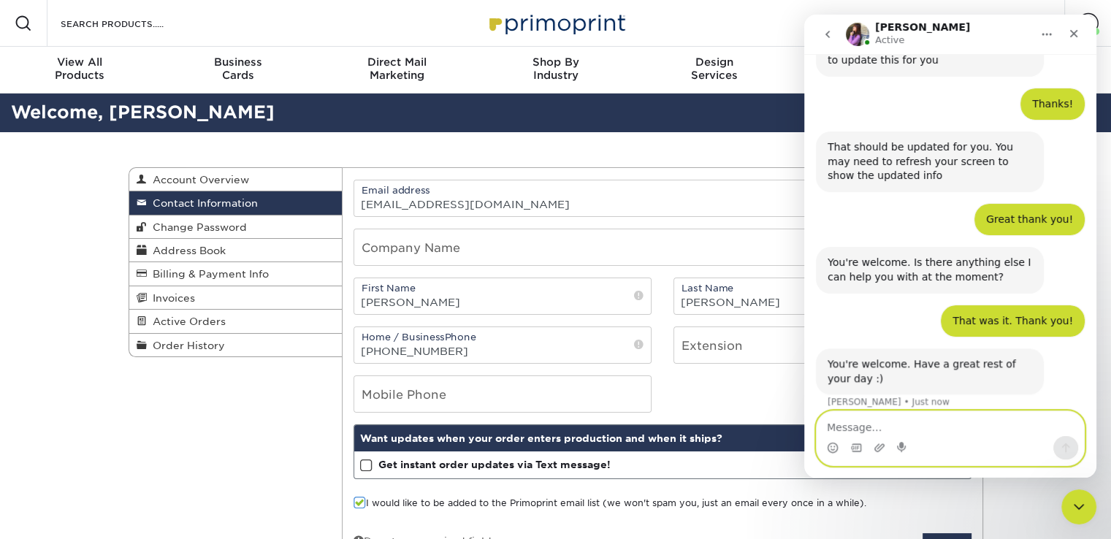
scroll to position [416, 0]
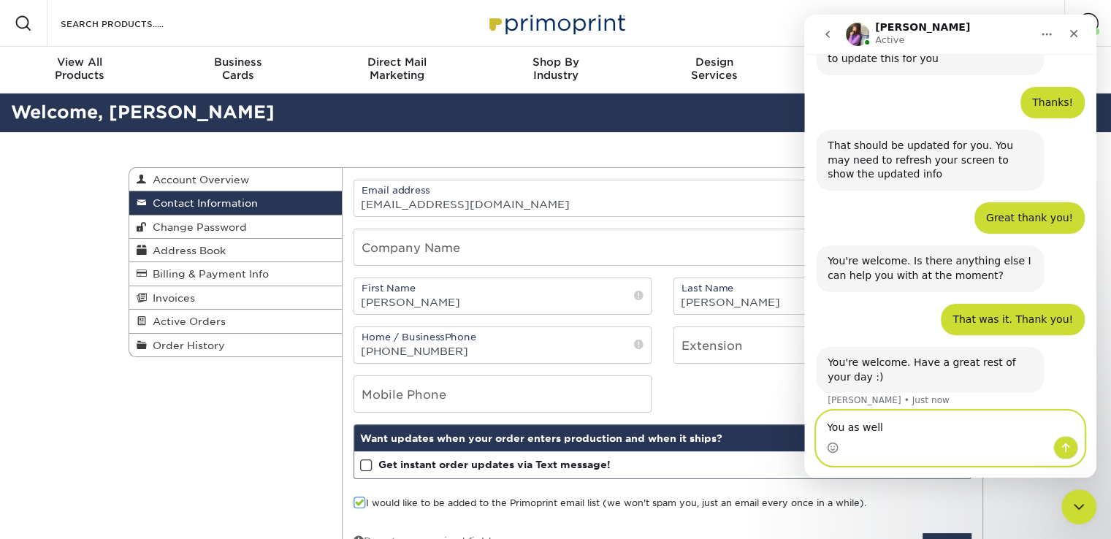
type textarea "You as well!"
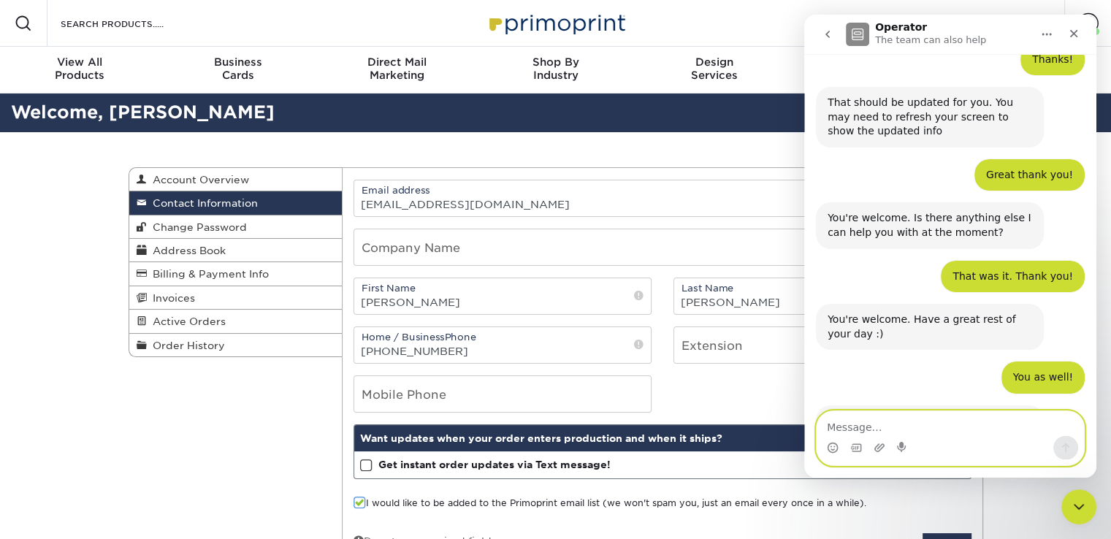
scroll to position [576, 0]
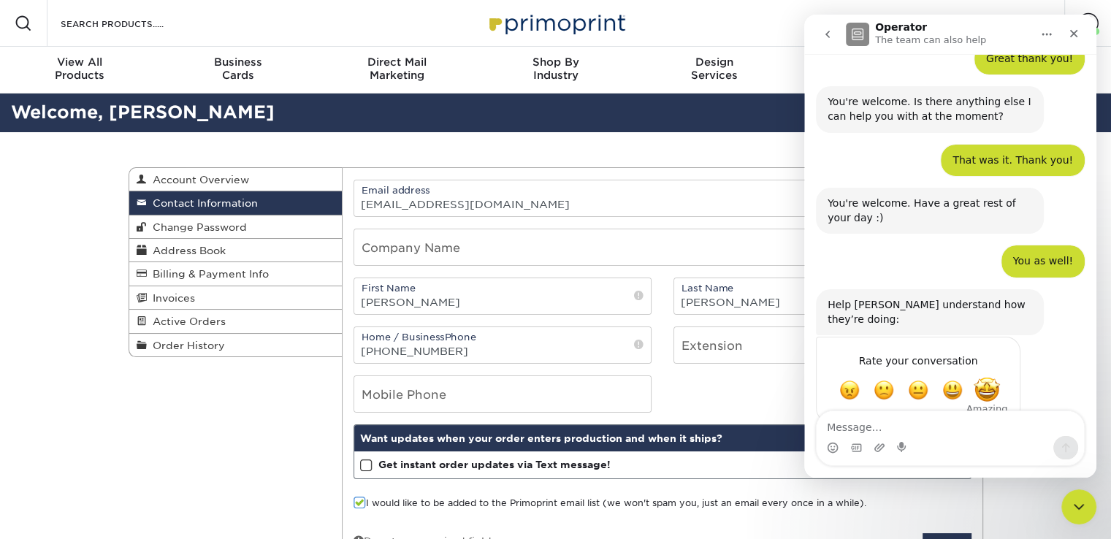
click at [990, 377] on span "Amazing" at bounding box center [987, 390] width 26 height 26
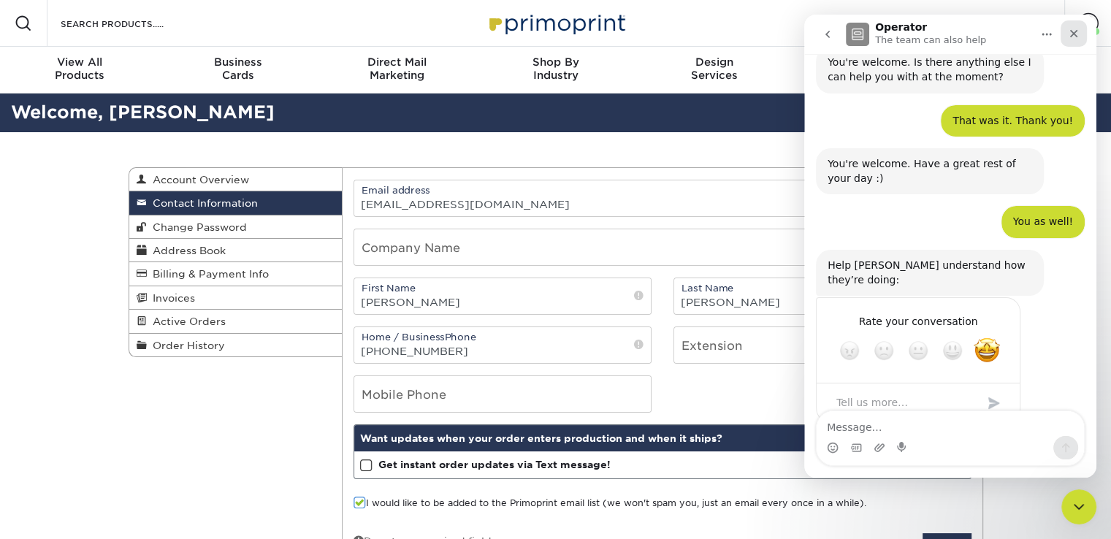
click at [1076, 30] on icon "Close" at bounding box center [1074, 34] width 12 height 12
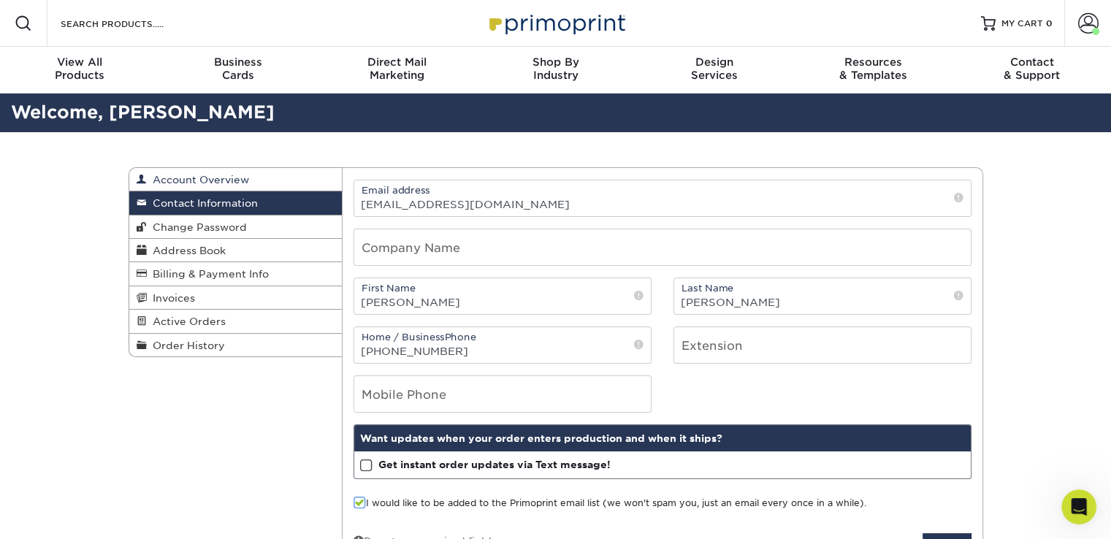
click at [227, 182] on span "Account Overview" at bounding box center [198, 180] width 102 height 12
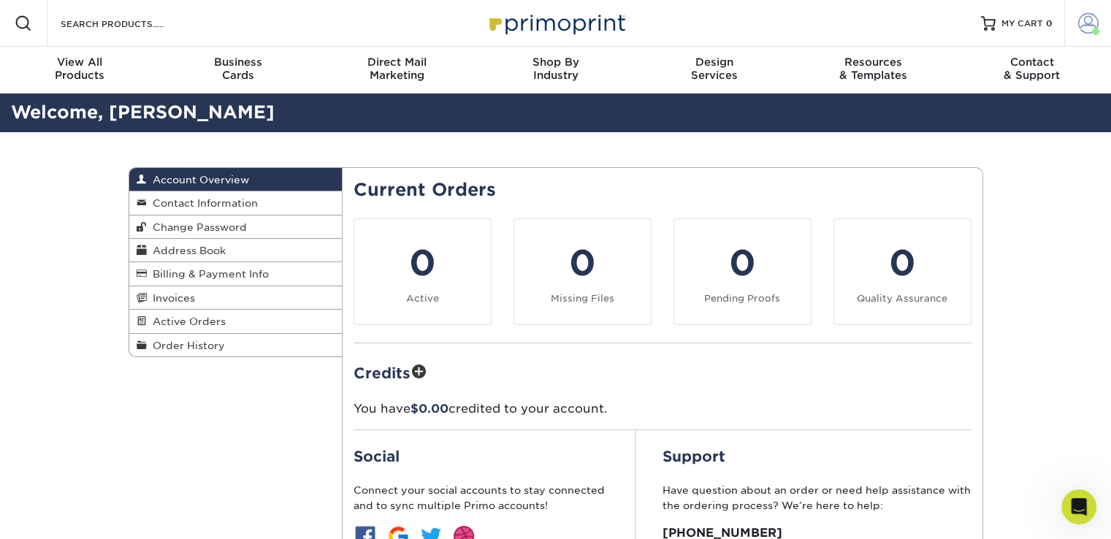
click at [1085, 21] on span at bounding box center [1088, 23] width 20 height 20
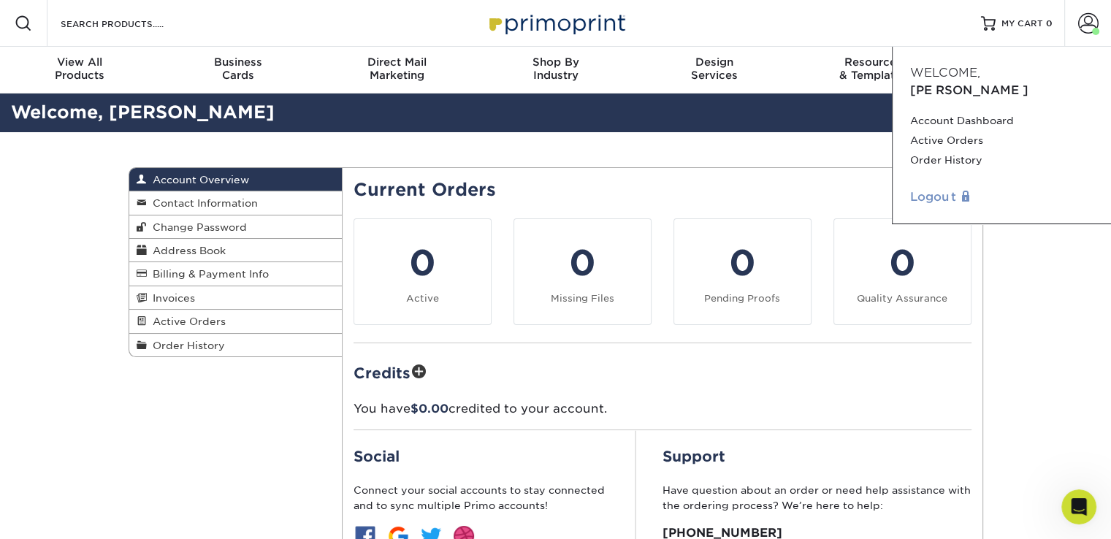
click at [947, 188] on link "Logout" at bounding box center [1001, 197] width 183 height 18
